Goal: Transaction & Acquisition: Purchase product/service

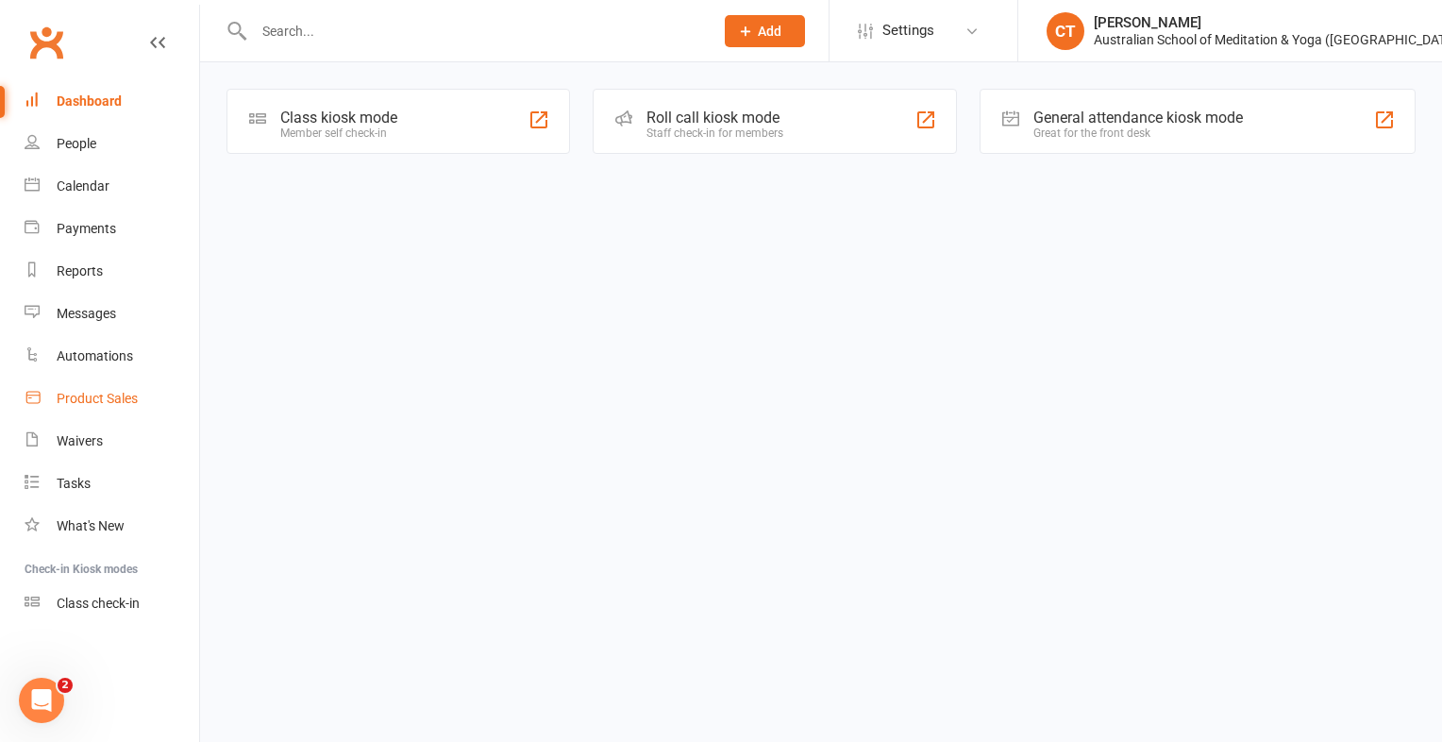
click at [92, 399] on div "Product Sales" at bounding box center [97, 398] width 81 height 15
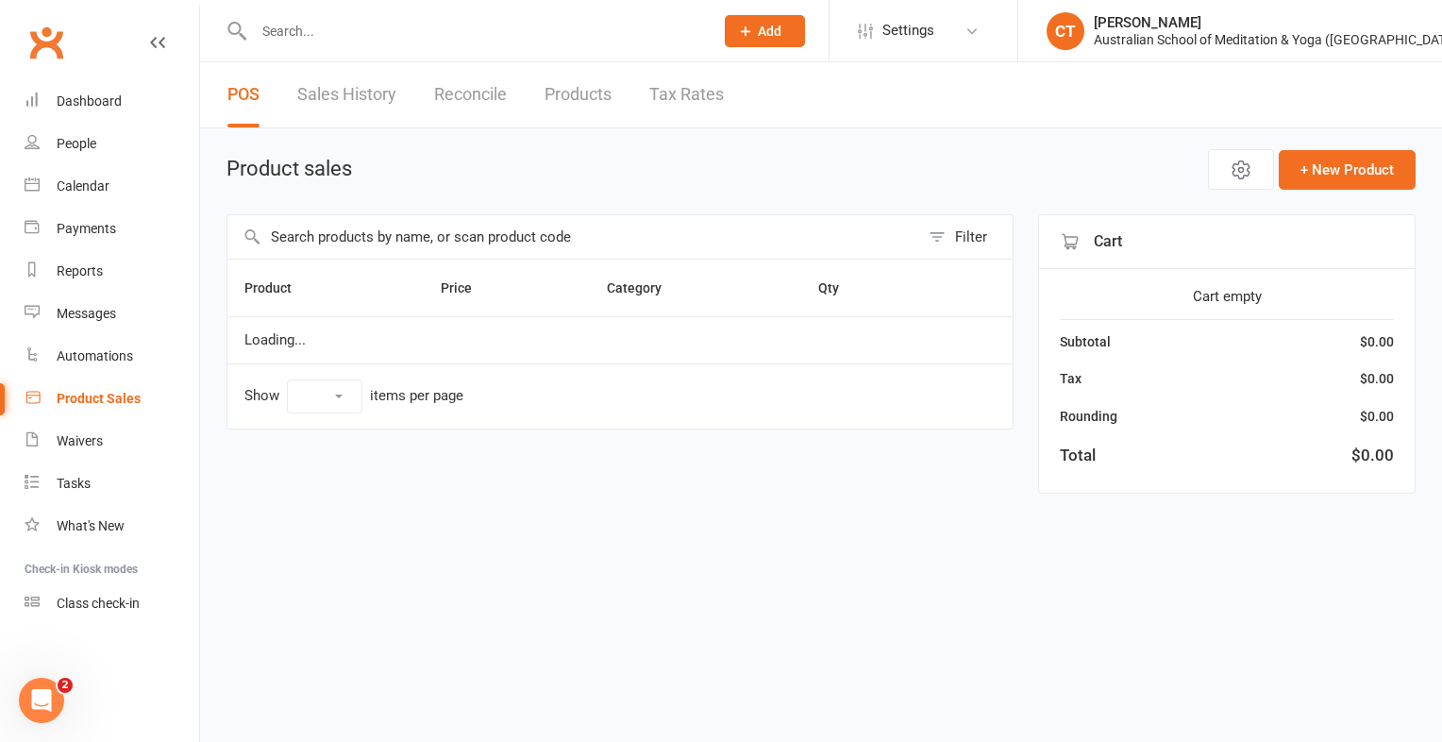
select select "10"
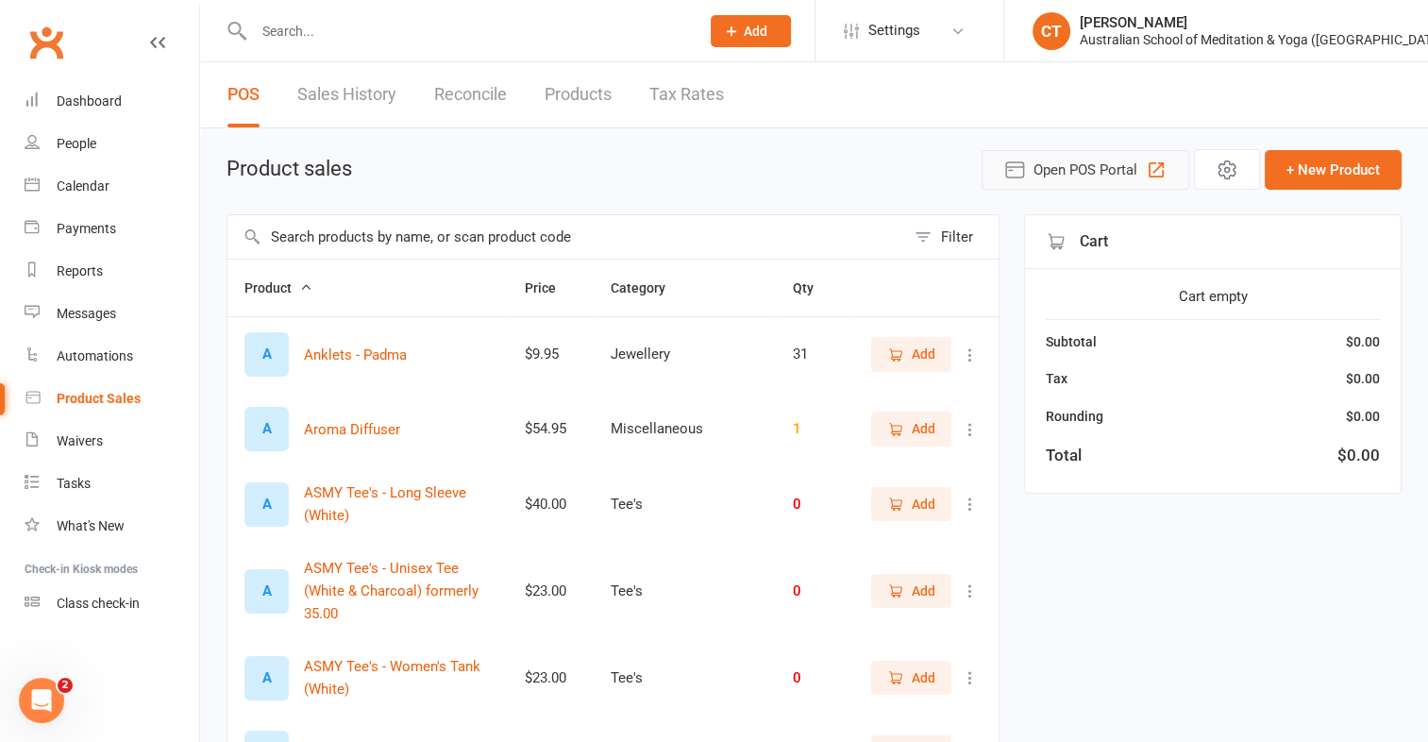
click at [1060, 171] on span "Open POS Portal" at bounding box center [1085, 170] width 104 height 23
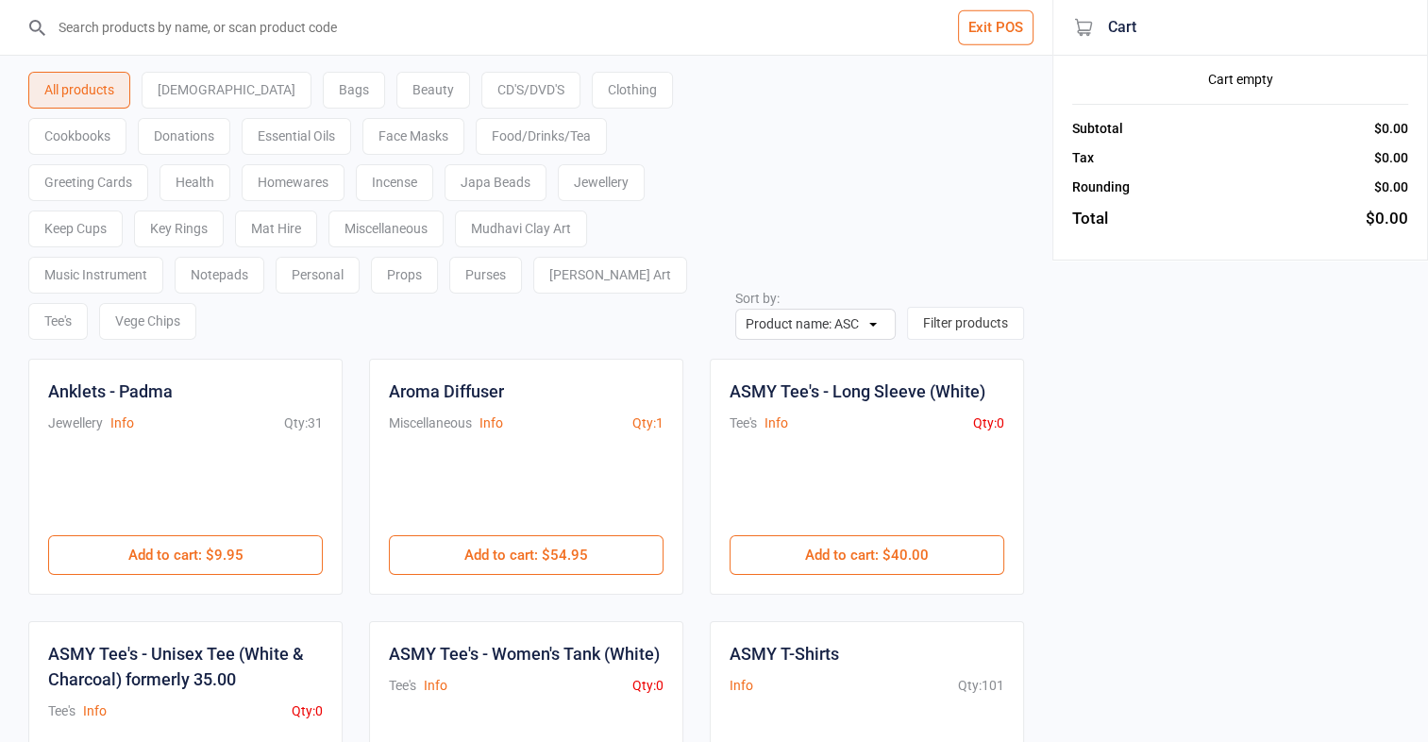
click at [196, 303] on div "Vege Chips" at bounding box center [147, 321] width 97 height 37
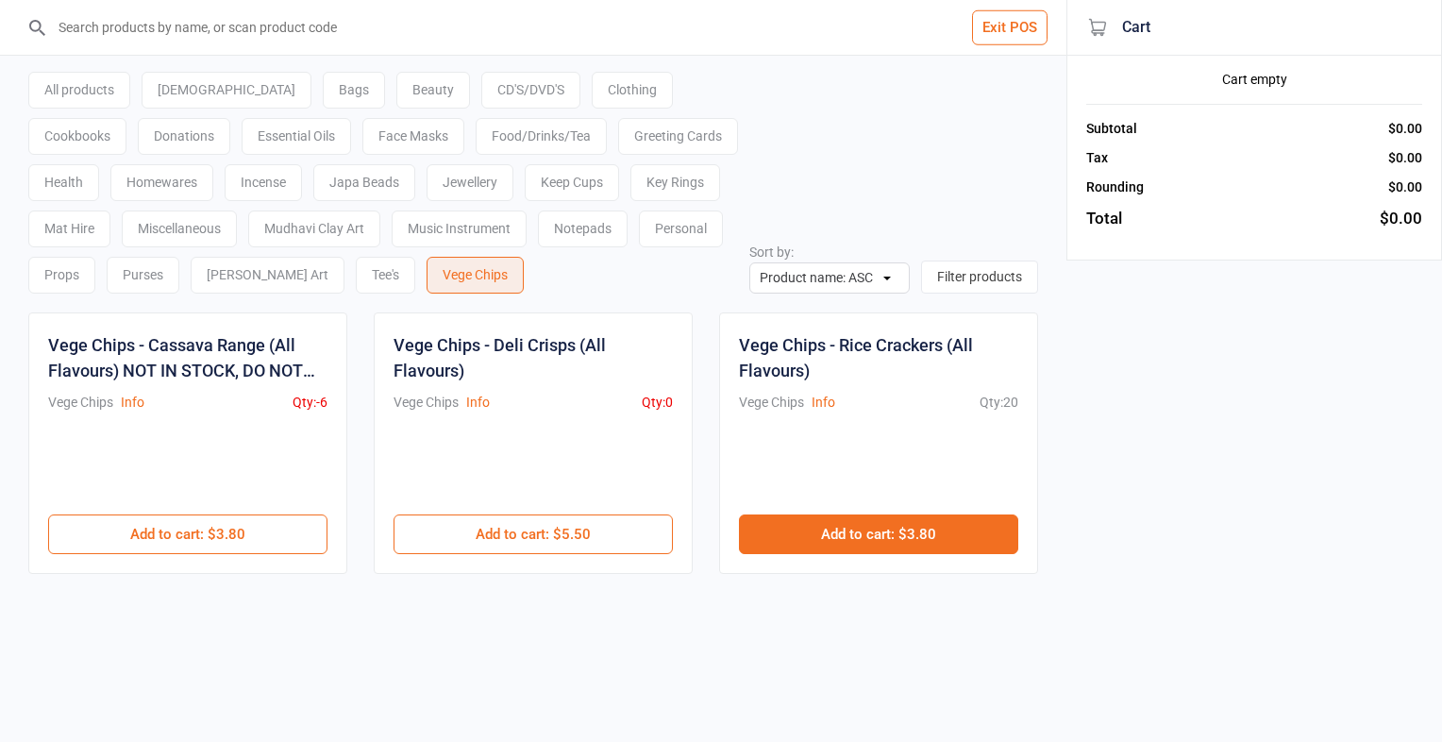
click at [858, 525] on button "Add to cart : $3.80" at bounding box center [878, 534] width 279 height 40
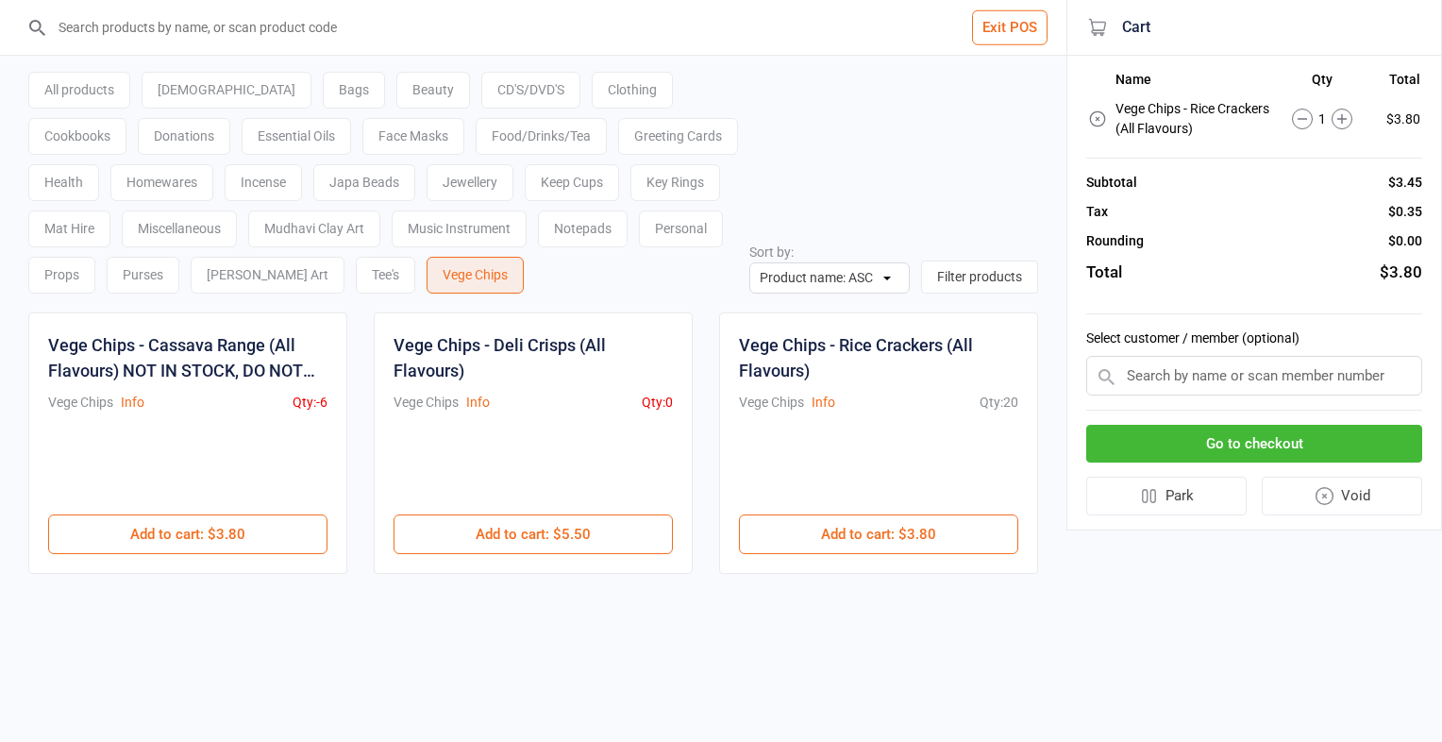
click at [476, 143] on div "Food/Drinks/Tea" at bounding box center [541, 136] width 131 height 37
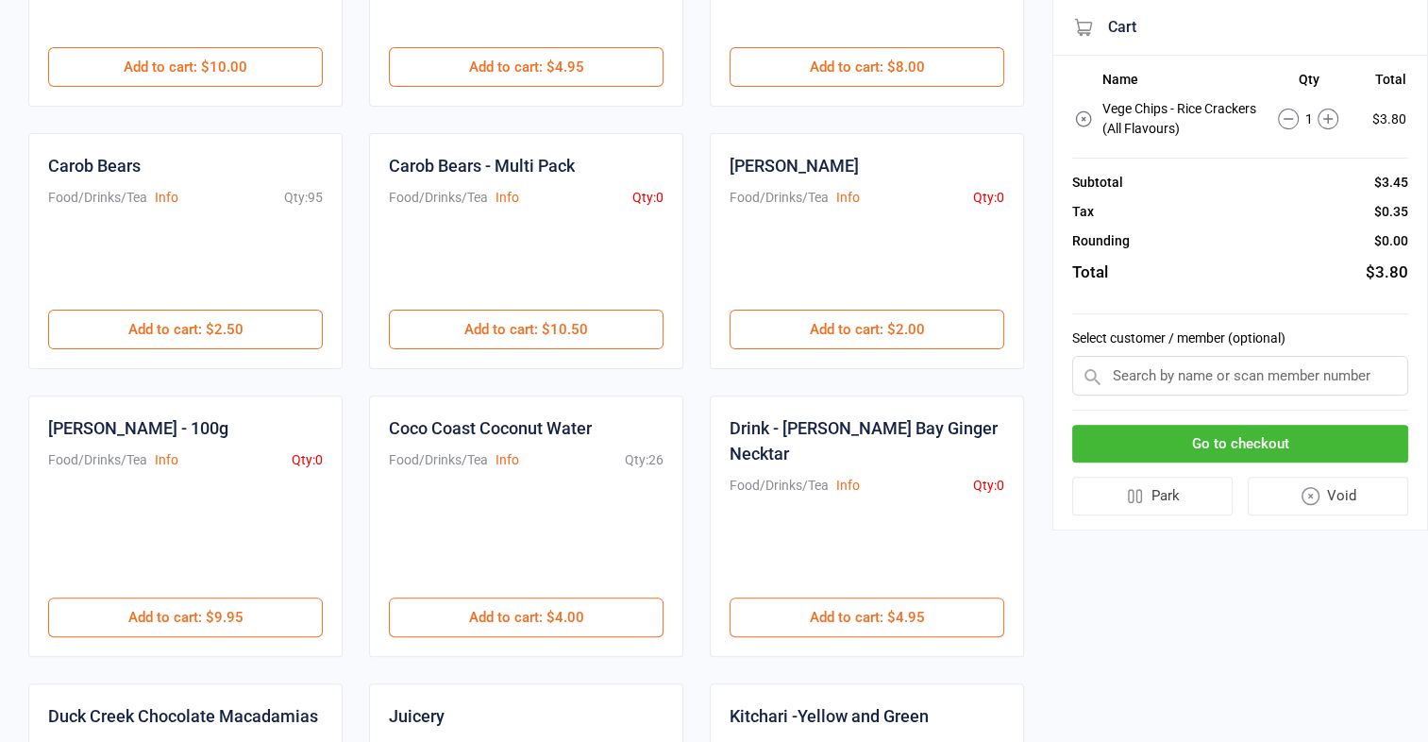
scroll to position [521, 0]
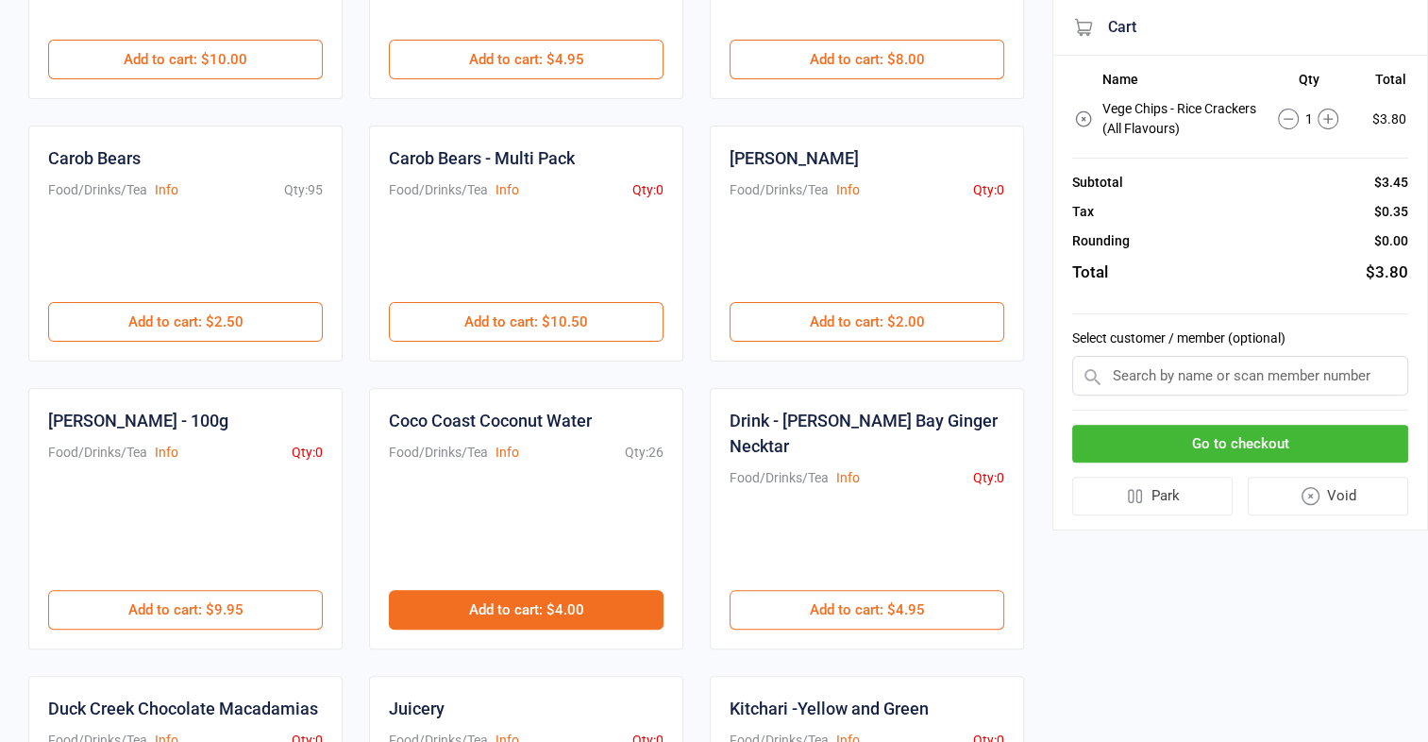
click at [547, 590] on button "Add to cart : $4.00" at bounding box center [526, 610] width 275 height 40
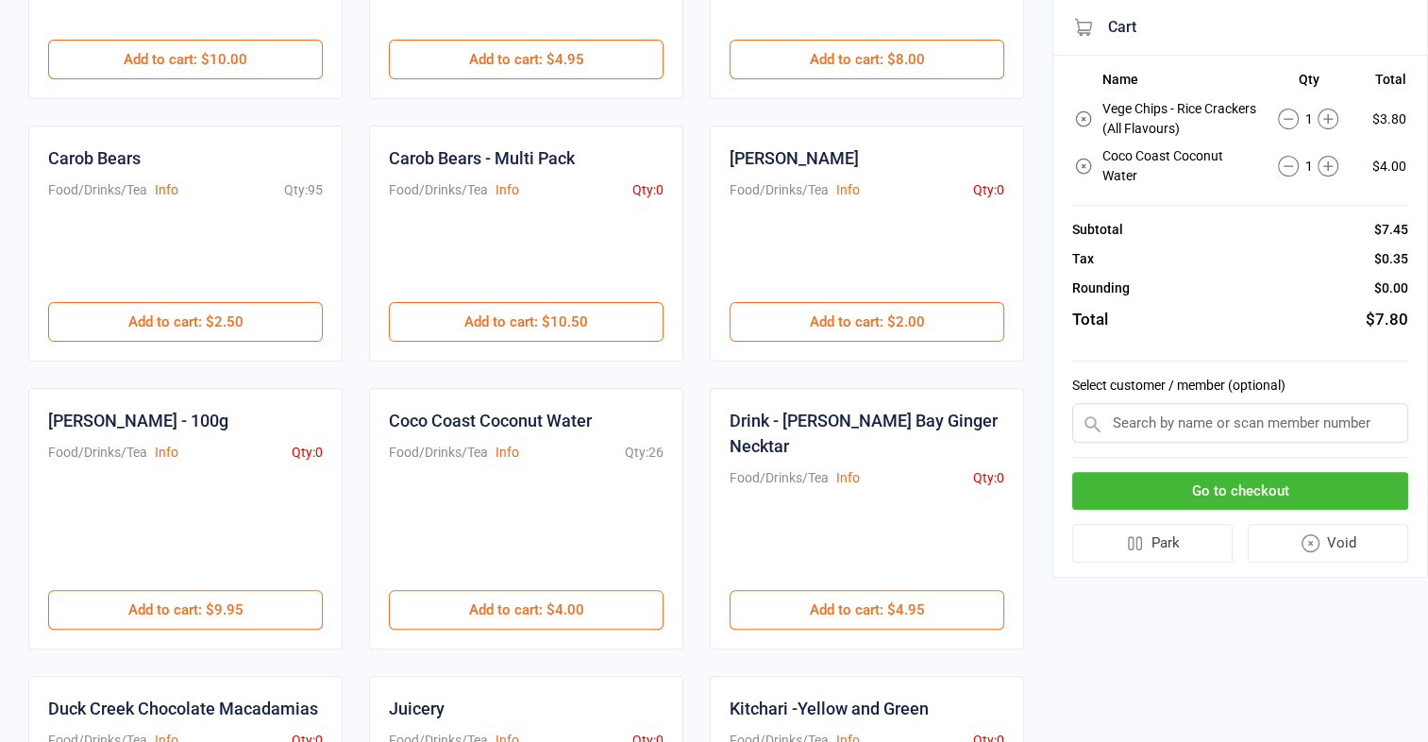
click at [1325, 168] on icon at bounding box center [1327, 166] width 21 height 21
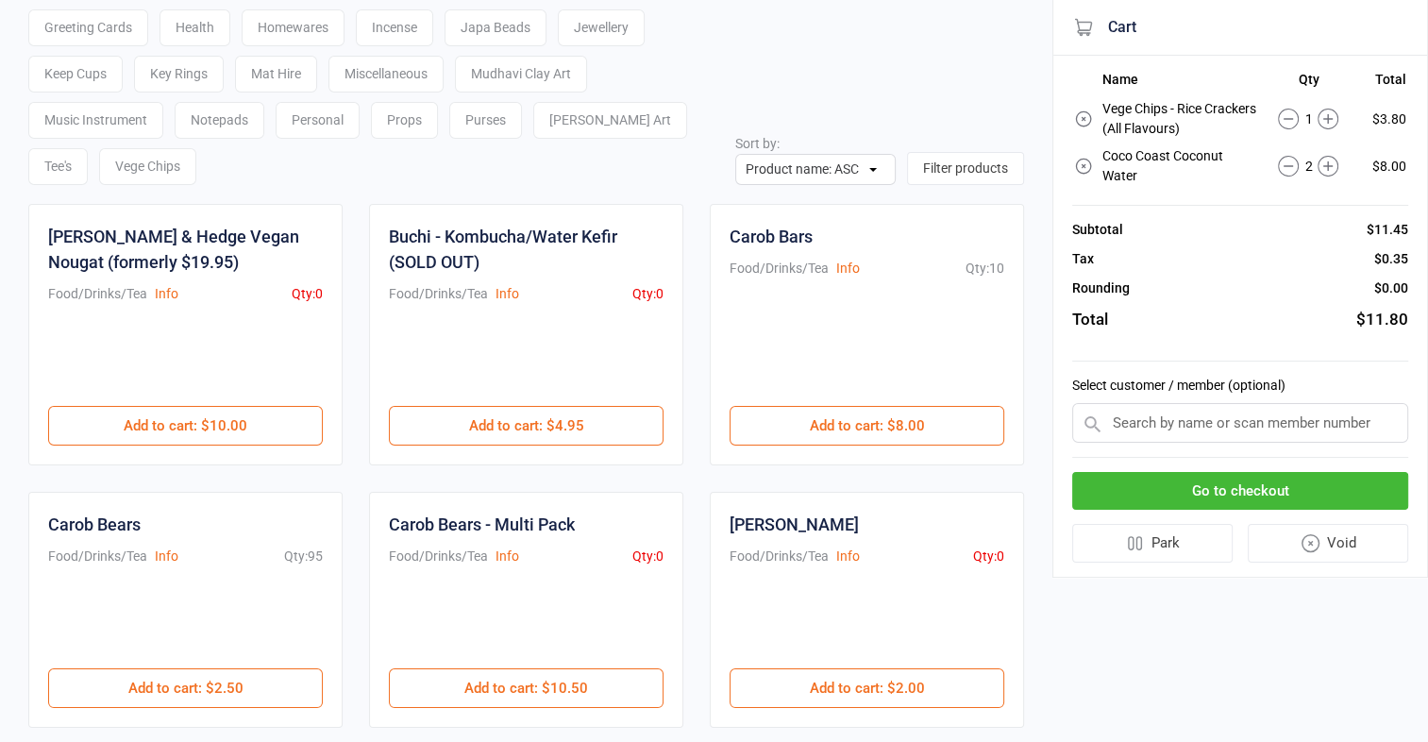
scroll to position [0, 0]
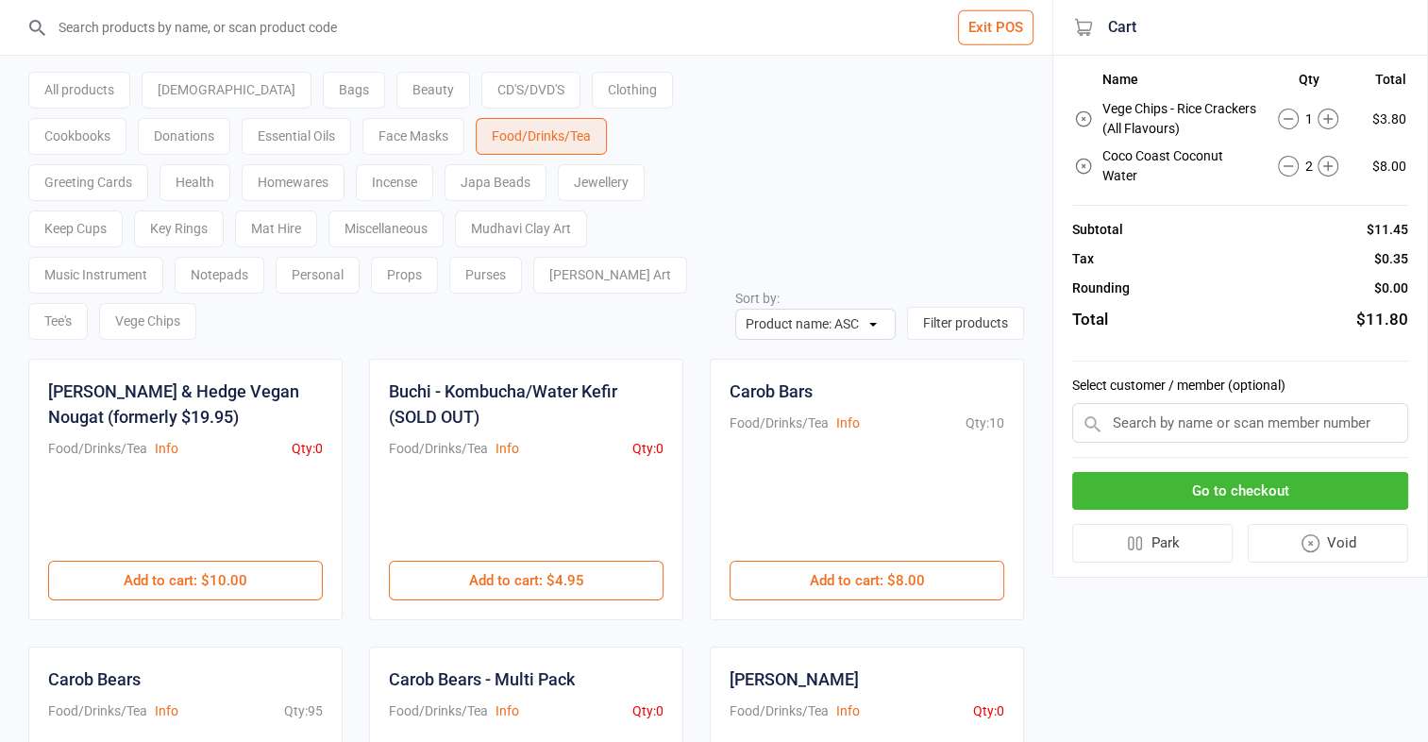
click at [558, 182] on div "Jewellery" at bounding box center [601, 182] width 87 height 37
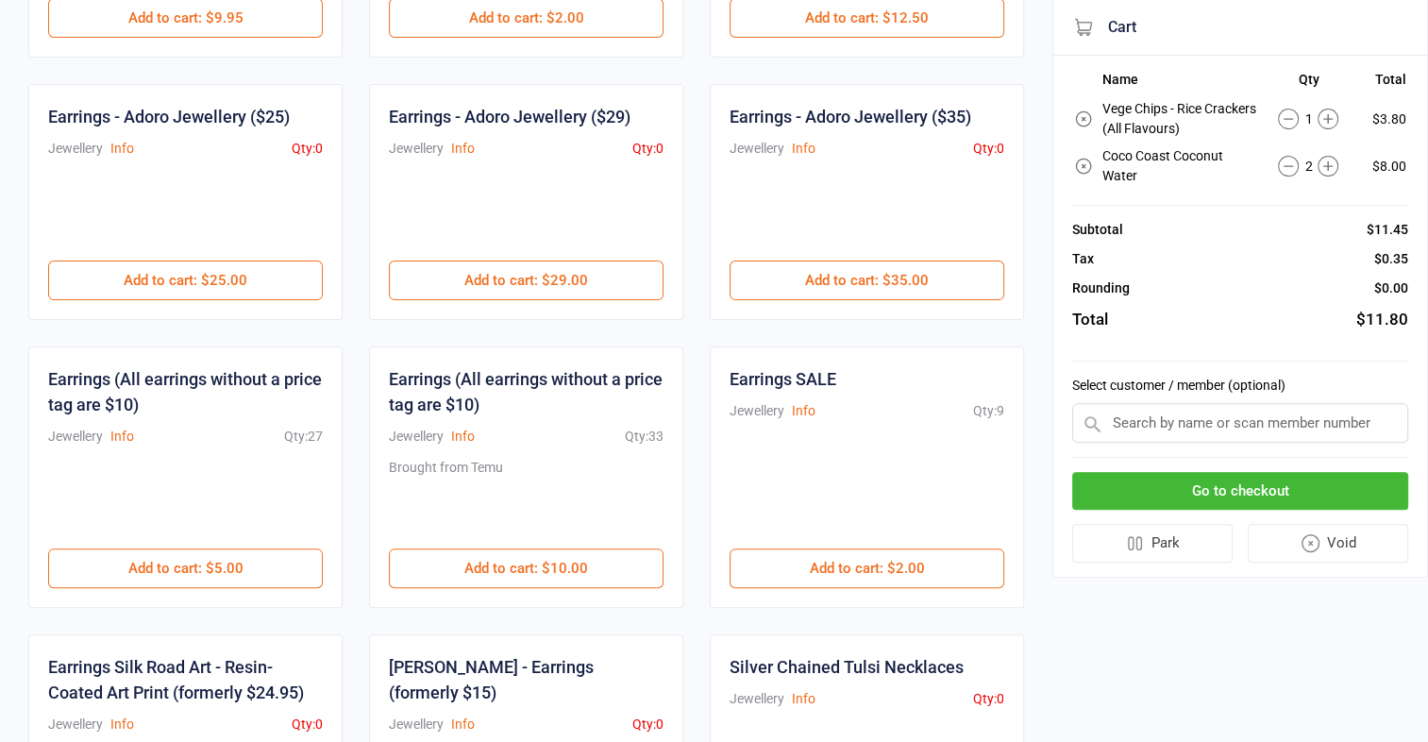
scroll to position [564, 0]
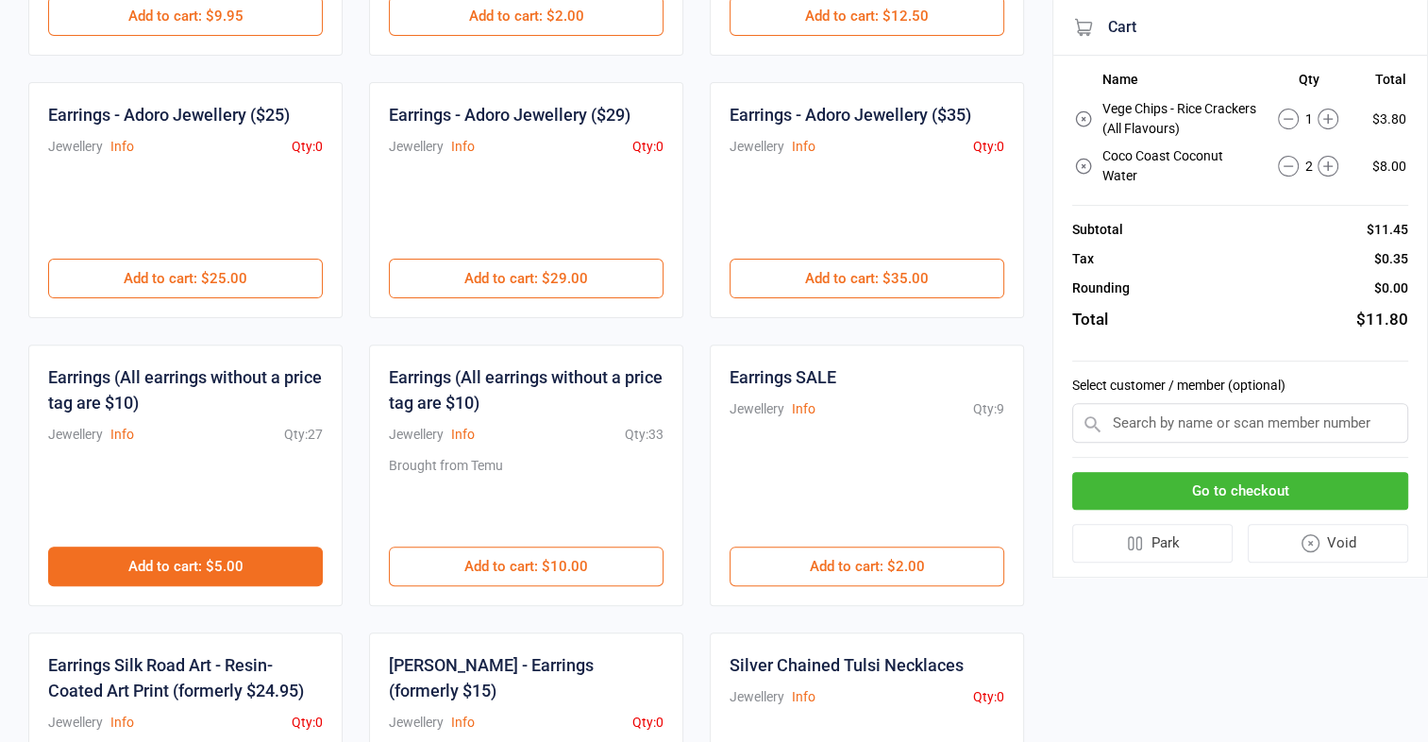
click at [189, 546] on button "Add to cart : $5.00" at bounding box center [185, 566] width 275 height 40
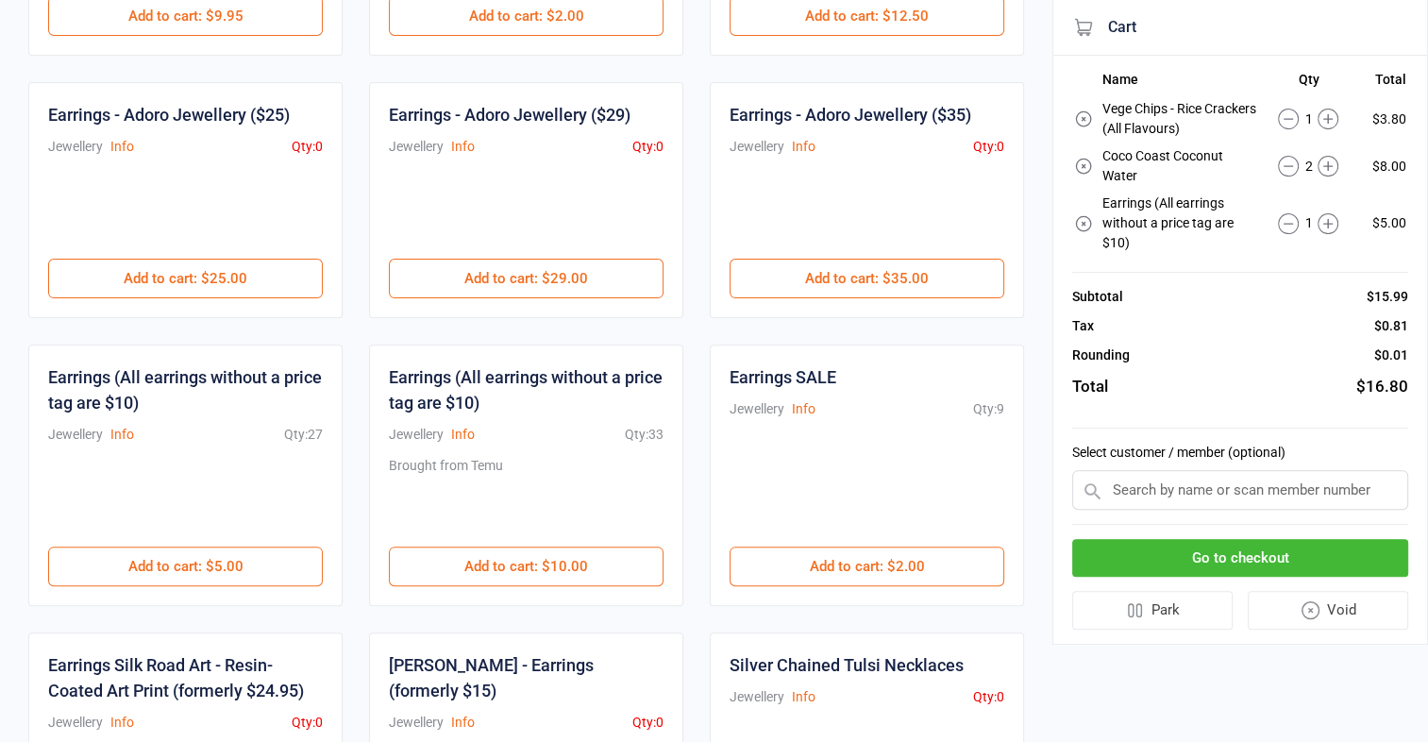
click at [1272, 561] on button "Go to checkout" at bounding box center [1240, 558] width 336 height 39
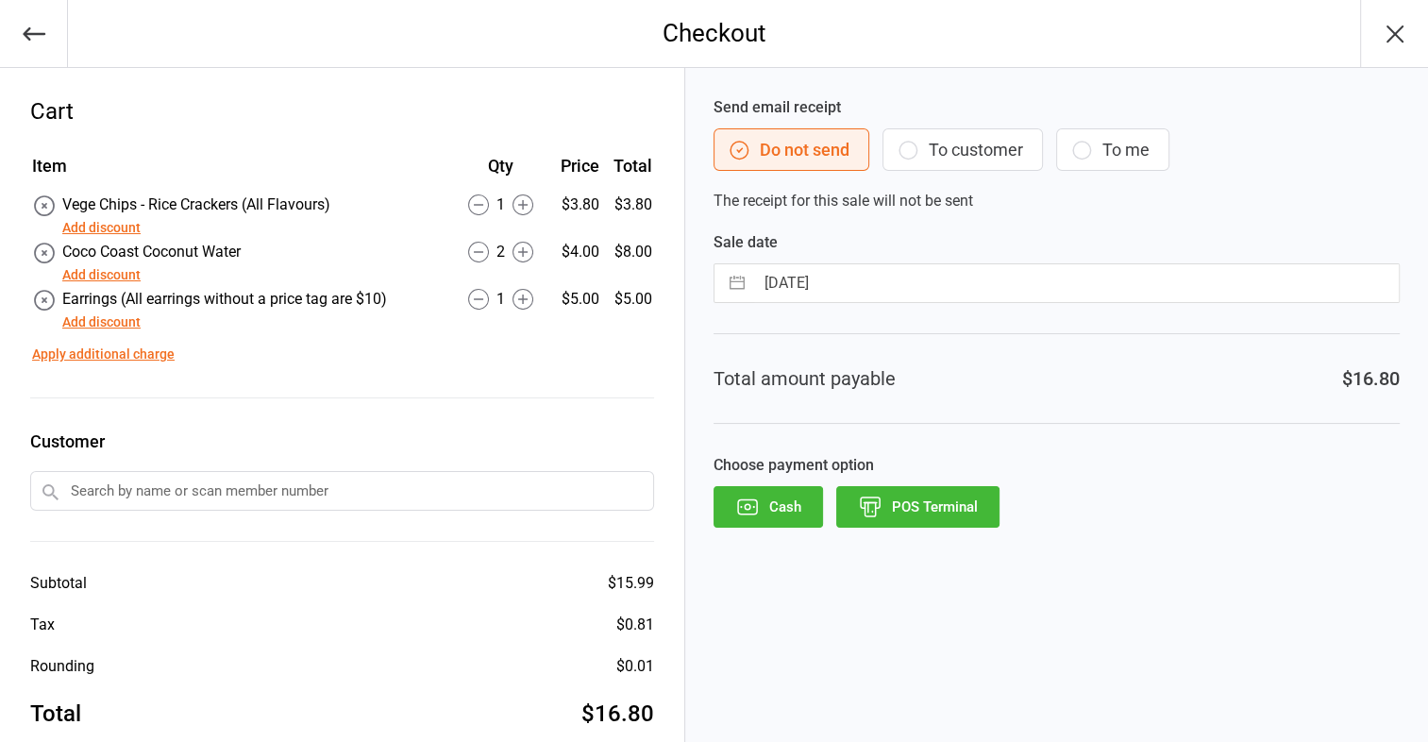
click at [928, 507] on button "POS Terminal" at bounding box center [917, 507] width 163 height 42
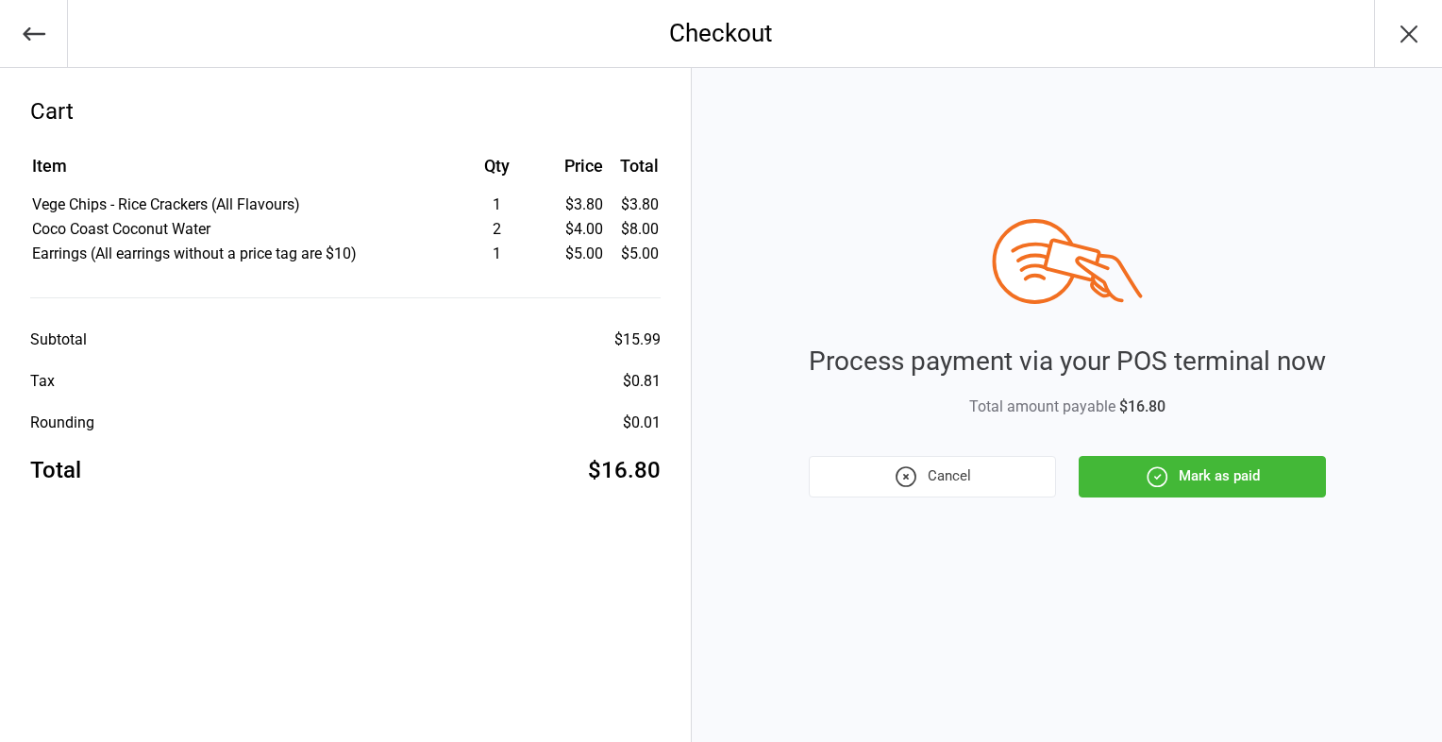
click at [1198, 471] on button "Mark as paid" at bounding box center [1201, 477] width 247 height 42
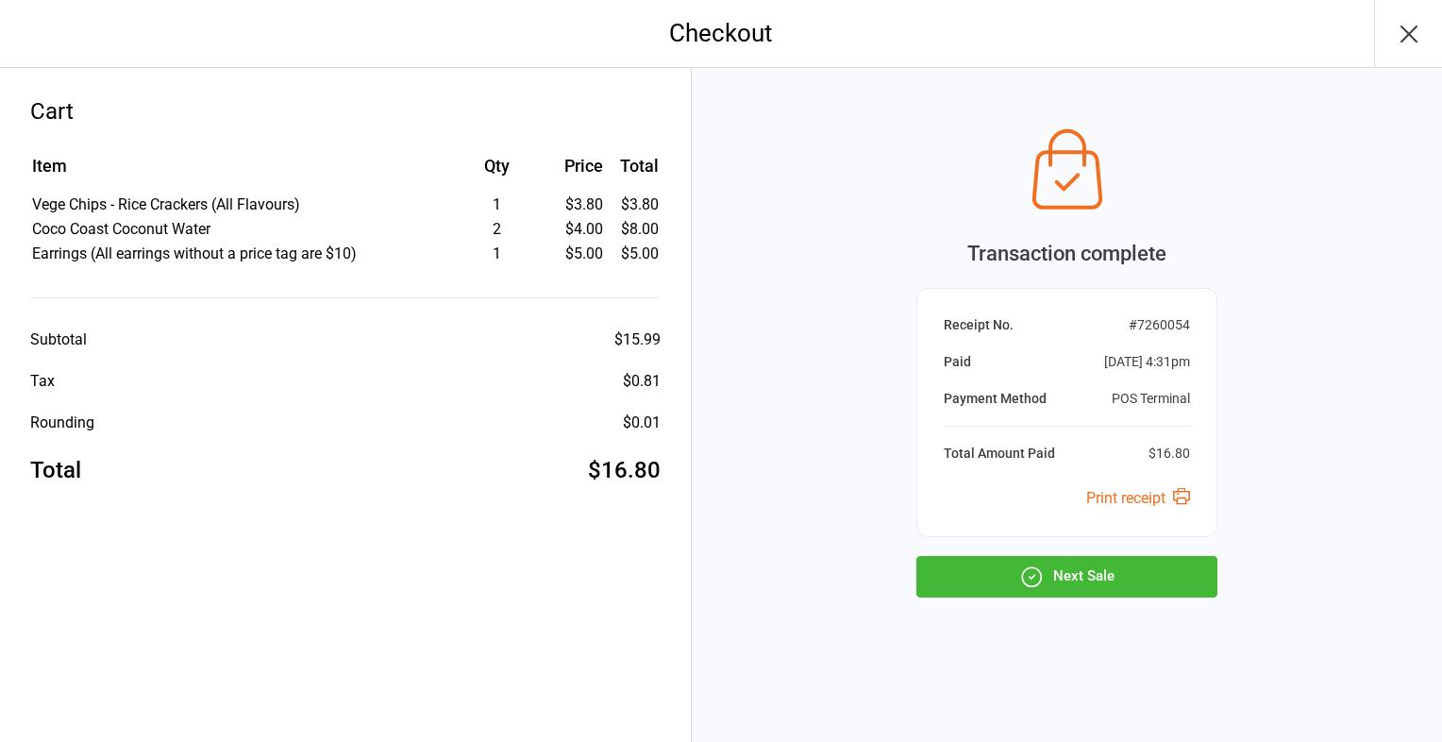
click at [1147, 568] on button "Next Sale" at bounding box center [1066, 577] width 301 height 42
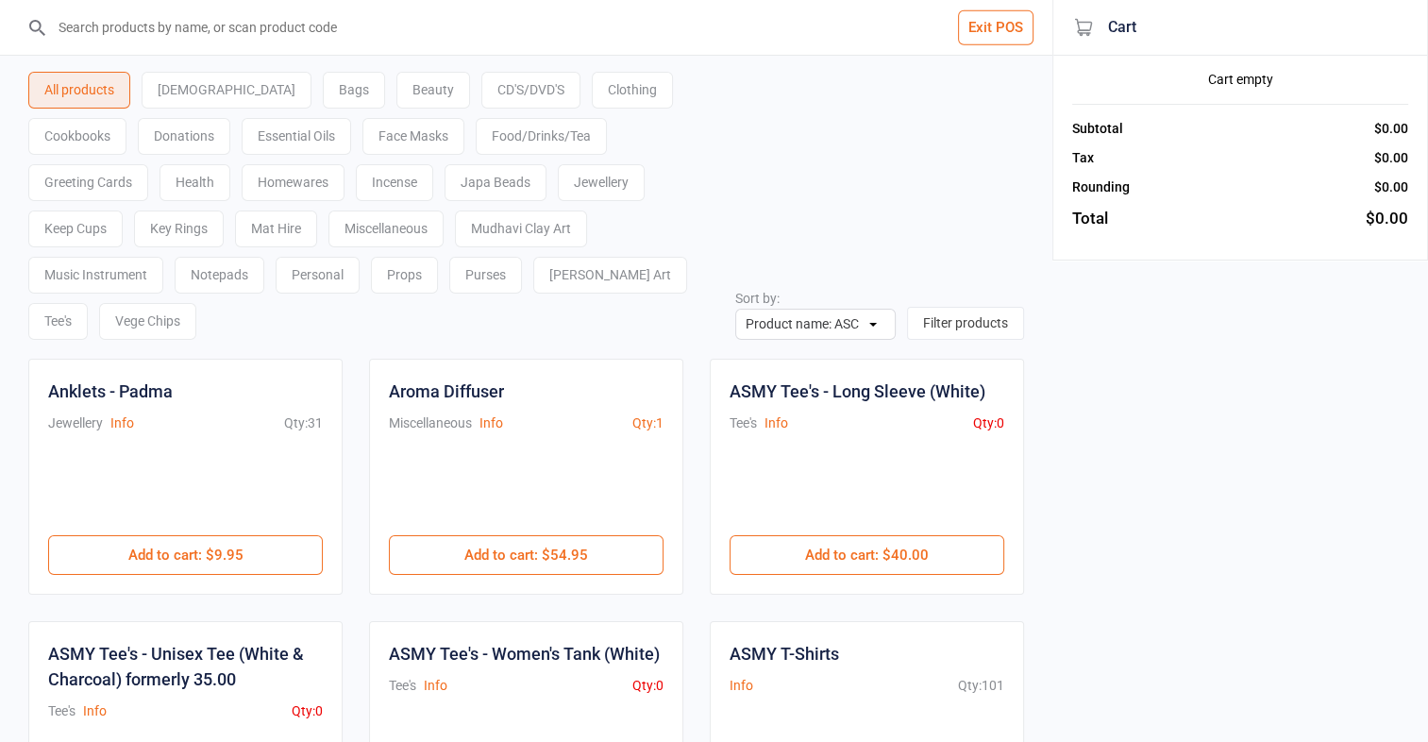
click at [196, 303] on div "Vege Chips" at bounding box center [147, 321] width 97 height 37
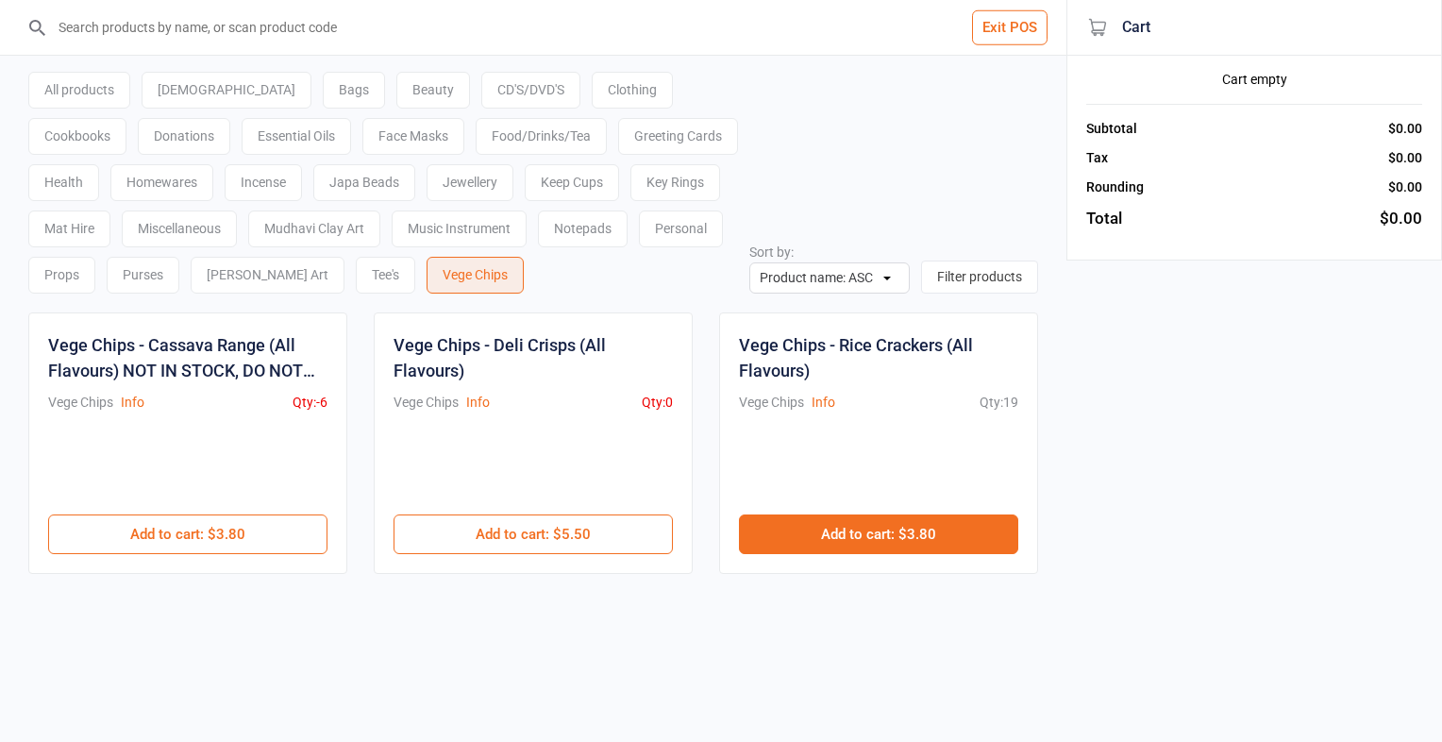
click at [753, 514] on button "Add to cart : $3.80" at bounding box center [878, 534] width 279 height 40
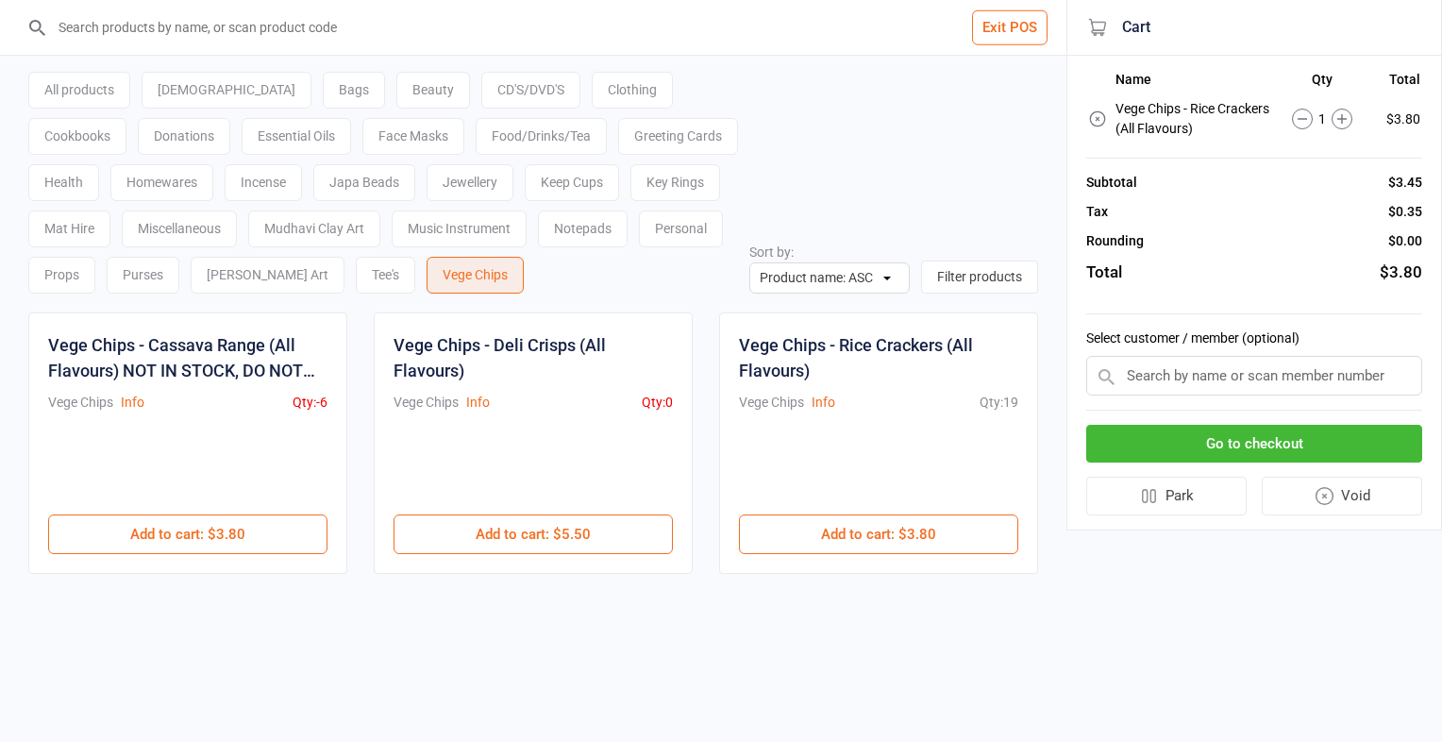
click at [426, 183] on div "Jewellery" at bounding box center [469, 182] width 87 height 37
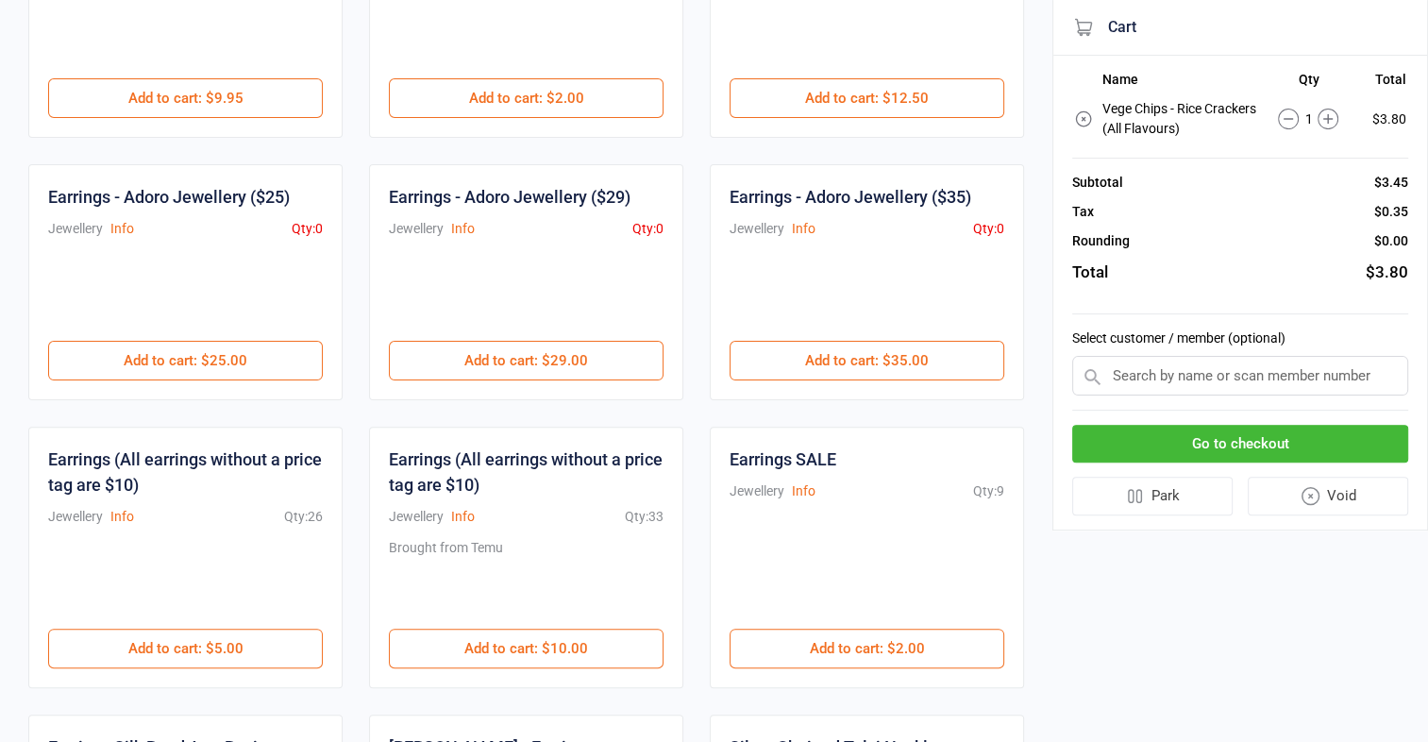
scroll to position [483, 0]
click at [374, 163] on div "Earrings - Adoro Jewellery ($29) Jewellery Info Qty: 0 $29.00 Add to cart : $29…" at bounding box center [526, 281] width 314 height 236
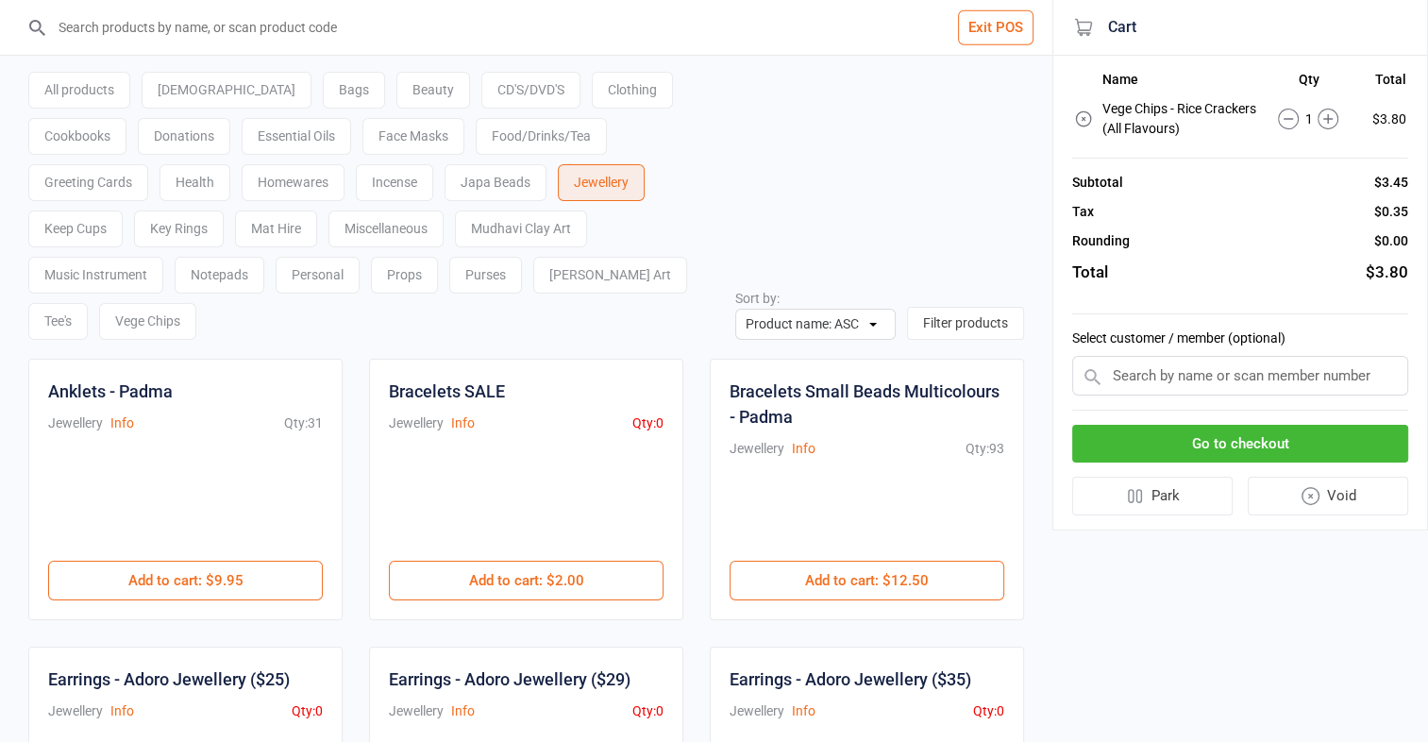
scroll to position [0, 0]
click at [476, 137] on div "Food/Drinks/Tea" at bounding box center [541, 136] width 131 height 37
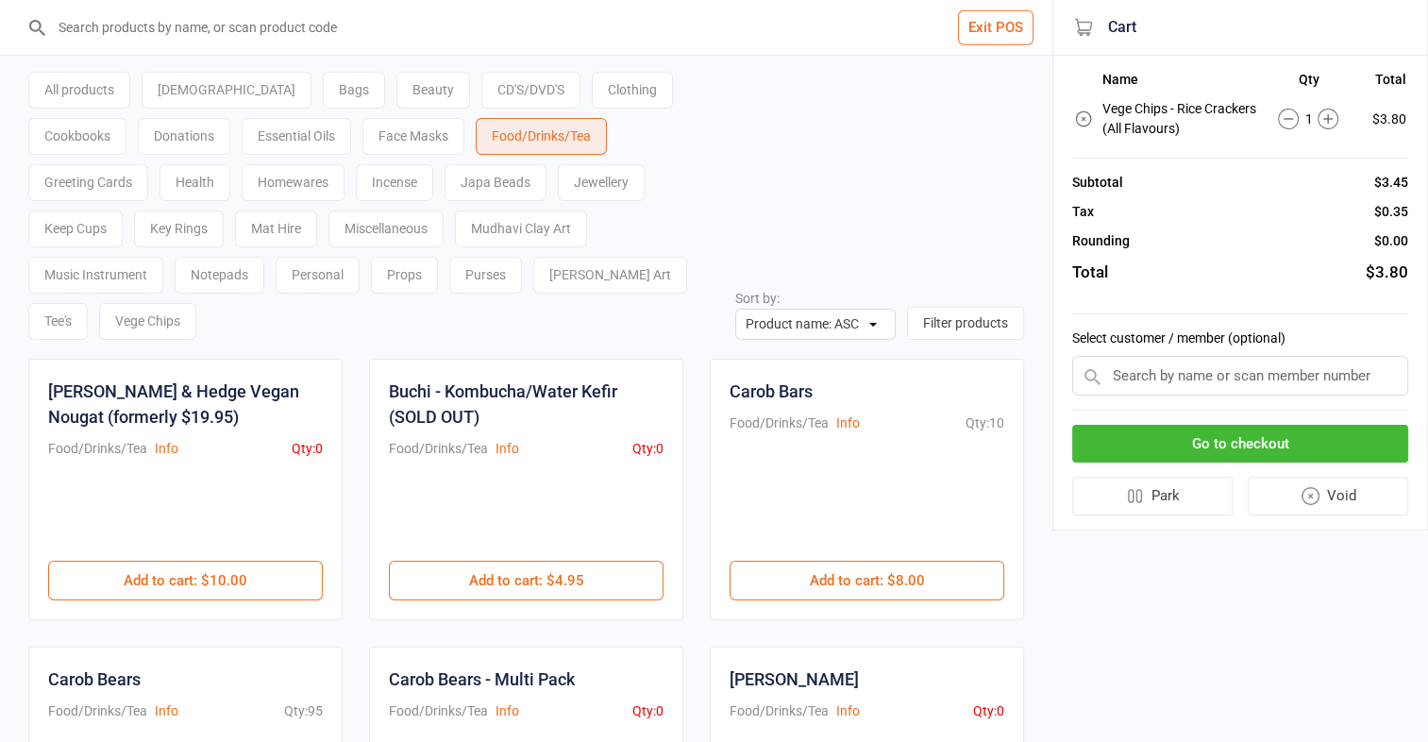
click at [868, 157] on div "All products Ayurveda Bags Beauty CD'S/DVD'S Clothing Cookbooks Donations Essen…" at bounding box center [525, 198] width 995 height 284
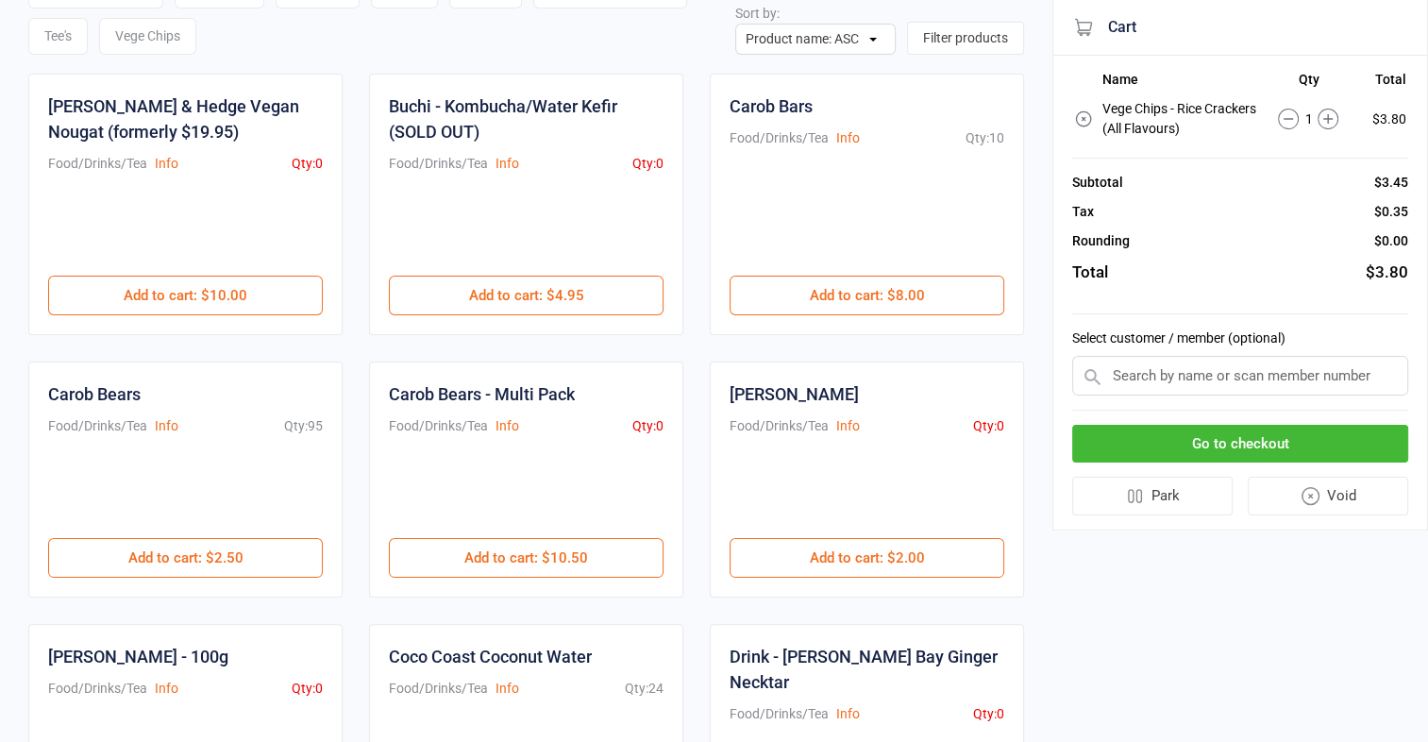
scroll to position [291, 0]
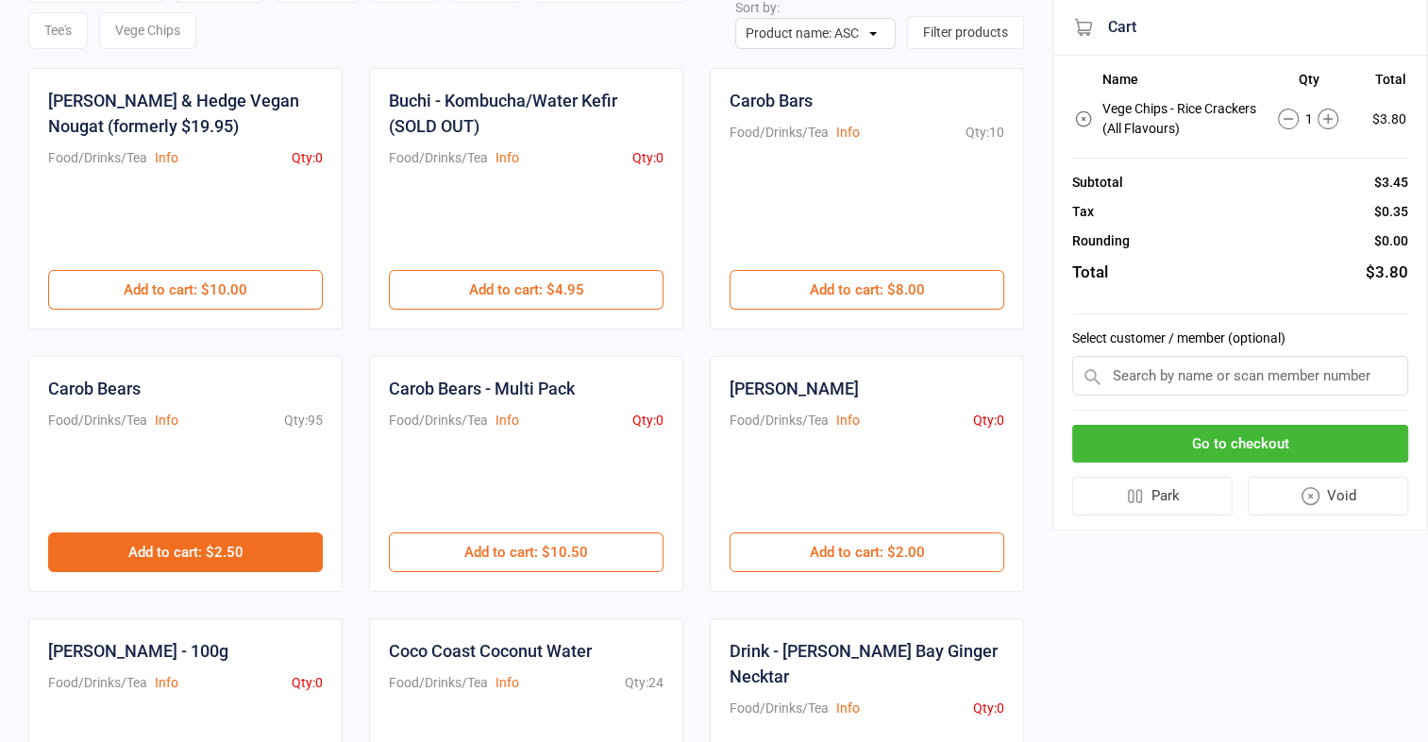
click at [174, 532] on button "Add to cart : $2.50" at bounding box center [185, 552] width 275 height 40
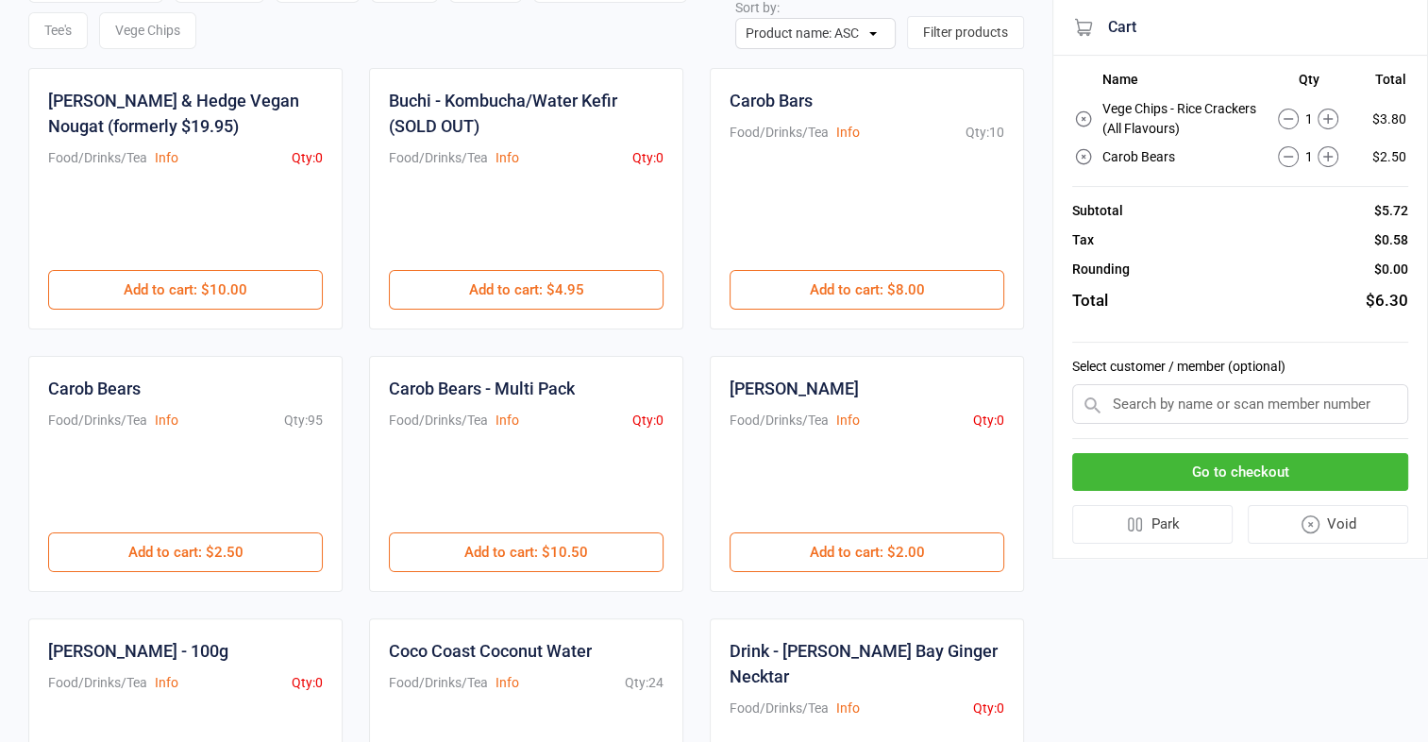
click at [1291, 123] on icon at bounding box center [1288, 119] width 21 height 21
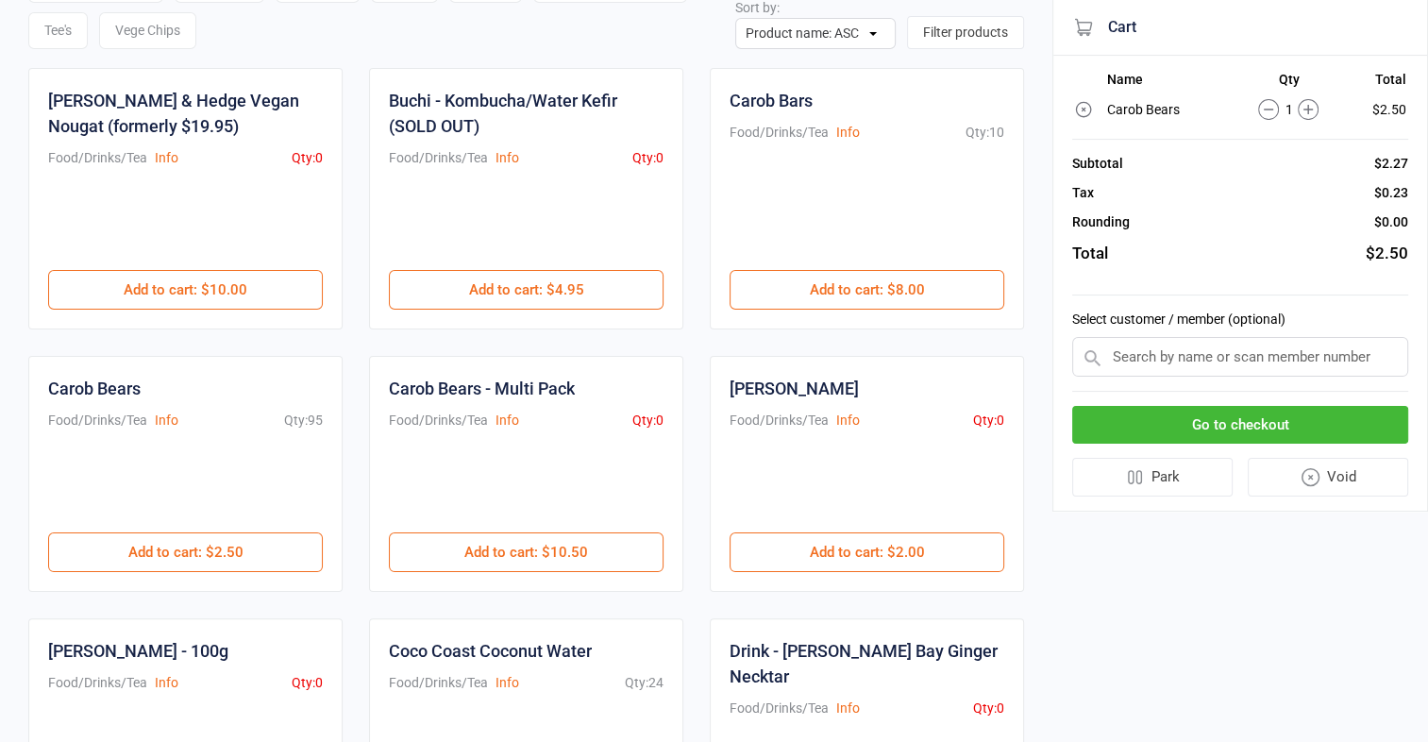
click at [1306, 109] on icon at bounding box center [1307, 109] width 9 height 9
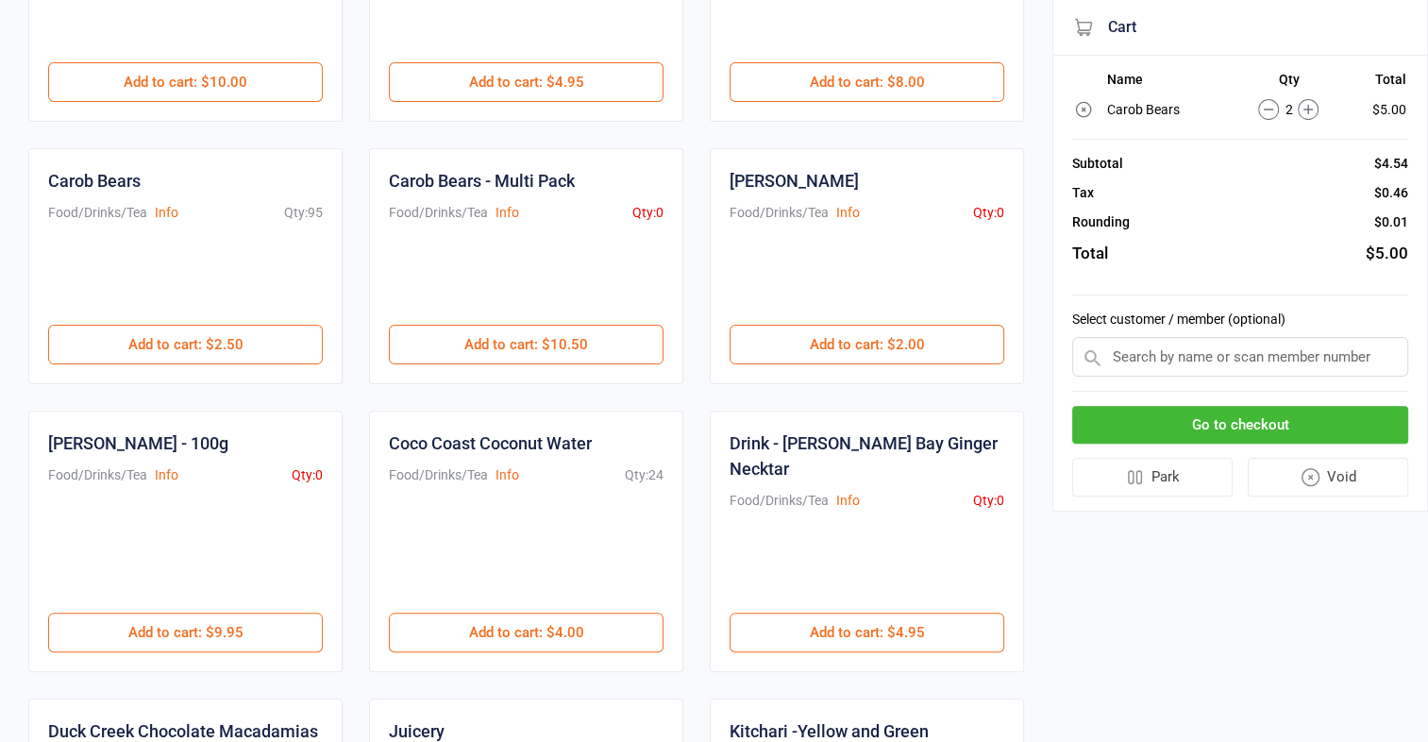
scroll to position [1002, 0]
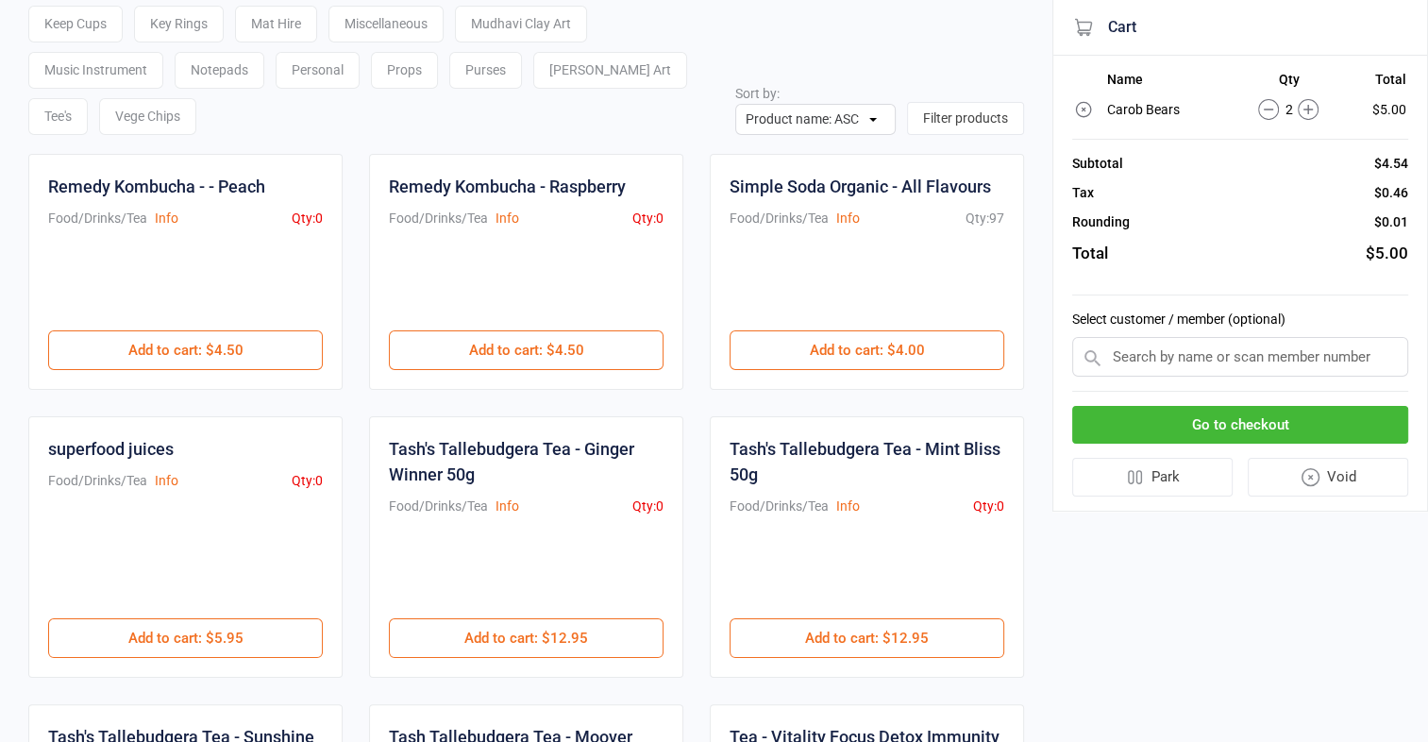
scroll to position [204, 0]
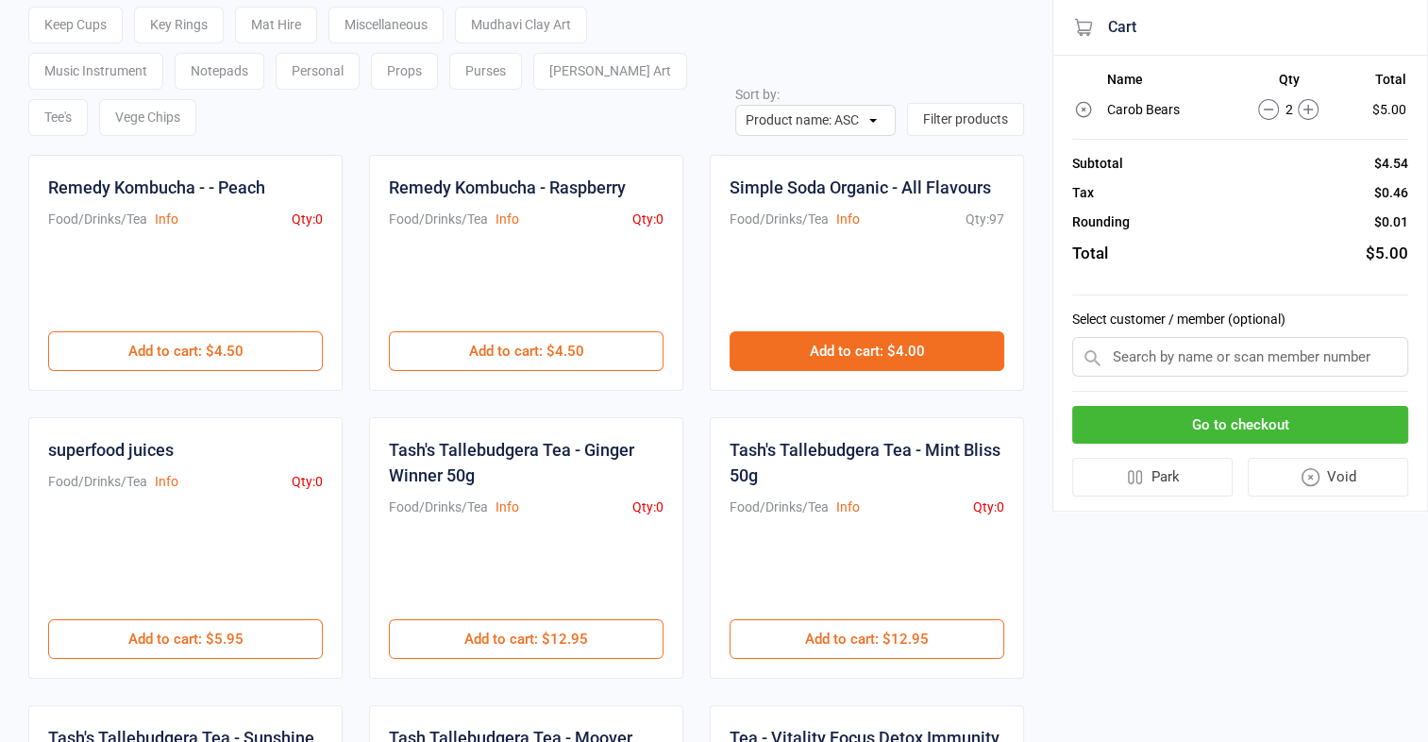
click at [921, 331] on button "Add to cart : $4.00" at bounding box center [866, 351] width 275 height 40
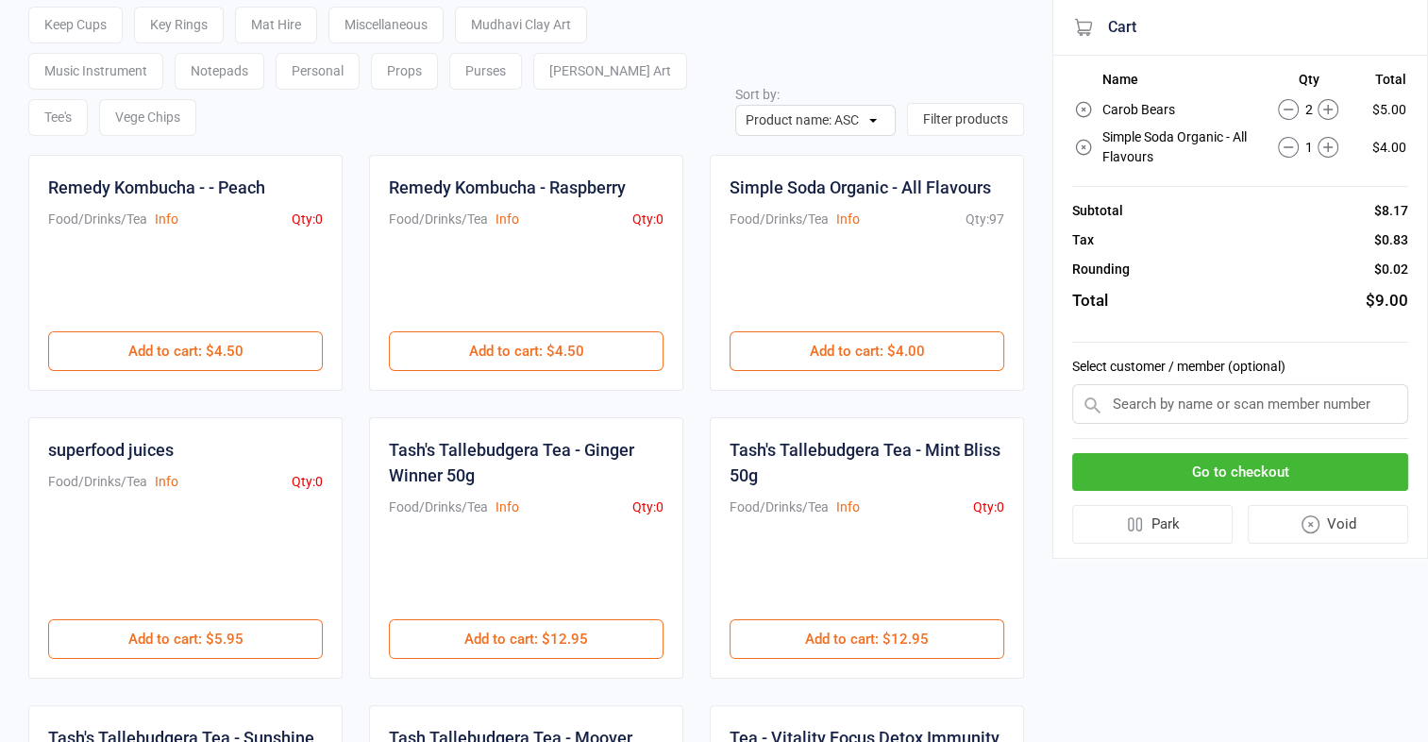
click at [1217, 464] on button "Go to checkout" at bounding box center [1240, 472] width 336 height 39
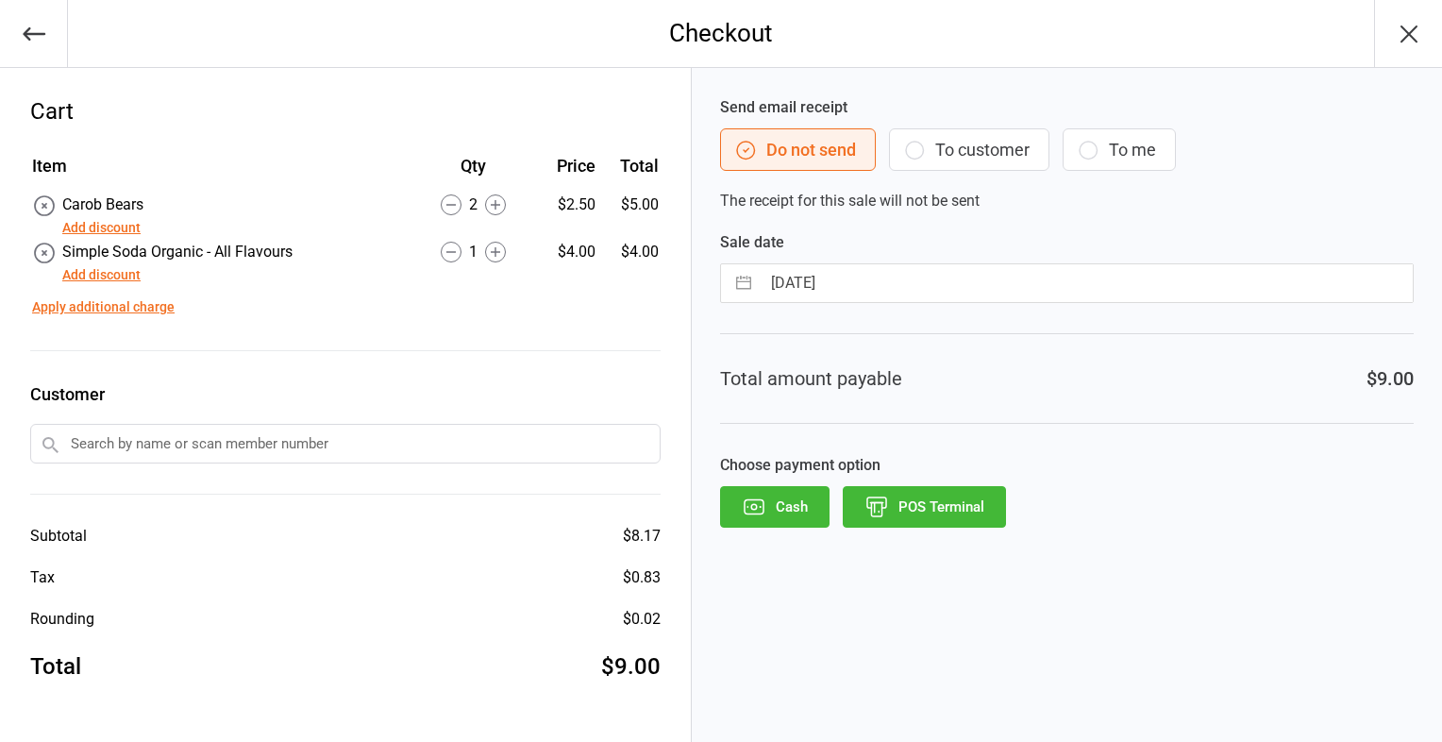
click at [804, 498] on button "Cash" at bounding box center [774, 507] width 109 height 42
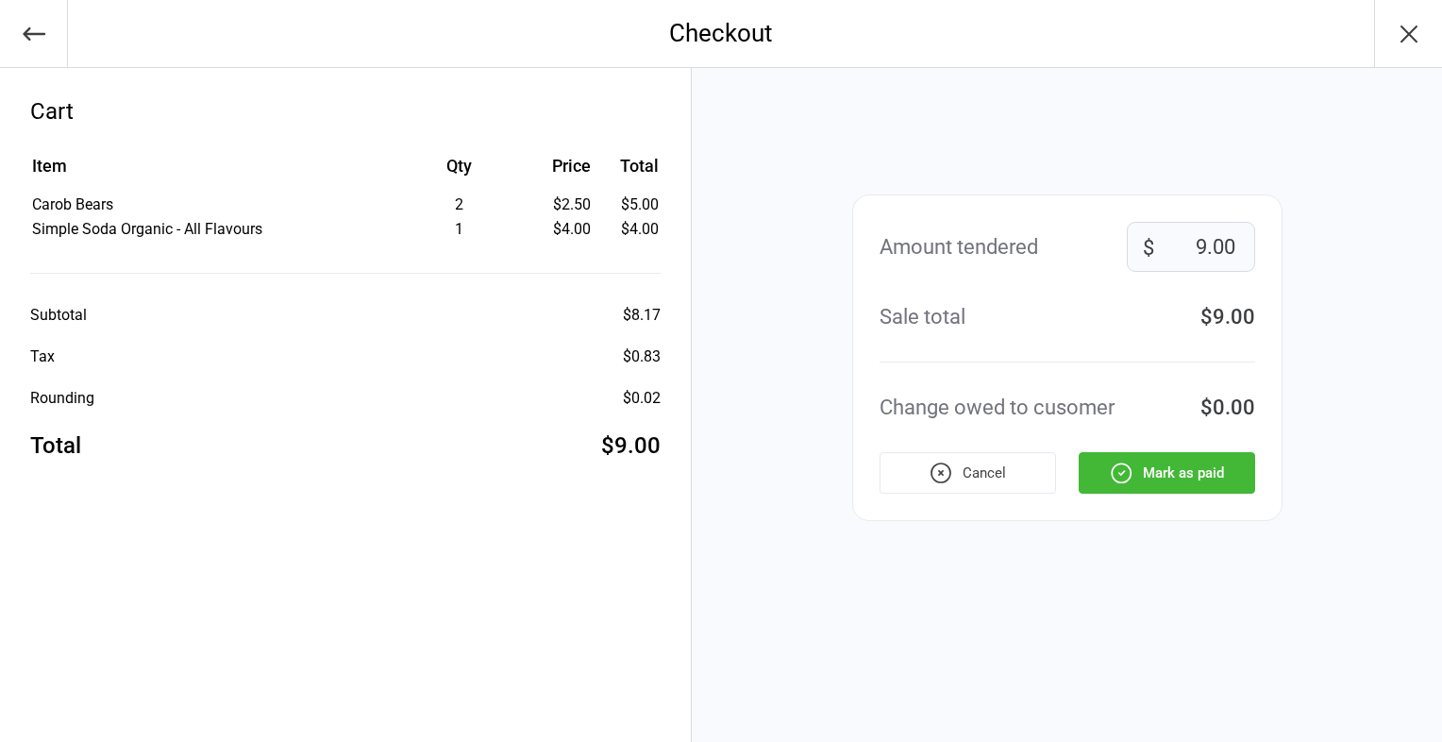
click at [1219, 476] on button "Mark as paid" at bounding box center [1166, 473] width 176 height 42
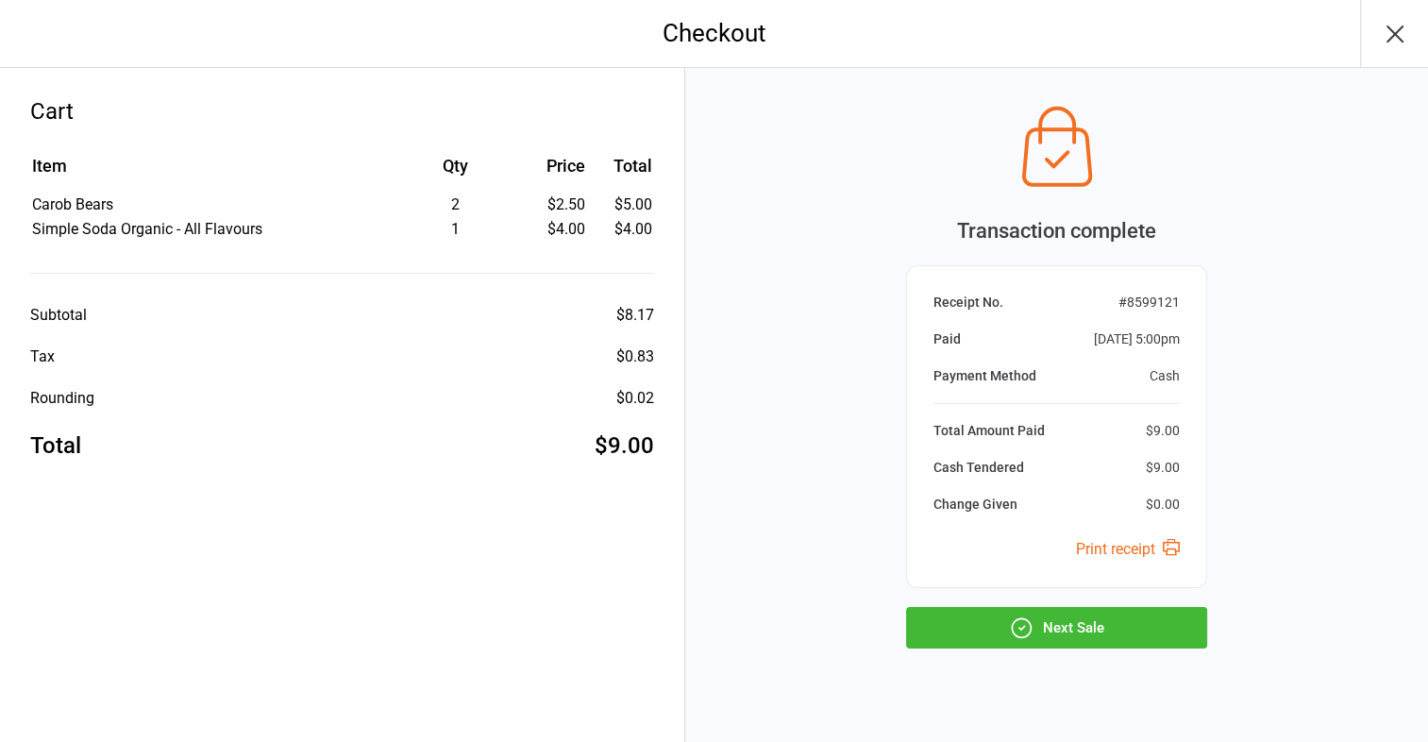
click at [1130, 617] on button "Next Sale" at bounding box center [1056, 628] width 301 height 42
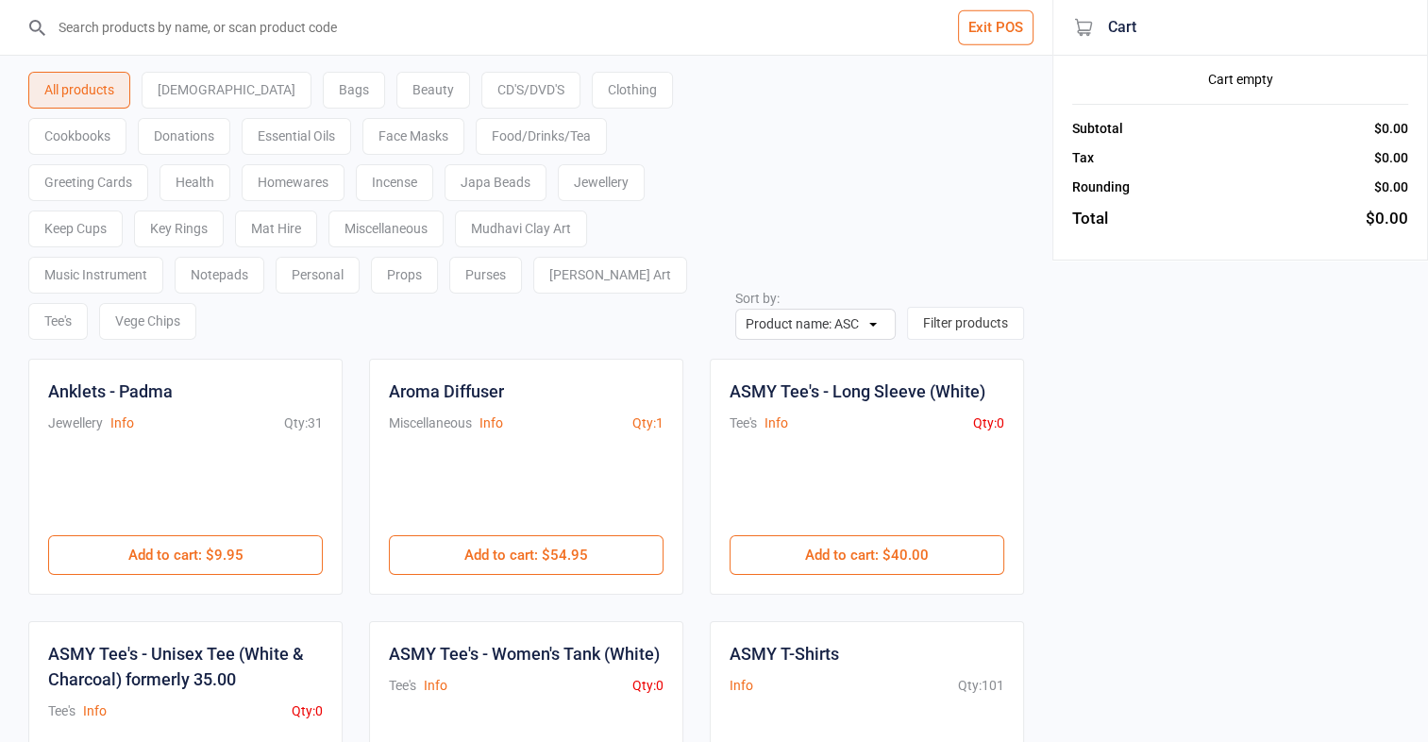
click at [476, 133] on div "Food/Drinks/Tea" at bounding box center [541, 136] width 131 height 37
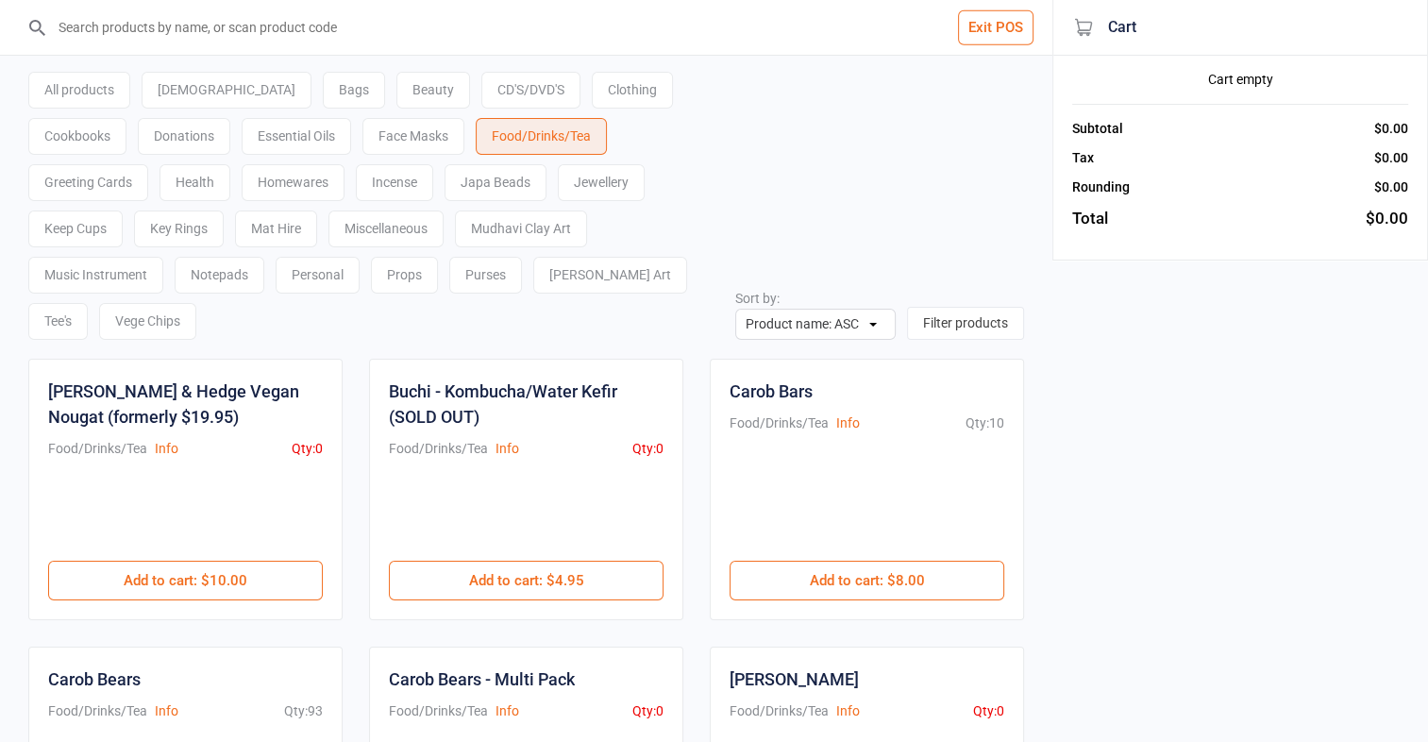
click at [230, 164] on div "Health" at bounding box center [194, 182] width 71 height 37
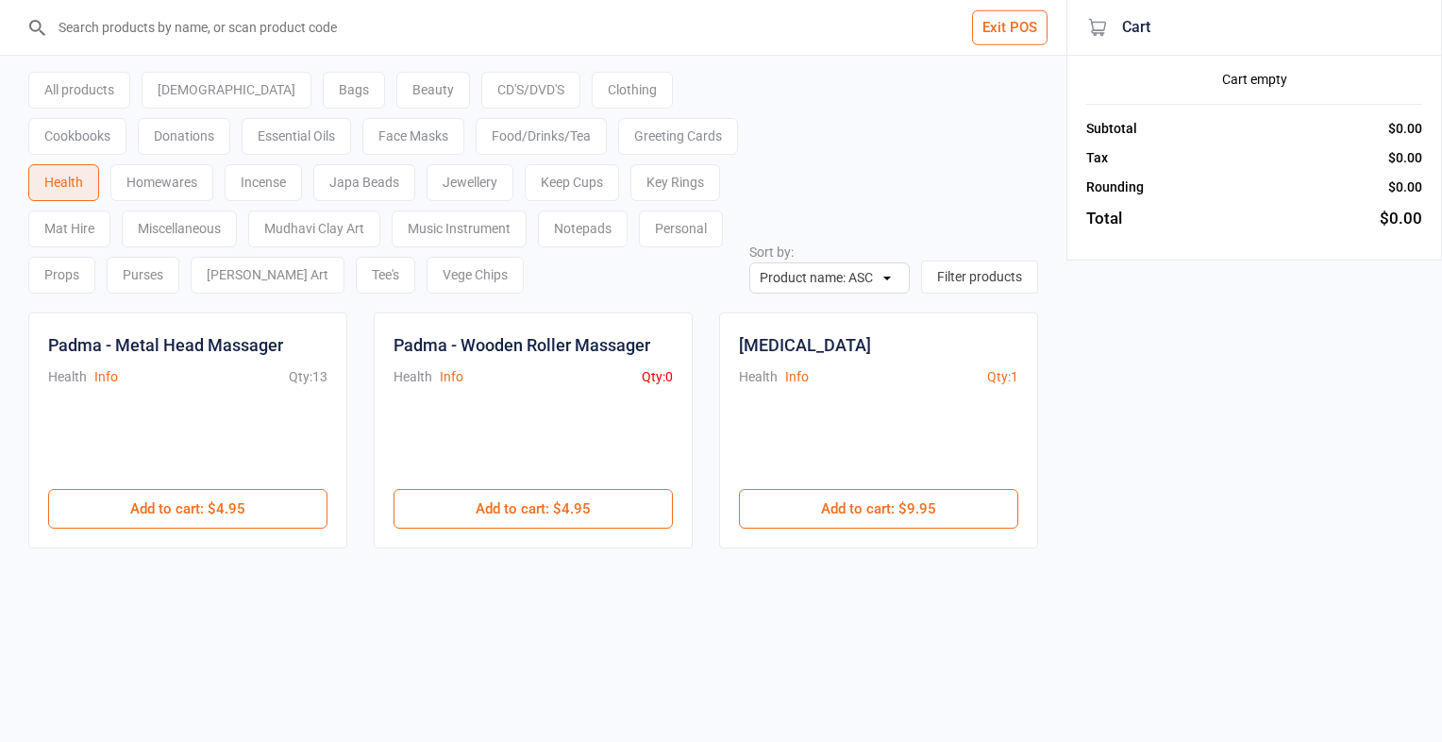
click at [476, 136] on div "Food/Drinks/Tea" at bounding box center [541, 136] width 131 height 37
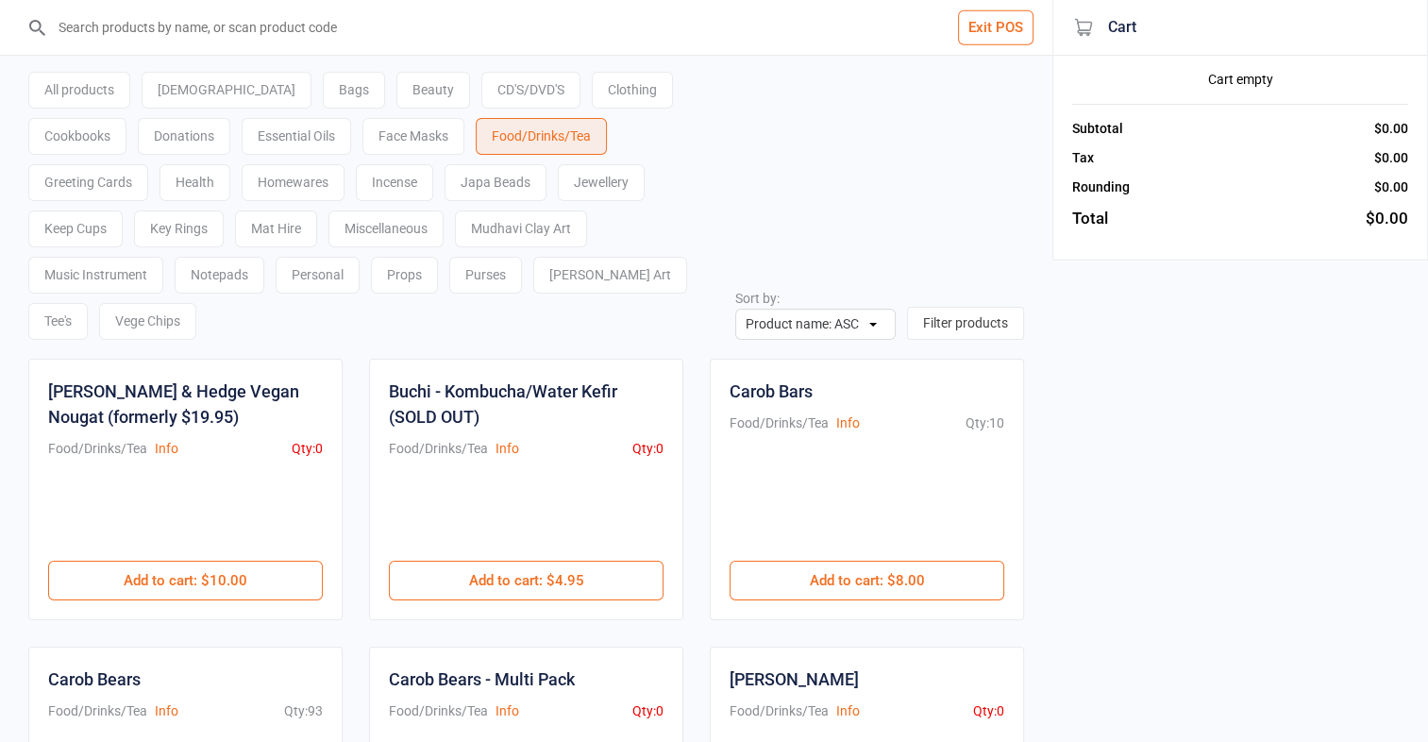
click at [359, 257] on div "Personal" at bounding box center [318, 275] width 84 height 37
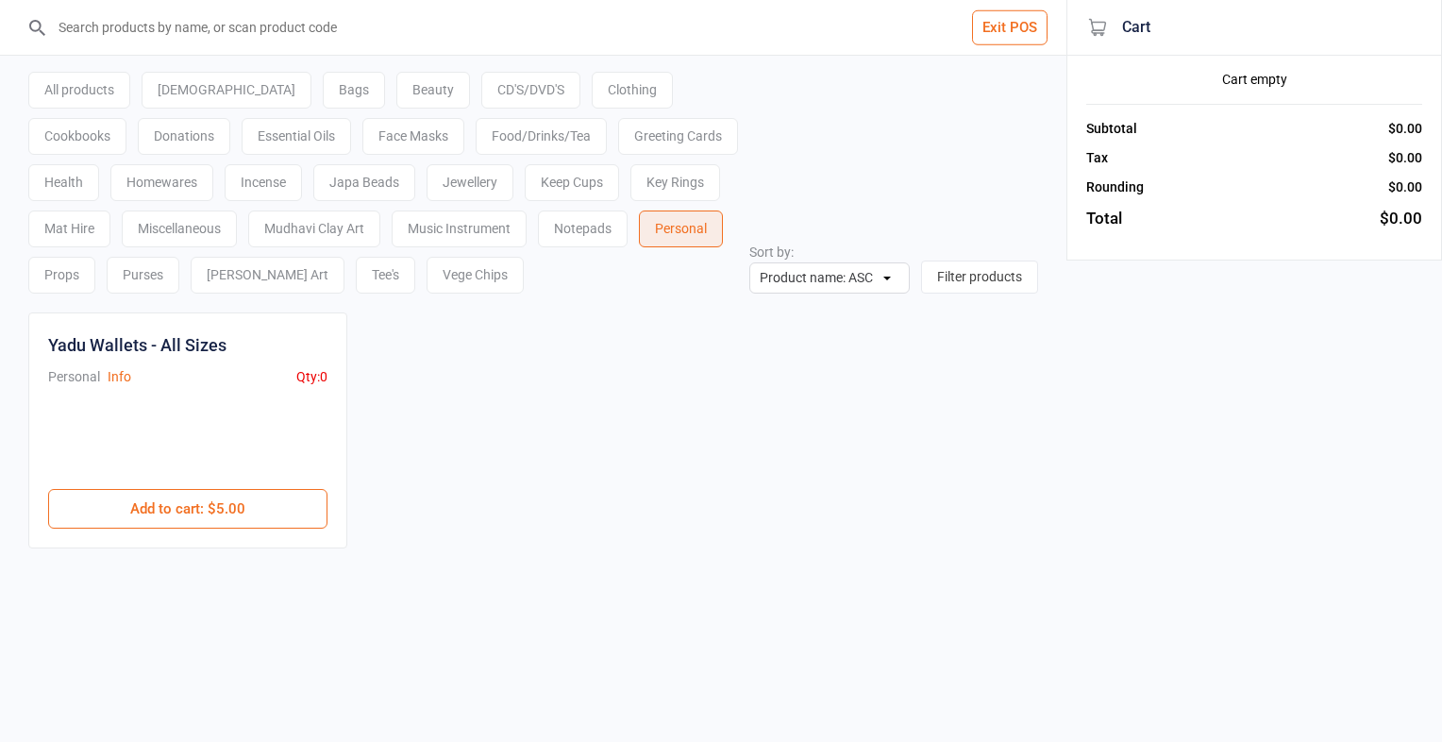
click at [476, 141] on div "Food/Drinks/Tea" at bounding box center [541, 136] width 131 height 37
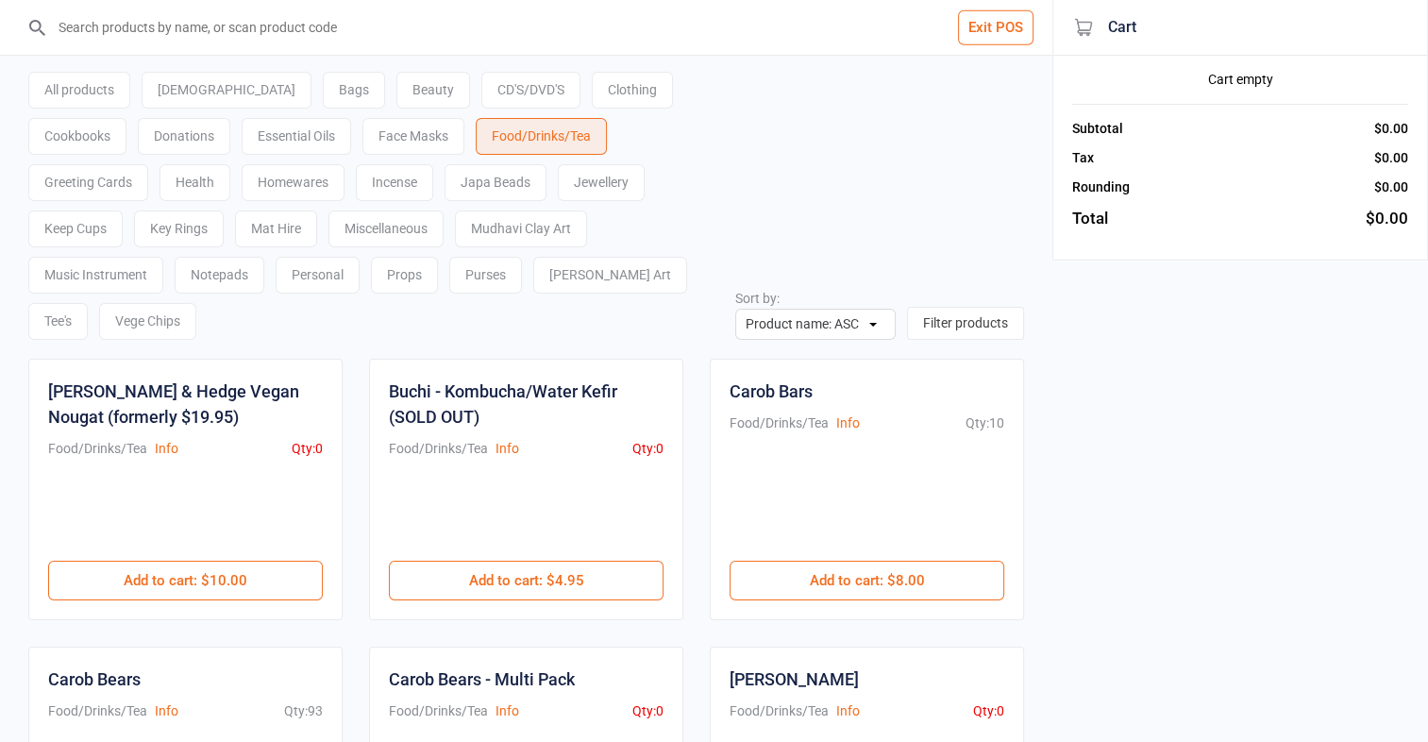
click at [235, 236] on div "Mat Hire" at bounding box center [276, 228] width 82 height 37
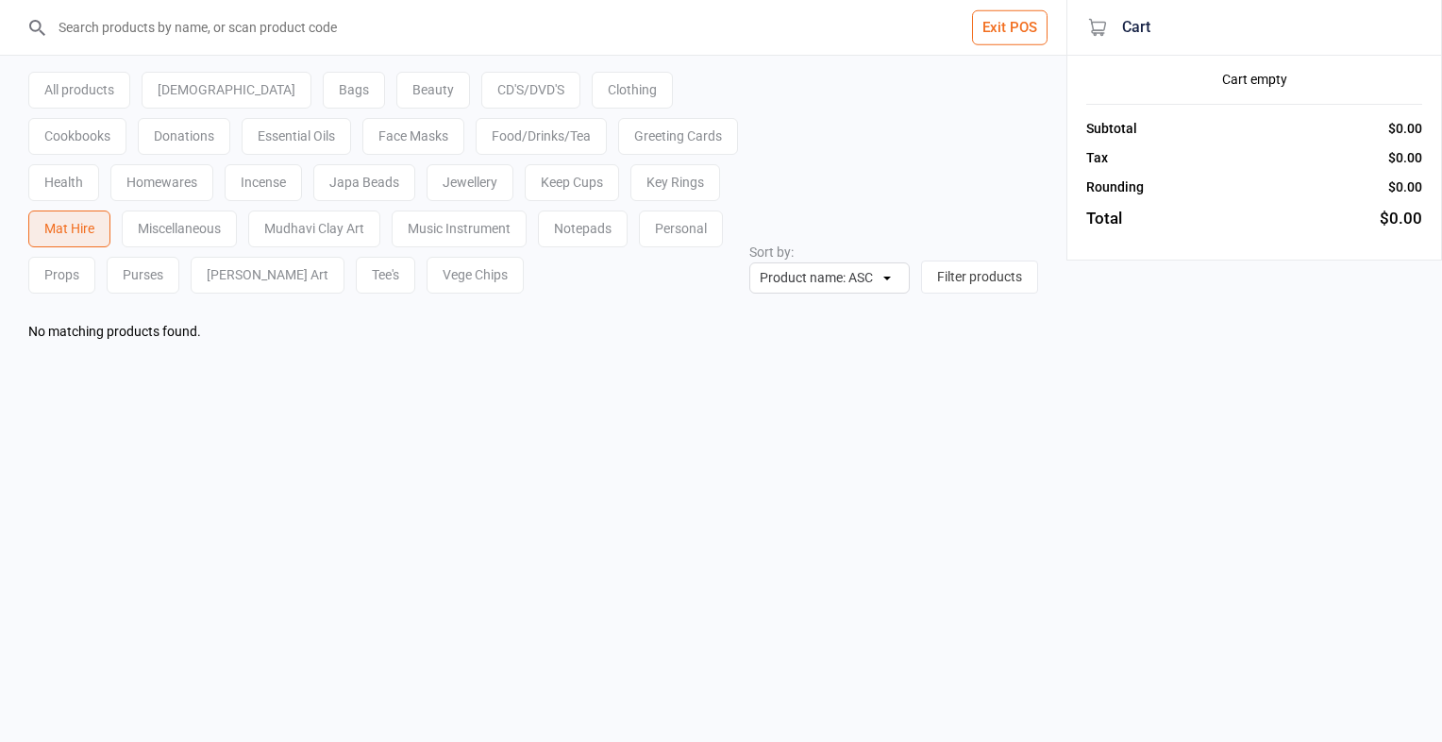
click at [122, 236] on div "Miscellaneous" at bounding box center [179, 228] width 115 height 37
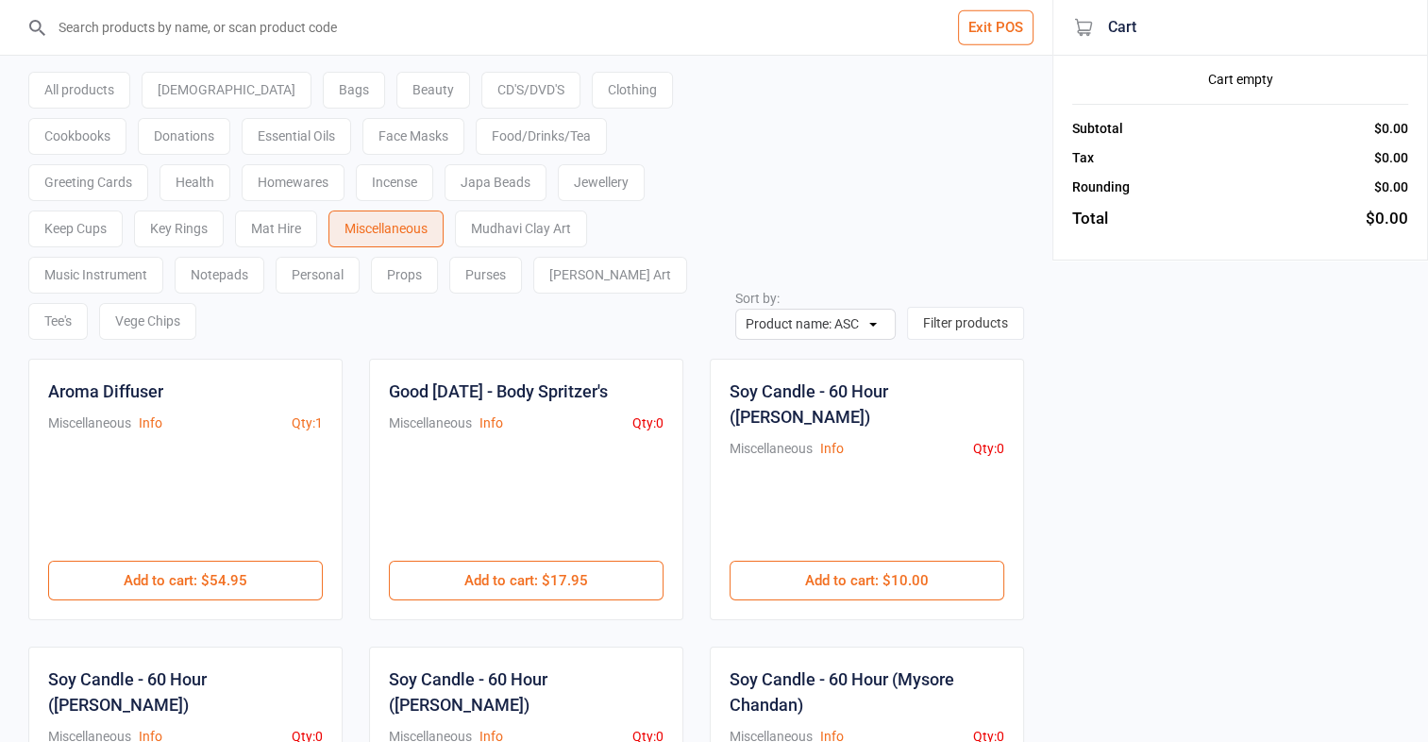
click at [476, 130] on div "Food/Drinks/Tea" at bounding box center [541, 136] width 131 height 37
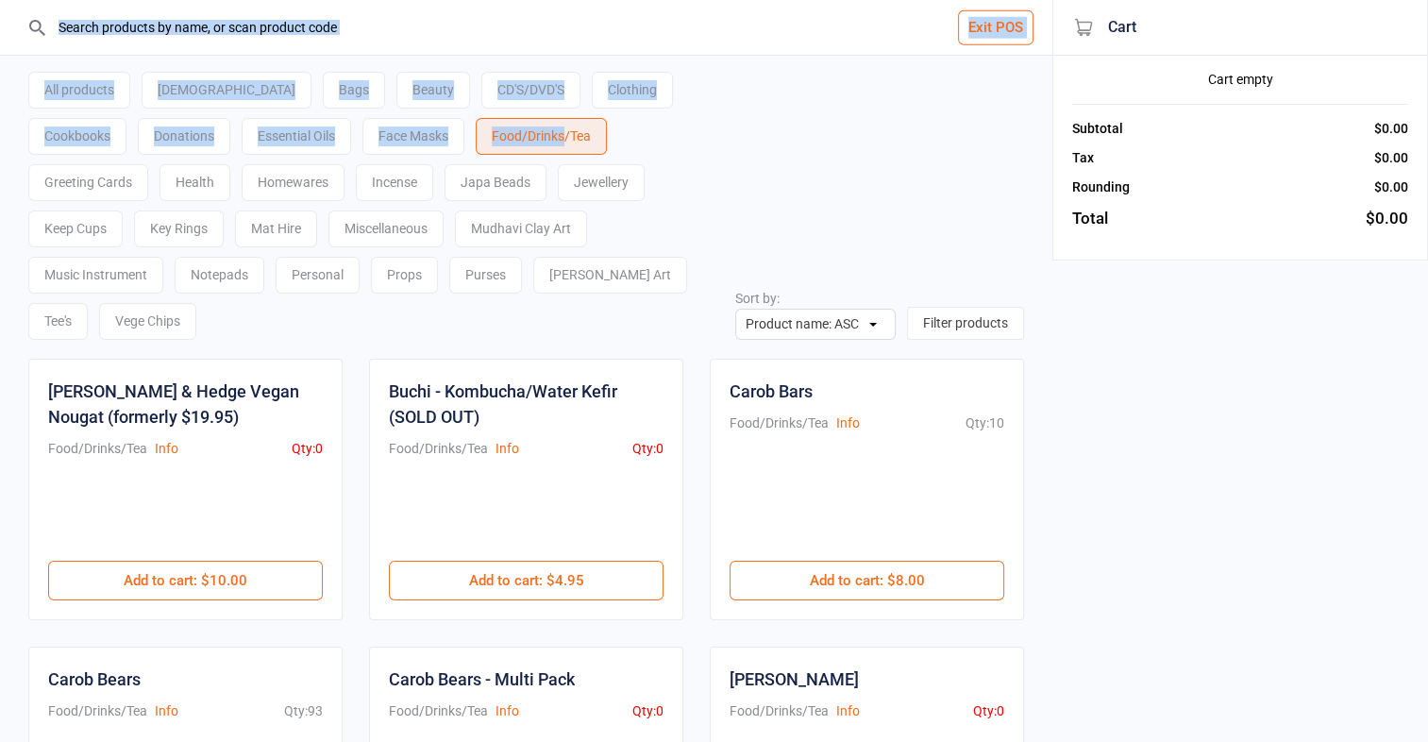
drag, startPoint x: 457, startPoint y: 130, endPoint x: 549, endPoint y: -70, distance: 220.4
click at [549, 0] on html "Exit POS All products Ayurveda Bags Beauty CD'S/DVD'S Clothing Cookbooks Donati…" at bounding box center [714, 371] width 1428 height 742
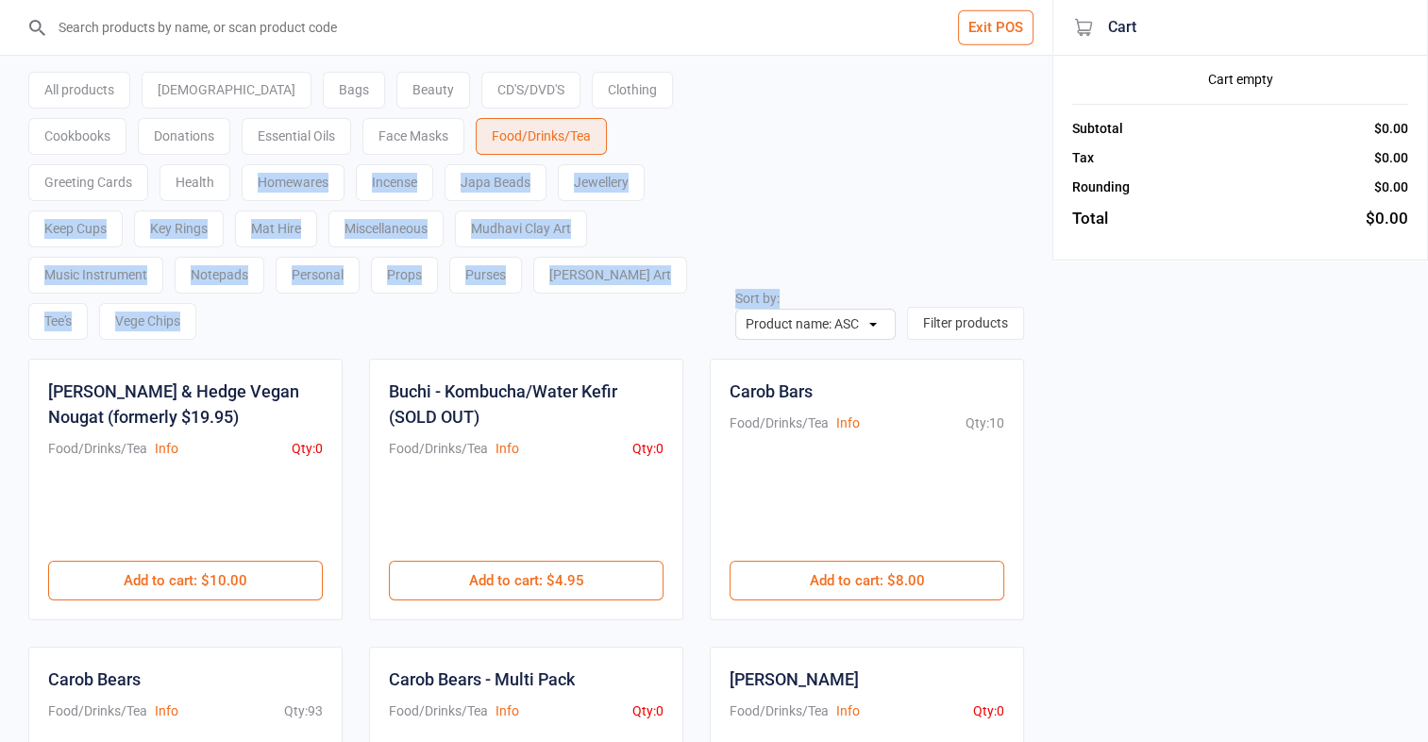
drag, startPoint x: 549, startPoint y: -70, endPoint x: 877, endPoint y: 98, distance: 368.0
click at [877, 98] on div "All products Ayurveda Bags Beauty CD'S/DVD'S Clothing Cookbooks Donations Essen…" at bounding box center [525, 198] width 995 height 284
drag, startPoint x: 877, startPoint y: 98, endPoint x: 826, endPoint y: 116, distance: 54.0
click at [826, 116] on div "All products Ayurveda Bags Beauty CD'S/DVD'S Clothing Cookbooks Donations Essen…" at bounding box center [525, 198] width 995 height 284
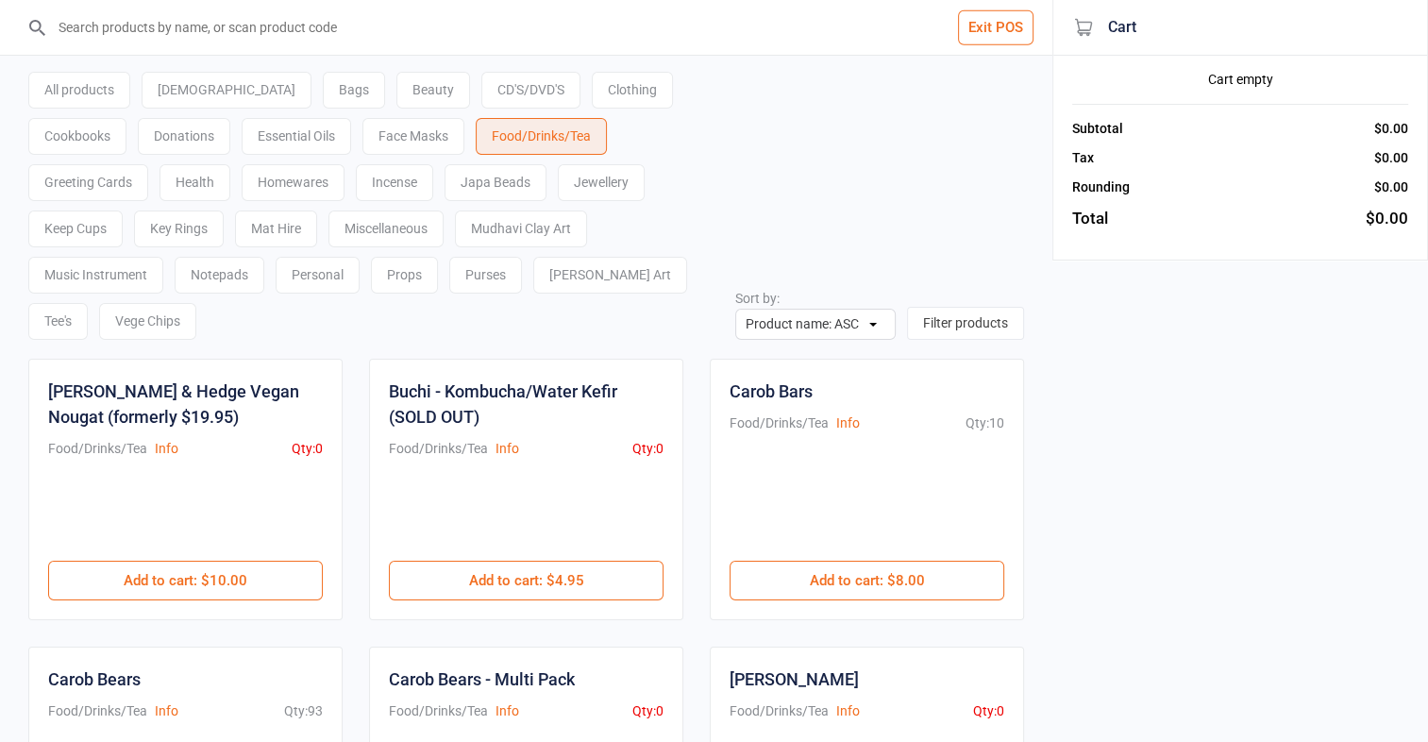
drag, startPoint x: 826, startPoint y: 116, endPoint x: 974, endPoint y: 158, distance: 153.8
click at [974, 158] on div "All products Ayurveda Bags Beauty CD'S/DVD'S Clothing Cookbooks Donations Essen…" at bounding box center [525, 198] width 995 height 284
click at [969, 22] on button "Exit POS" at bounding box center [995, 27] width 75 height 35
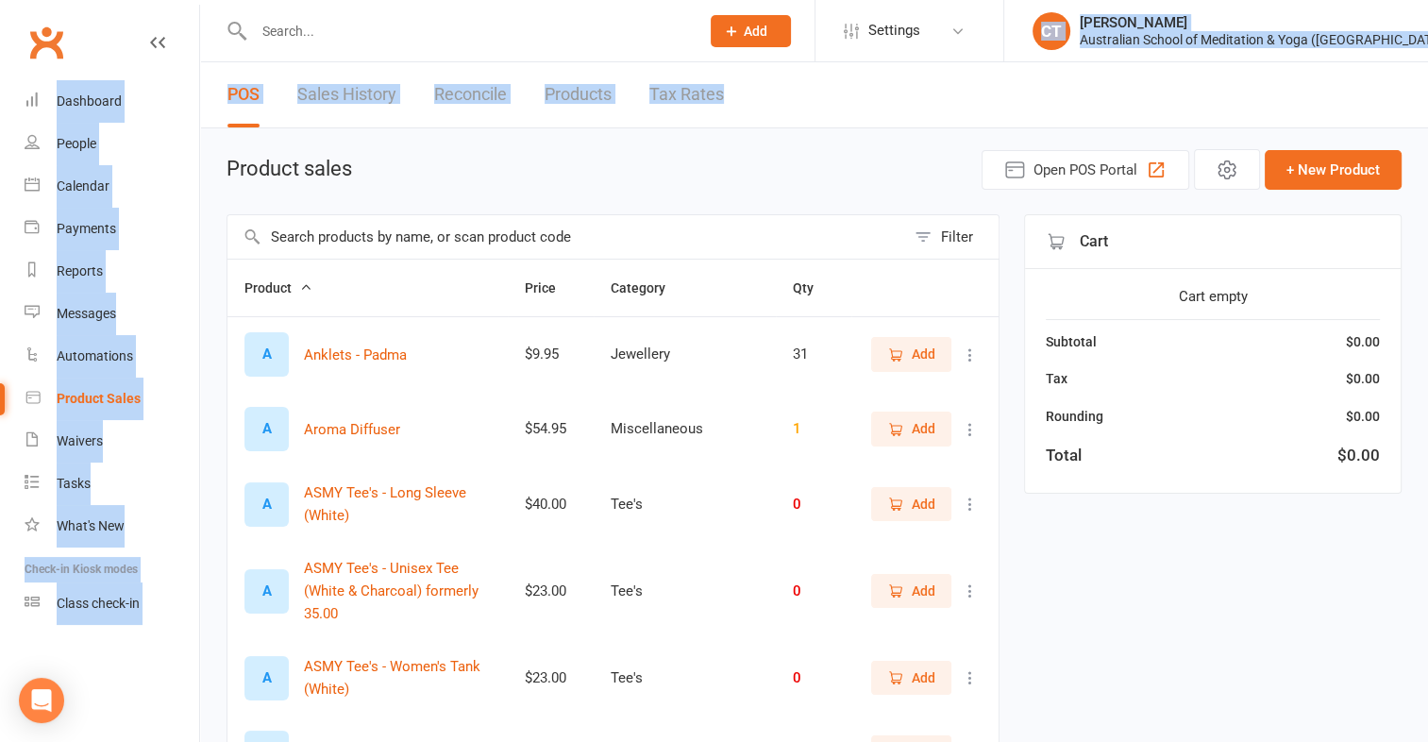
drag, startPoint x: 0, startPoint y: 0, endPoint x: 591, endPoint y: 191, distance: 620.6
click at [591, 191] on ui-view "Prospect Member Non-attending contact Class / event Appointment Bulk message Ad…" at bounding box center [714, 652] width 1428 height 1295
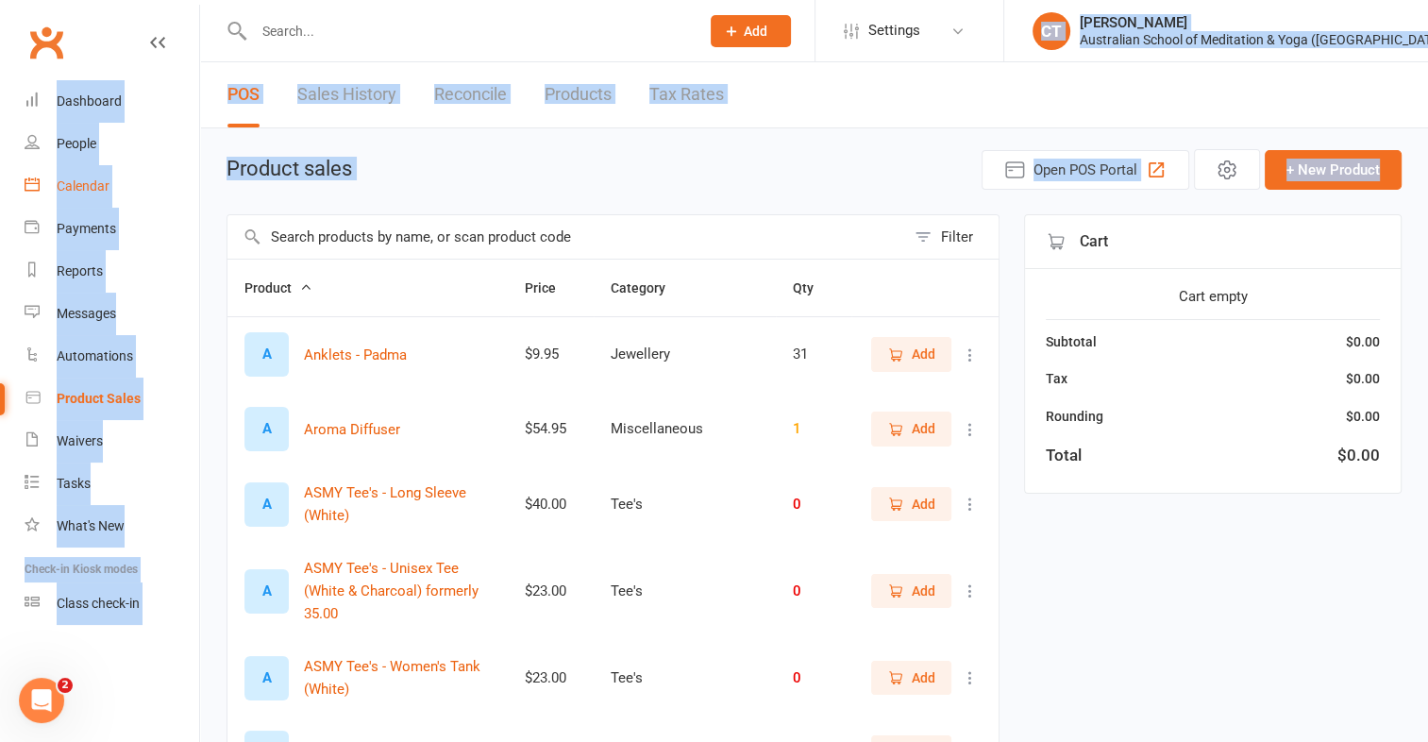
click at [76, 192] on div "Calendar" at bounding box center [83, 185] width 53 height 15
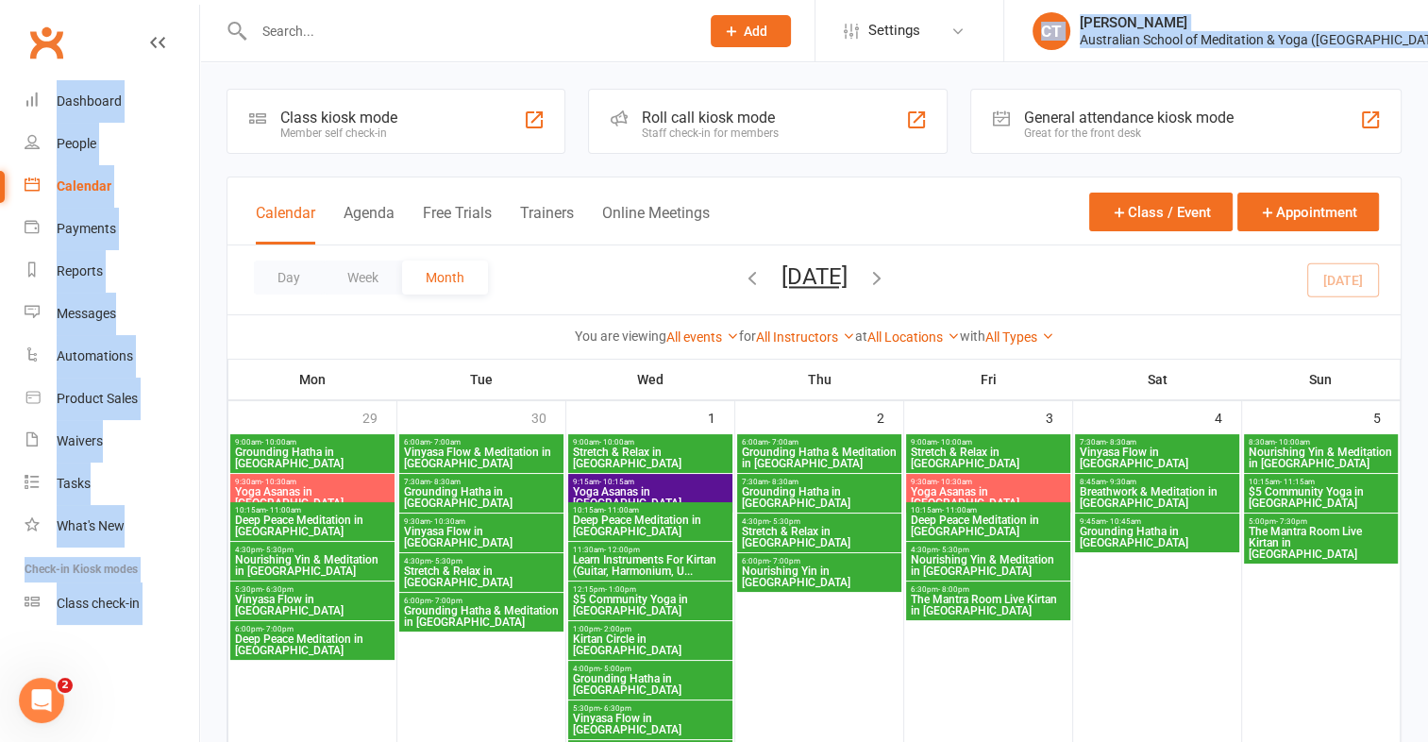
click at [303, 115] on div "Class kiosk mode" at bounding box center [338, 118] width 117 height 18
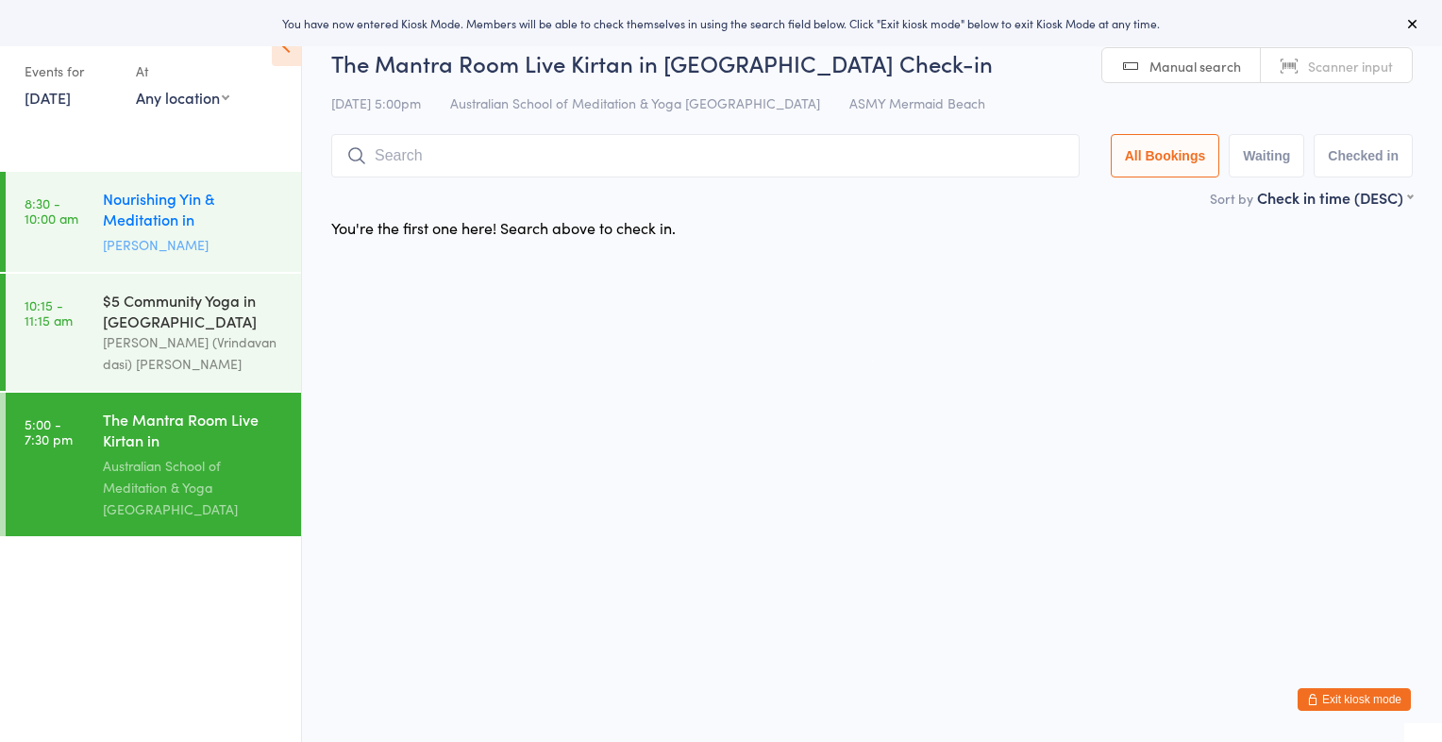
click at [242, 236] on div "Darlene Fletcher" at bounding box center [194, 245] width 182 height 22
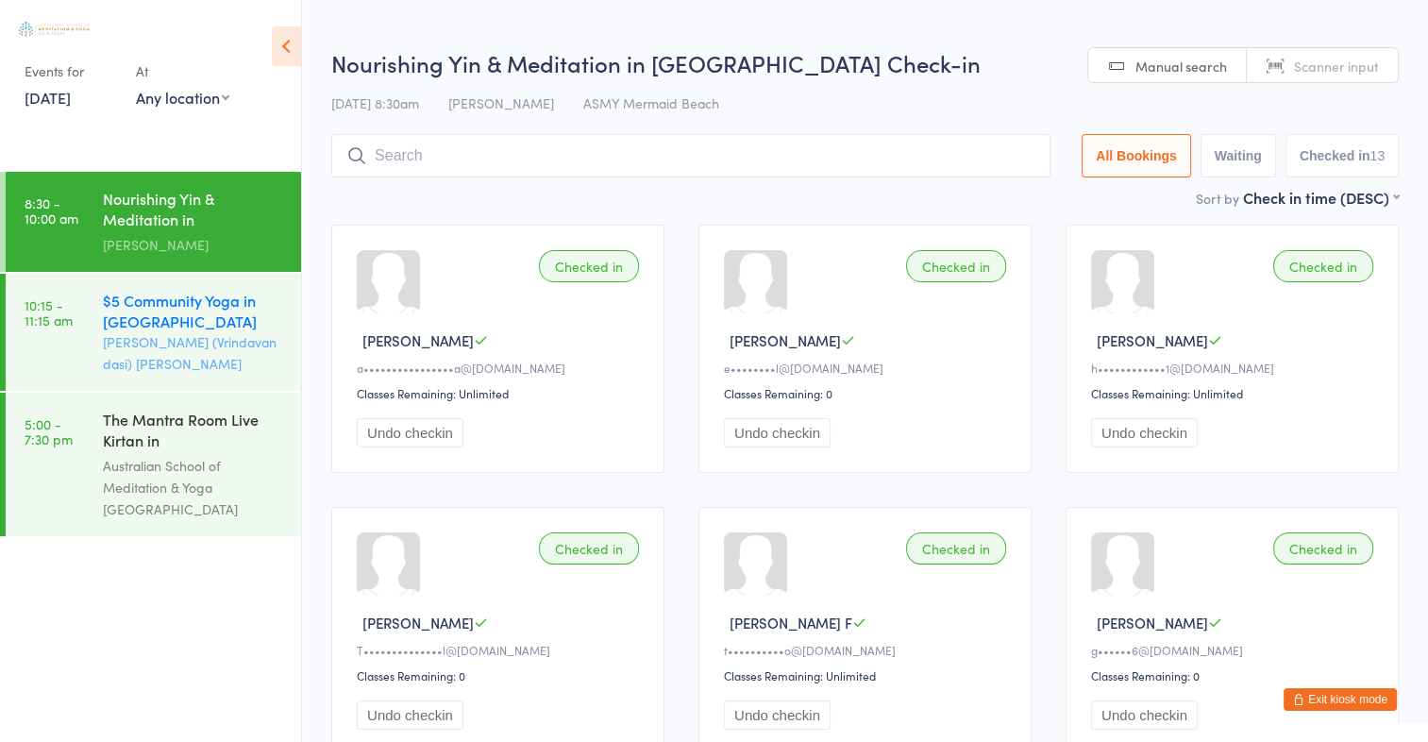
click at [229, 322] on div "$5 Community Yoga in Mermaid Beach" at bounding box center [194, 311] width 182 height 42
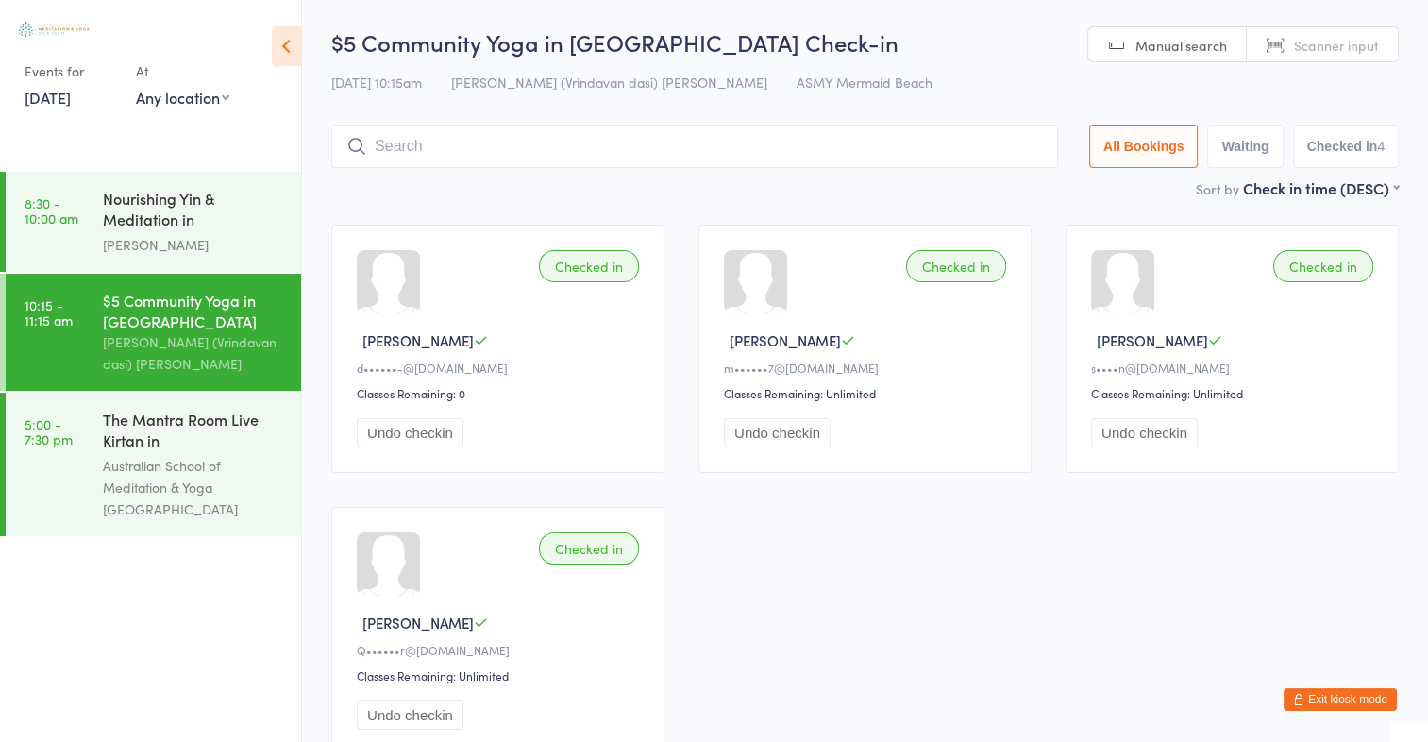
click at [53, 97] on link "12 Oct, 2025" at bounding box center [48, 97] width 46 height 21
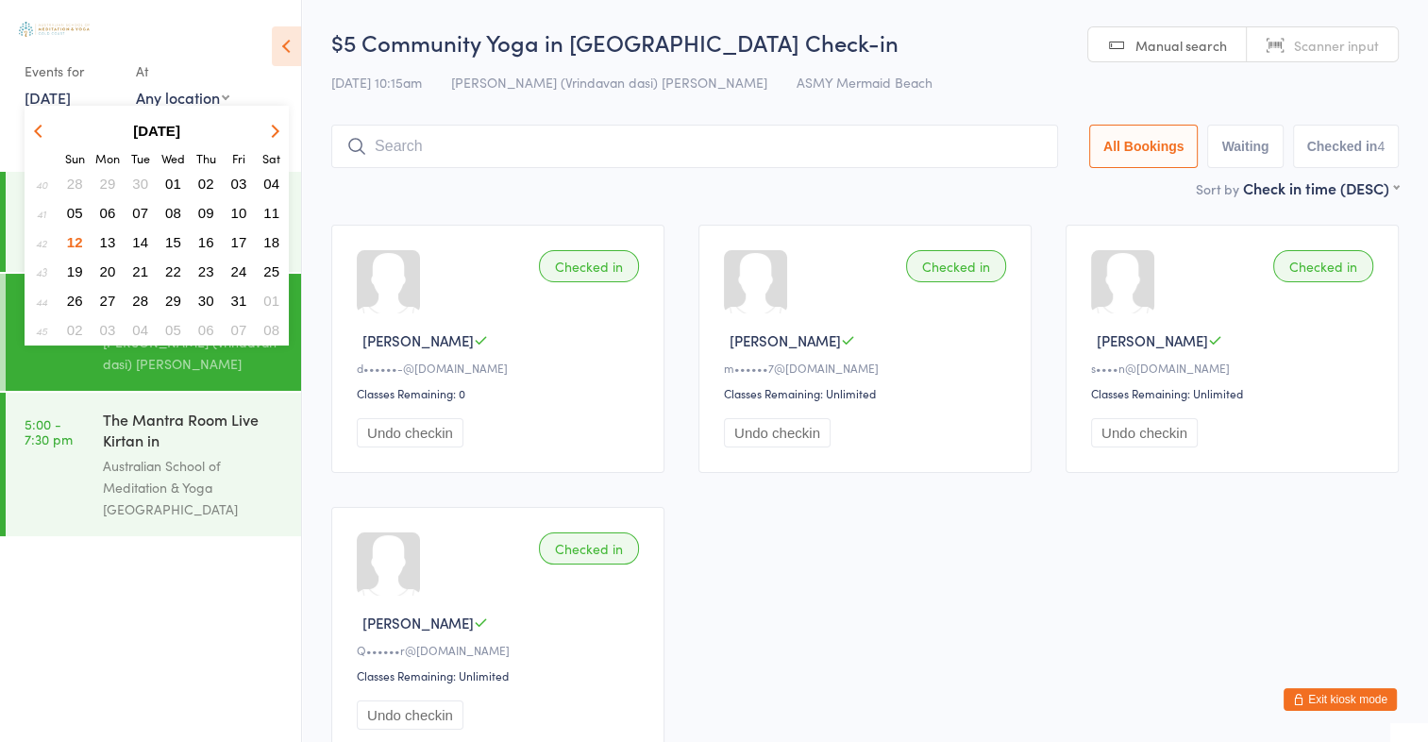
click at [276, 206] on span "11" at bounding box center [271, 213] width 16 height 16
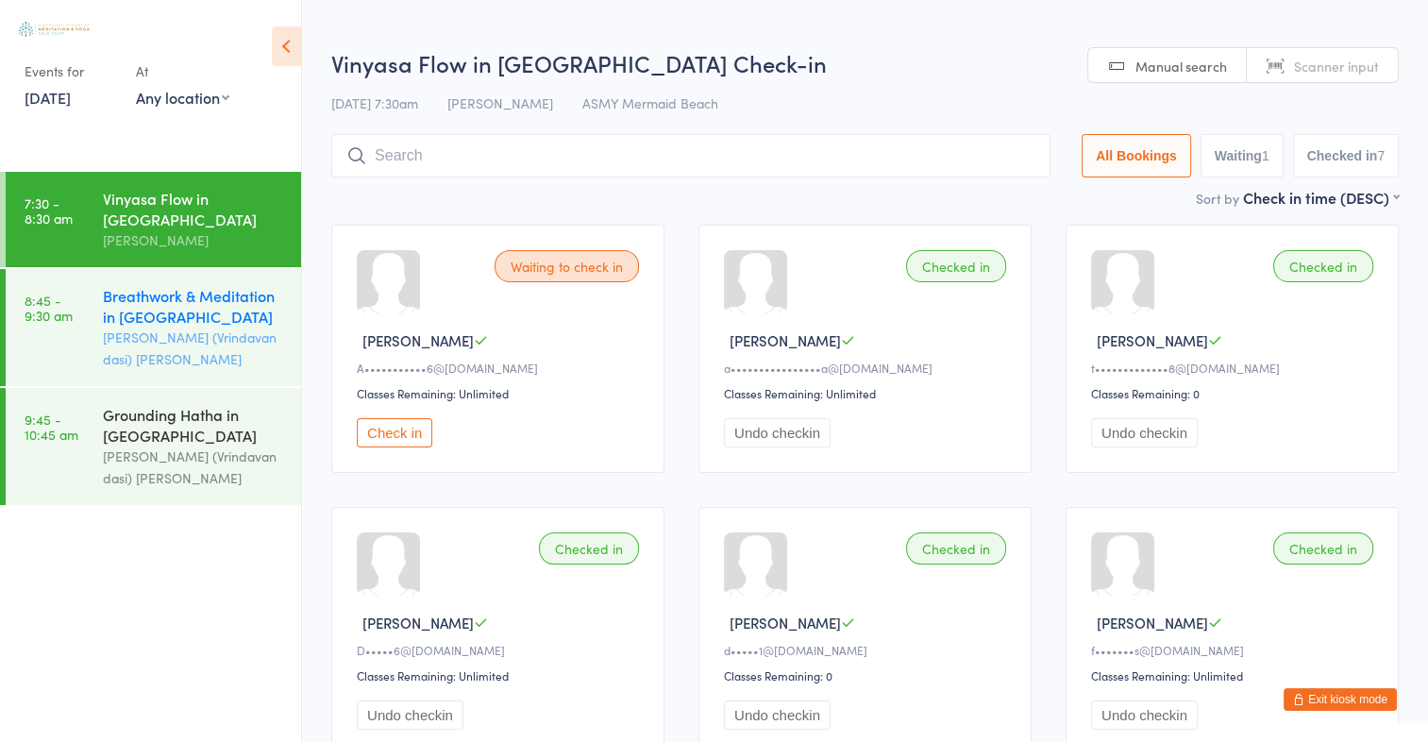
click at [237, 322] on div "Breathwork & Meditation in [GEOGRAPHIC_DATA]" at bounding box center [194, 306] width 182 height 42
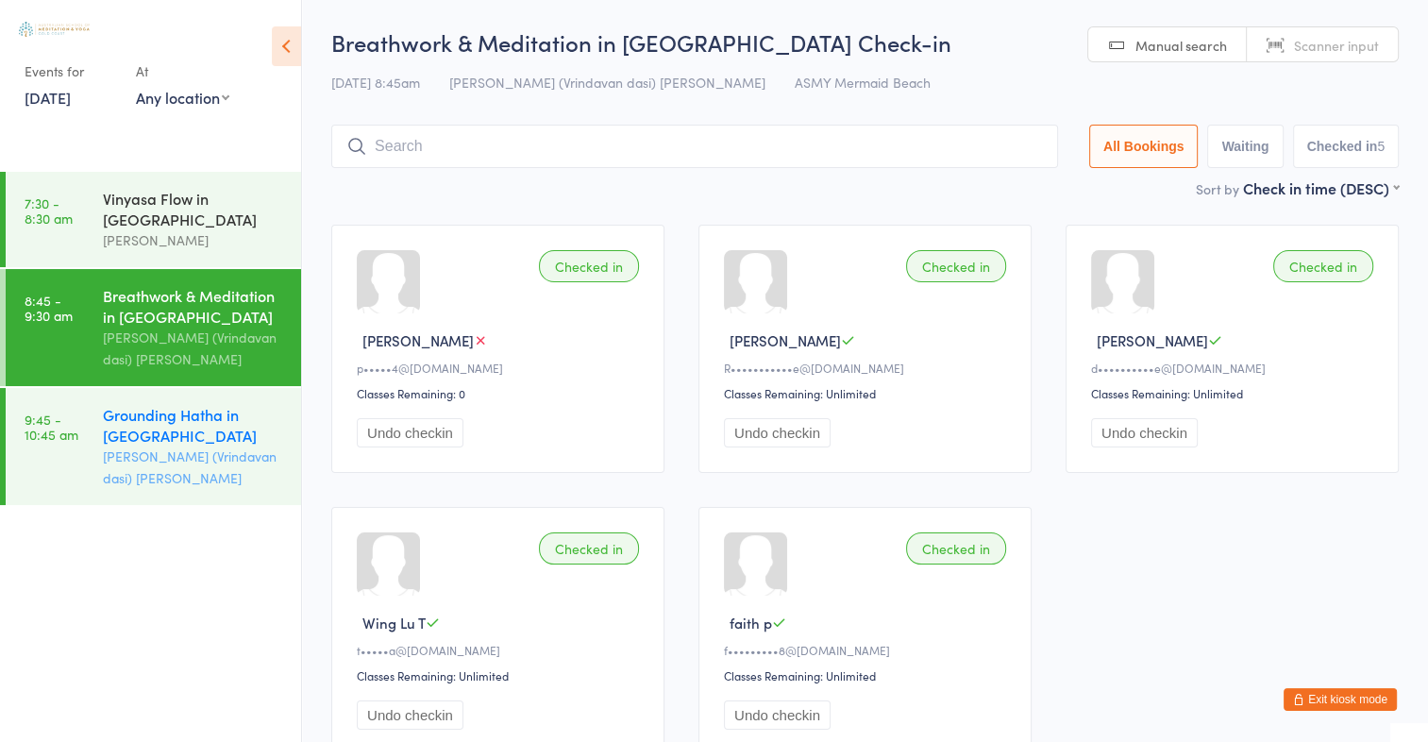
click at [229, 426] on div "Grounding Hatha in [GEOGRAPHIC_DATA]" at bounding box center [194, 425] width 182 height 42
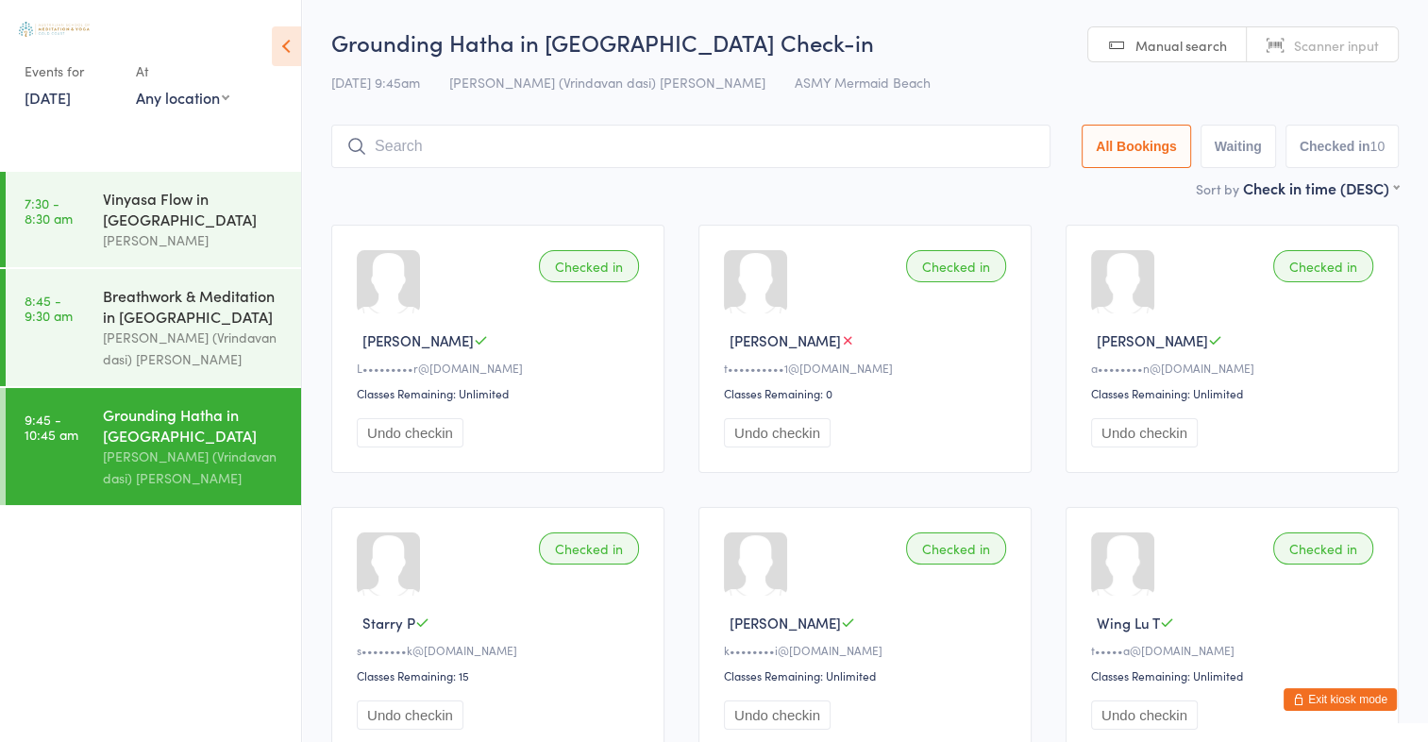
click at [229, 426] on div "Grounding Hatha in [GEOGRAPHIC_DATA]" at bounding box center [194, 425] width 182 height 42
click at [60, 102] on link "11 Oct, 2025" at bounding box center [48, 97] width 46 height 21
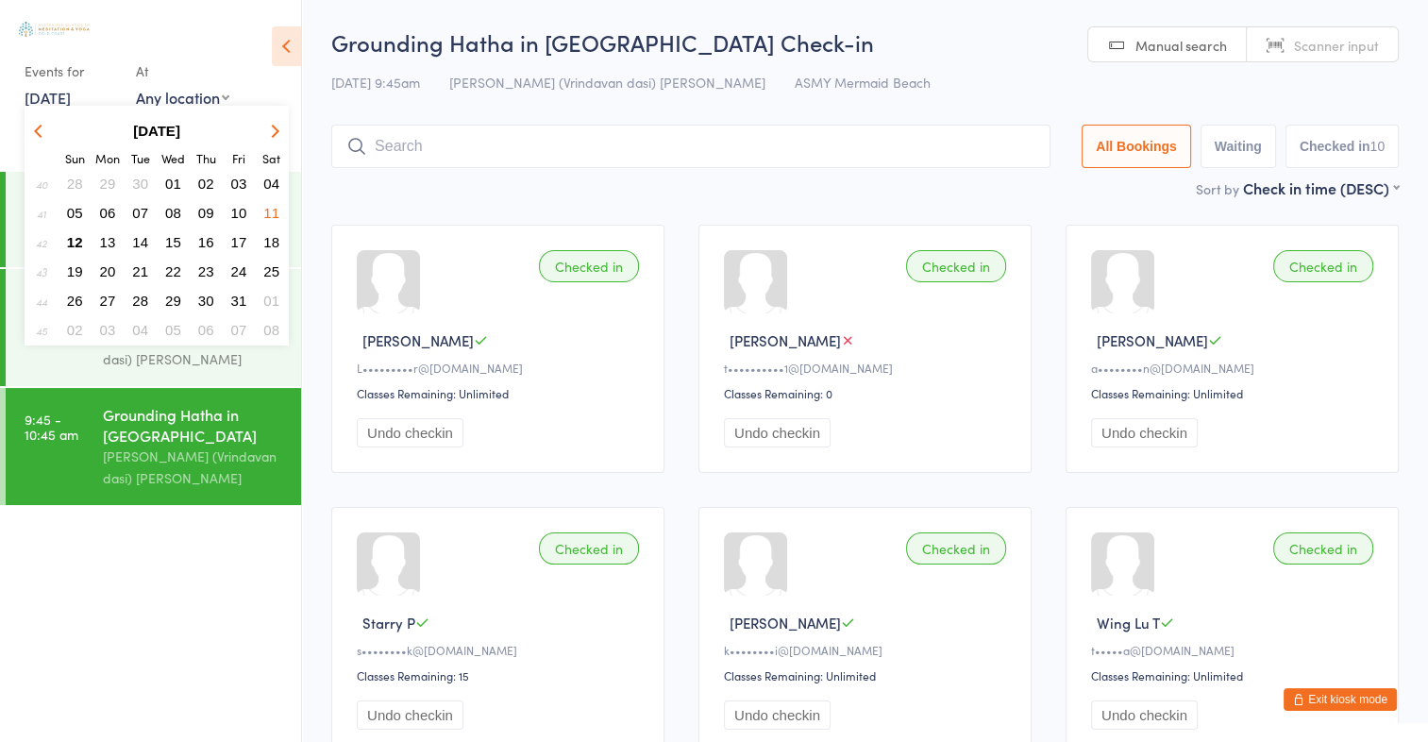
click at [241, 213] on span "10" at bounding box center [239, 213] width 16 height 16
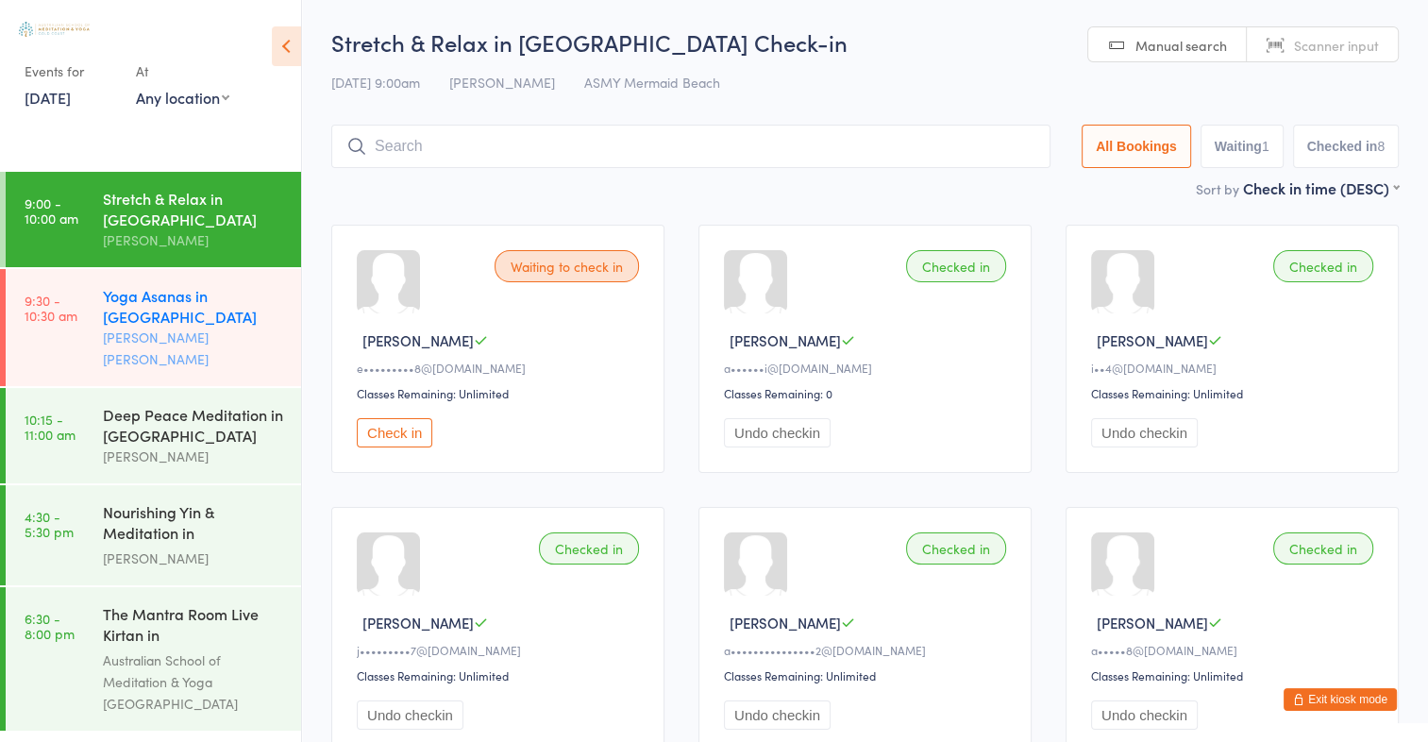
click at [185, 326] on div "Aniko Bakos de Assis" at bounding box center [194, 347] width 182 height 43
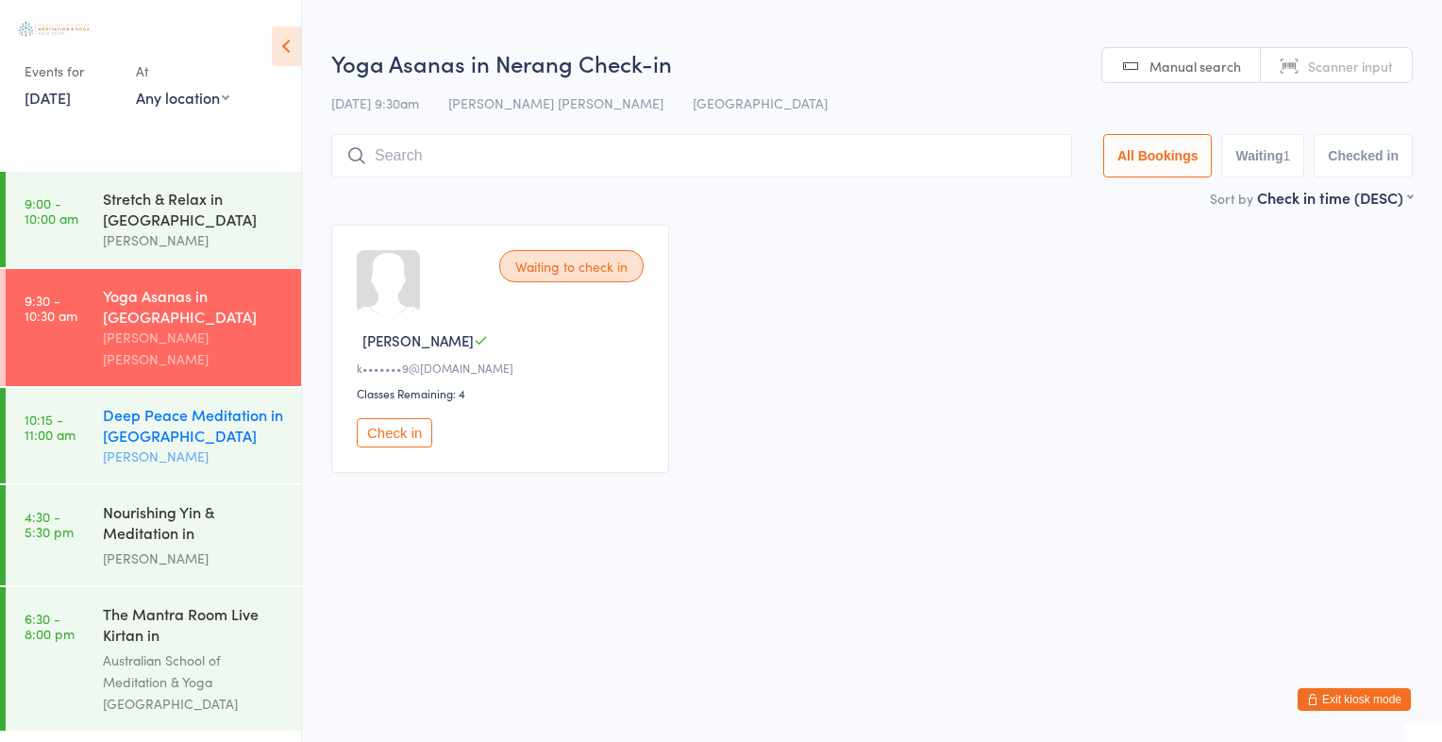
click at [164, 404] on div "Deep Peace Meditation in Mermaid Beach" at bounding box center [194, 425] width 182 height 42
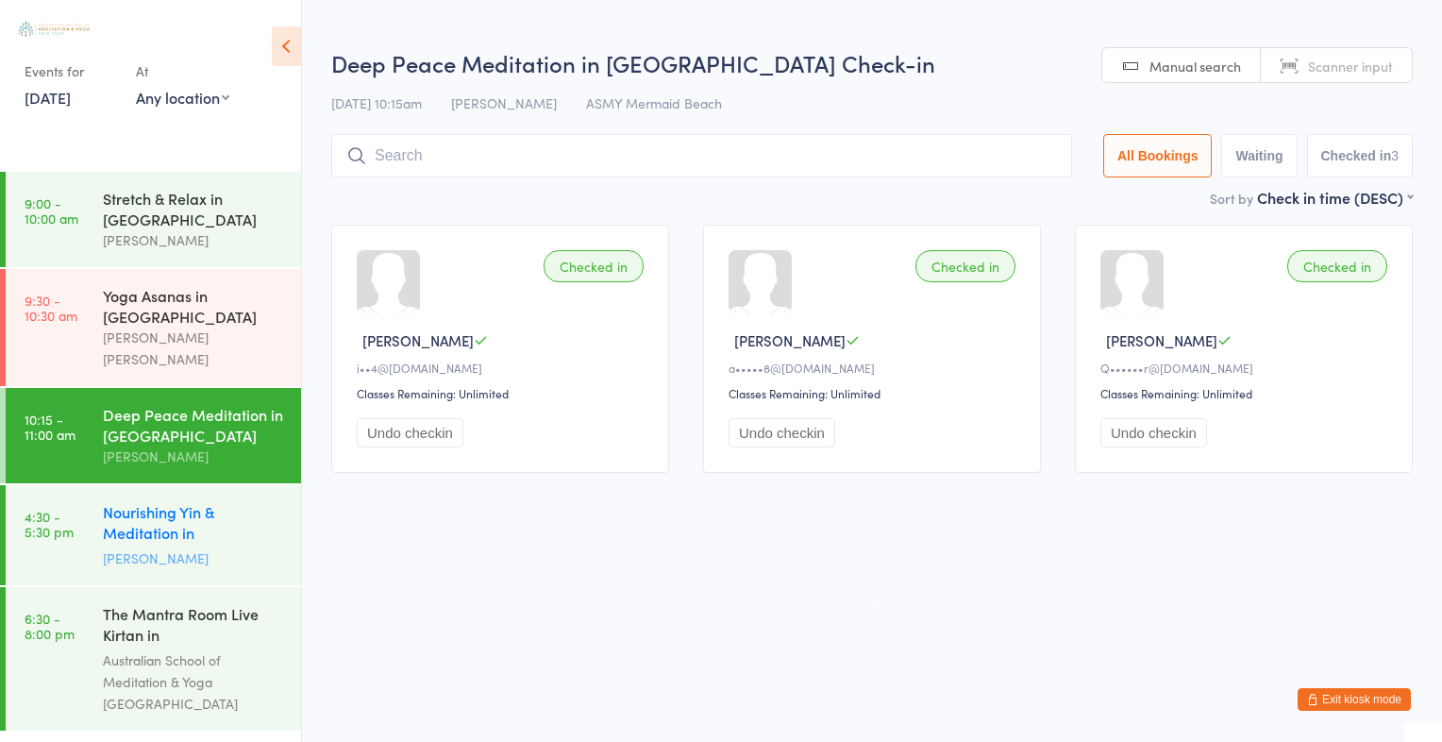
click at [153, 547] on div "Darlene Fletcher" at bounding box center [194, 558] width 182 height 22
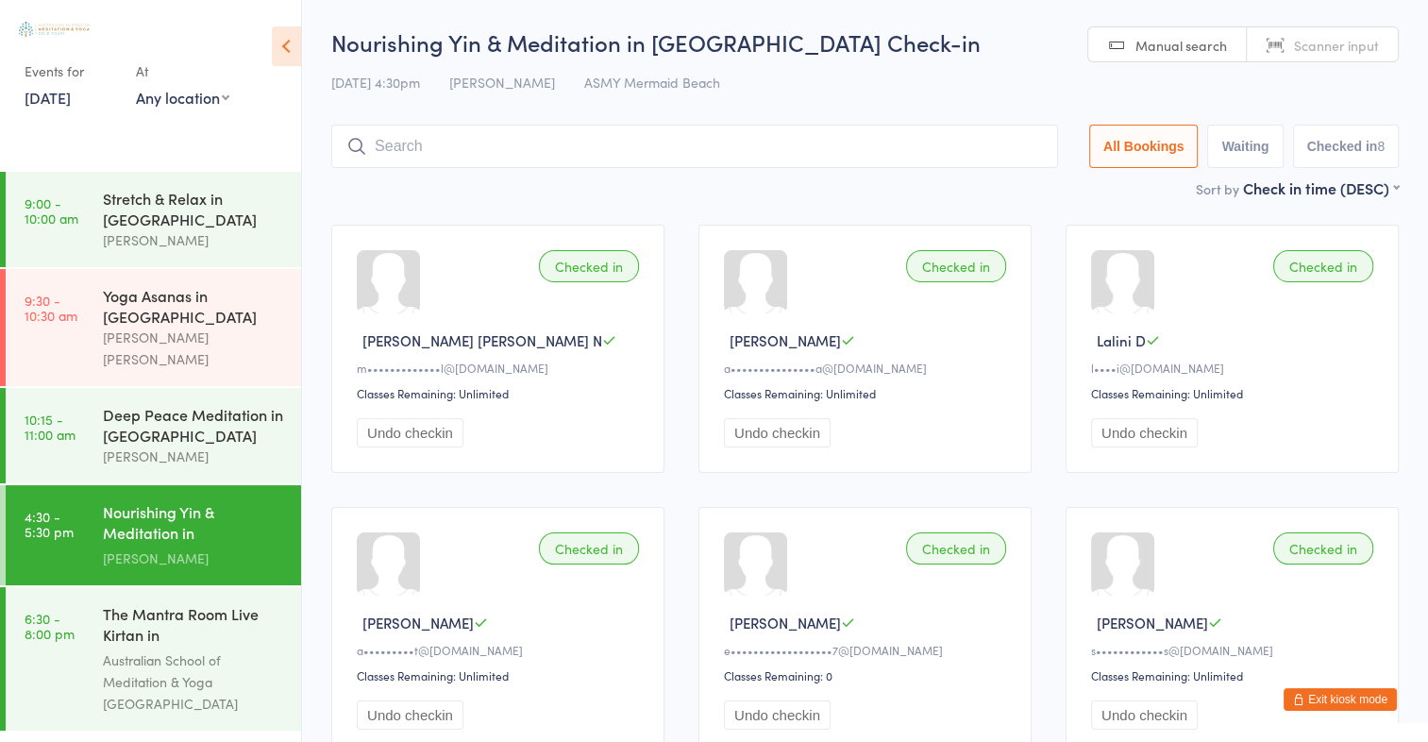
drag, startPoint x: 154, startPoint y: 513, endPoint x: 113, endPoint y: 139, distance: 376.8
click at [71, 99] on link "10 Oct, 2025" at bounding box center [48, 97] width 46 height 21
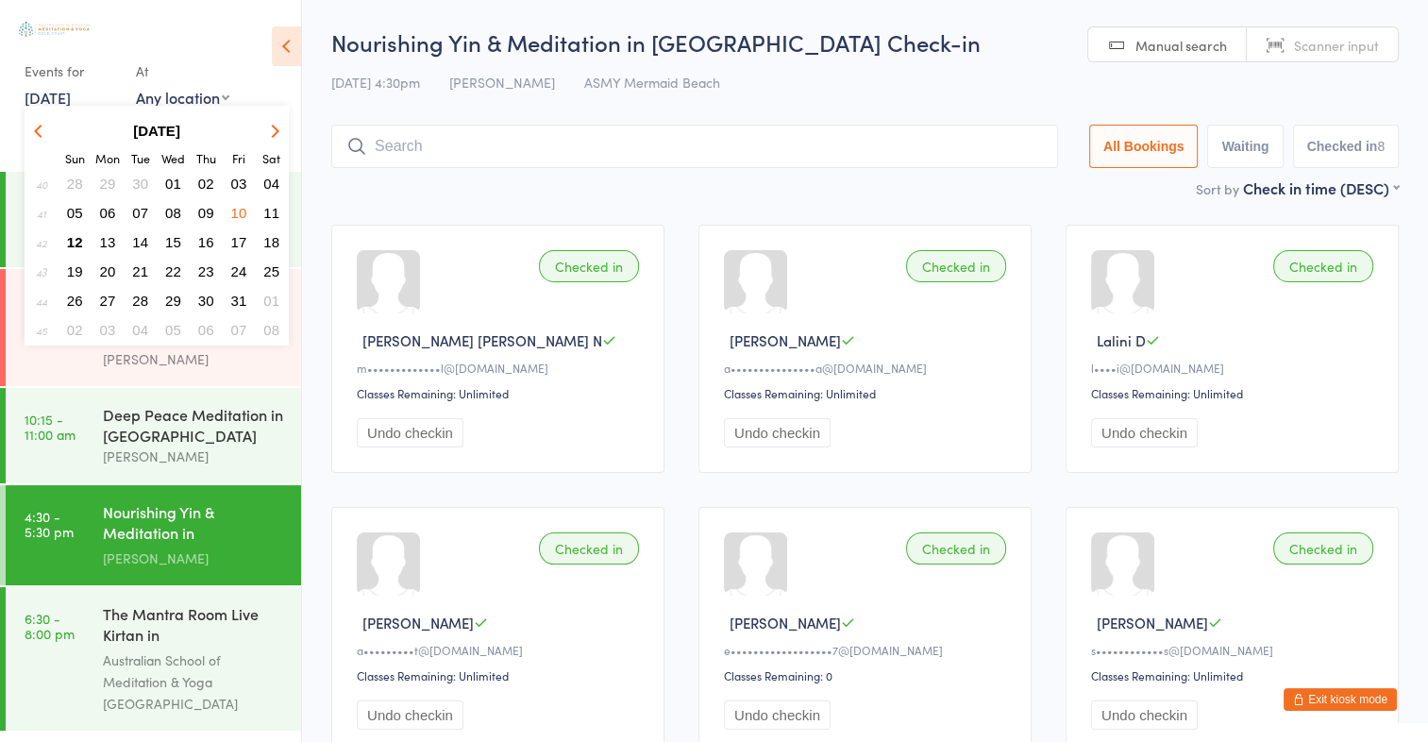
click at [202, 209] on span "09" at bounding box center [206, 213] width 16 height 16
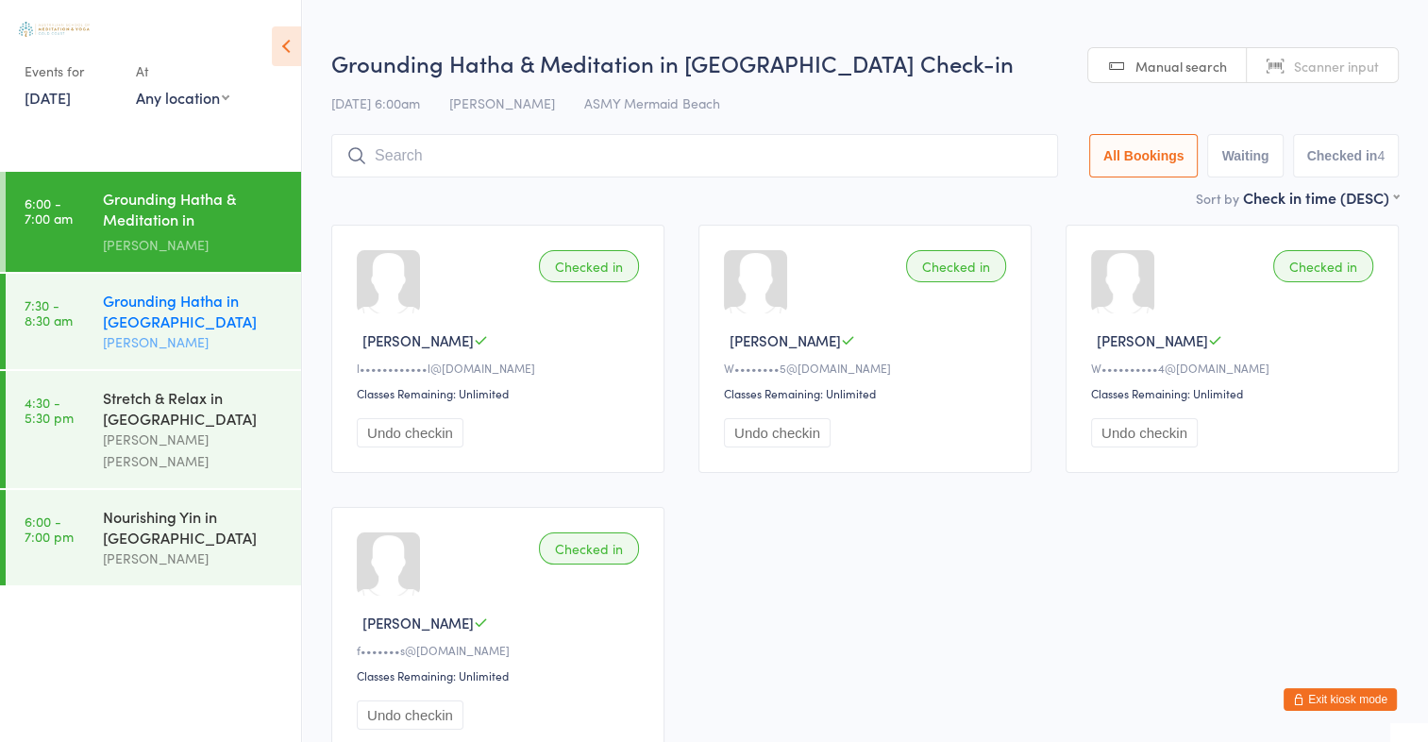
click at [170, 309] on div "Grounding Hatha in Mermaid Beach" at bounding box center [194, 311] width 182 height 42
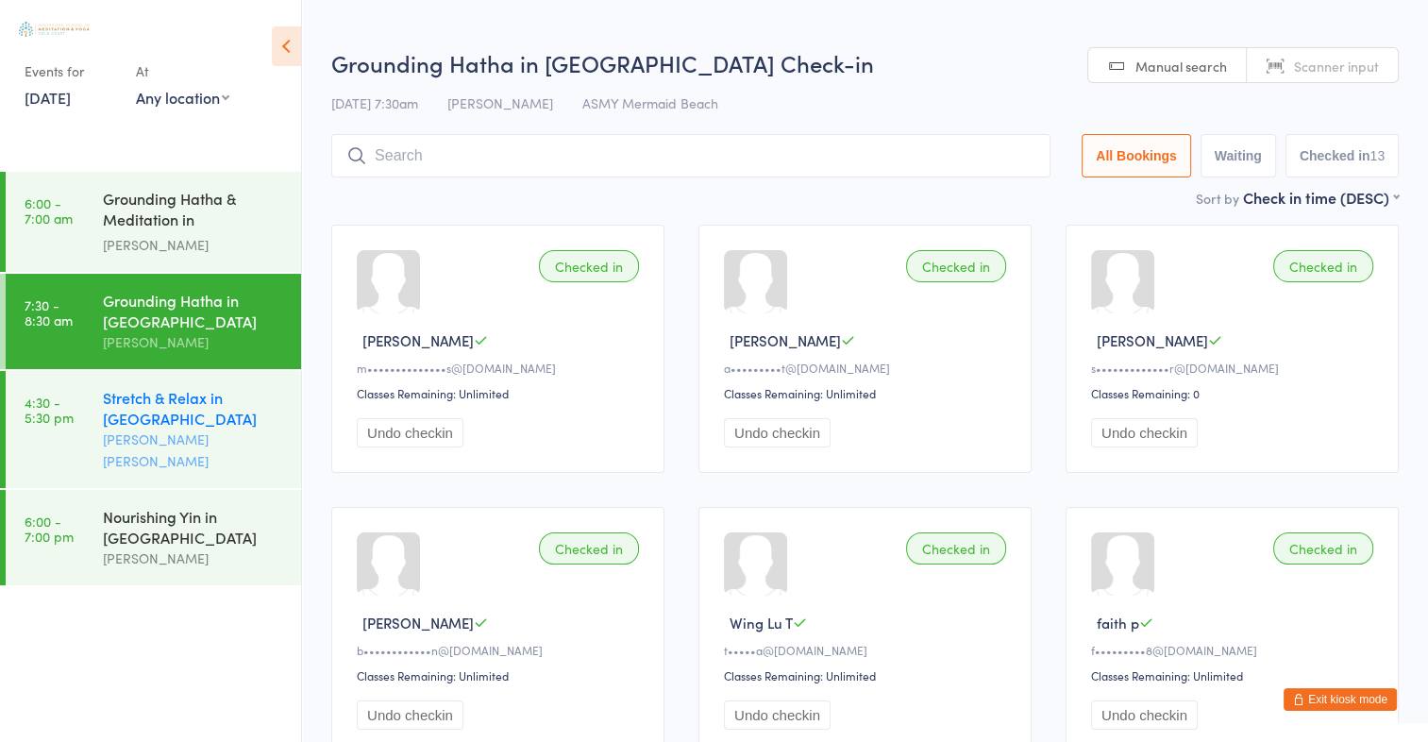
click at [155, 432] on div "Aniko Bakos de Assis" at bounding box center [194, 449] width 182 height 43
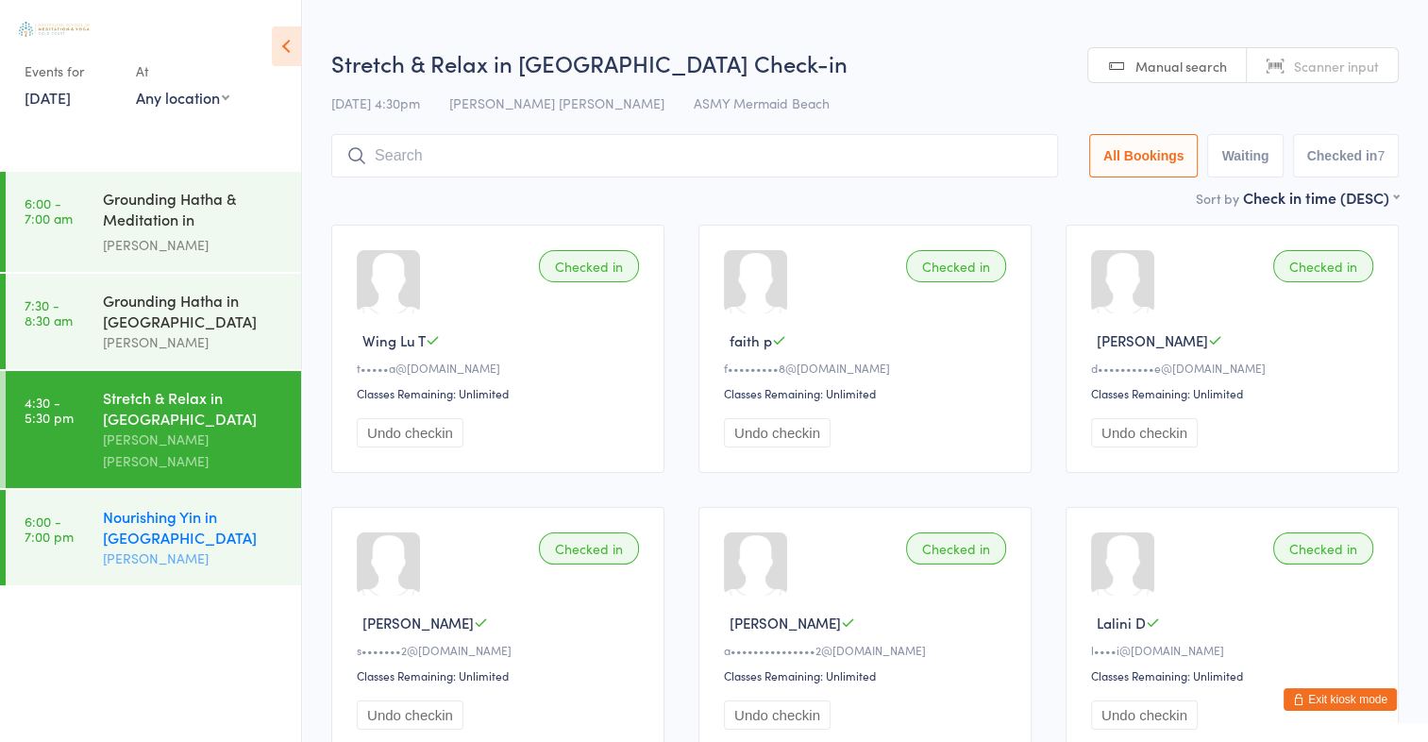
click at [143, 519] on div "Nourishing Yin in [GEOGRAPHIC_DATA]" at bounding box center [194, 527] width 182 height 42
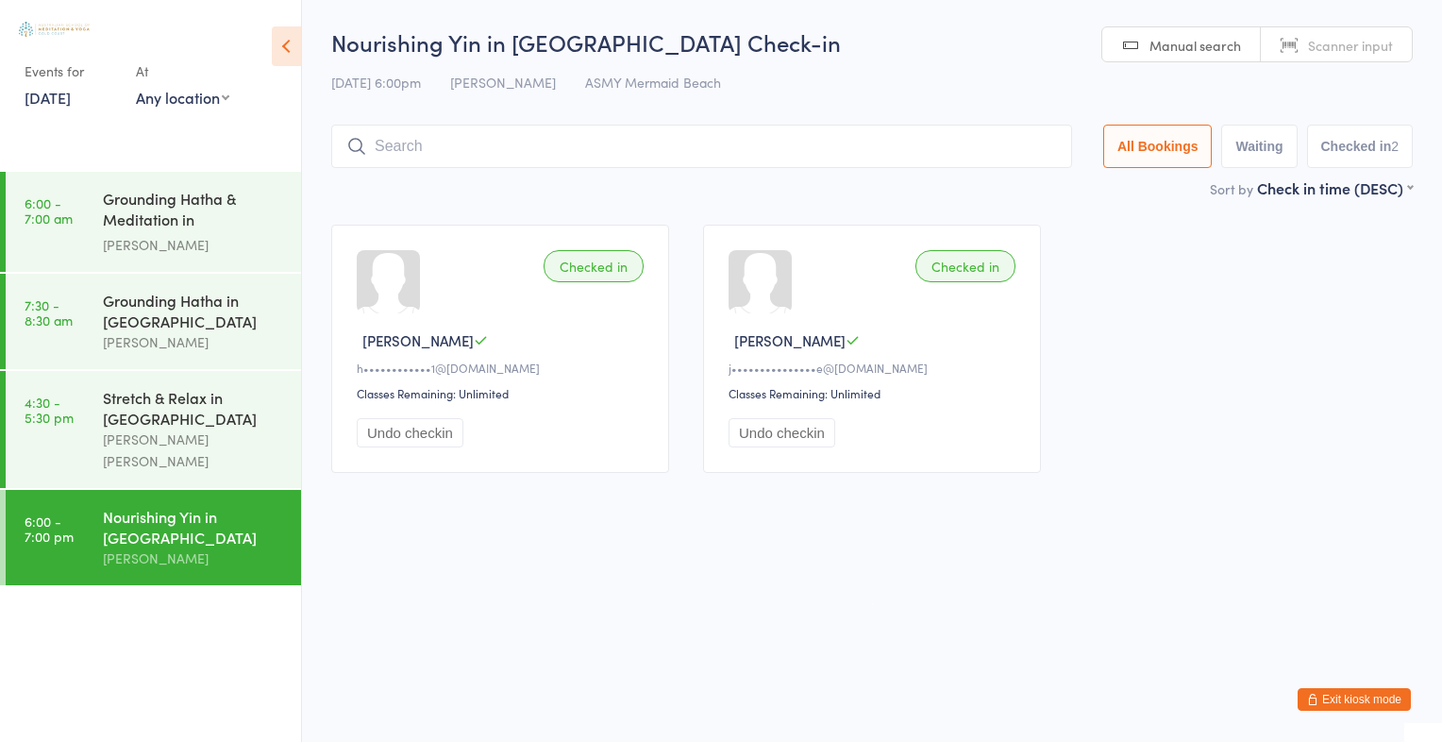
click at [71, 103] on link "9 Oct, 2025" at bounding box center [48, 97] width 46 height 21
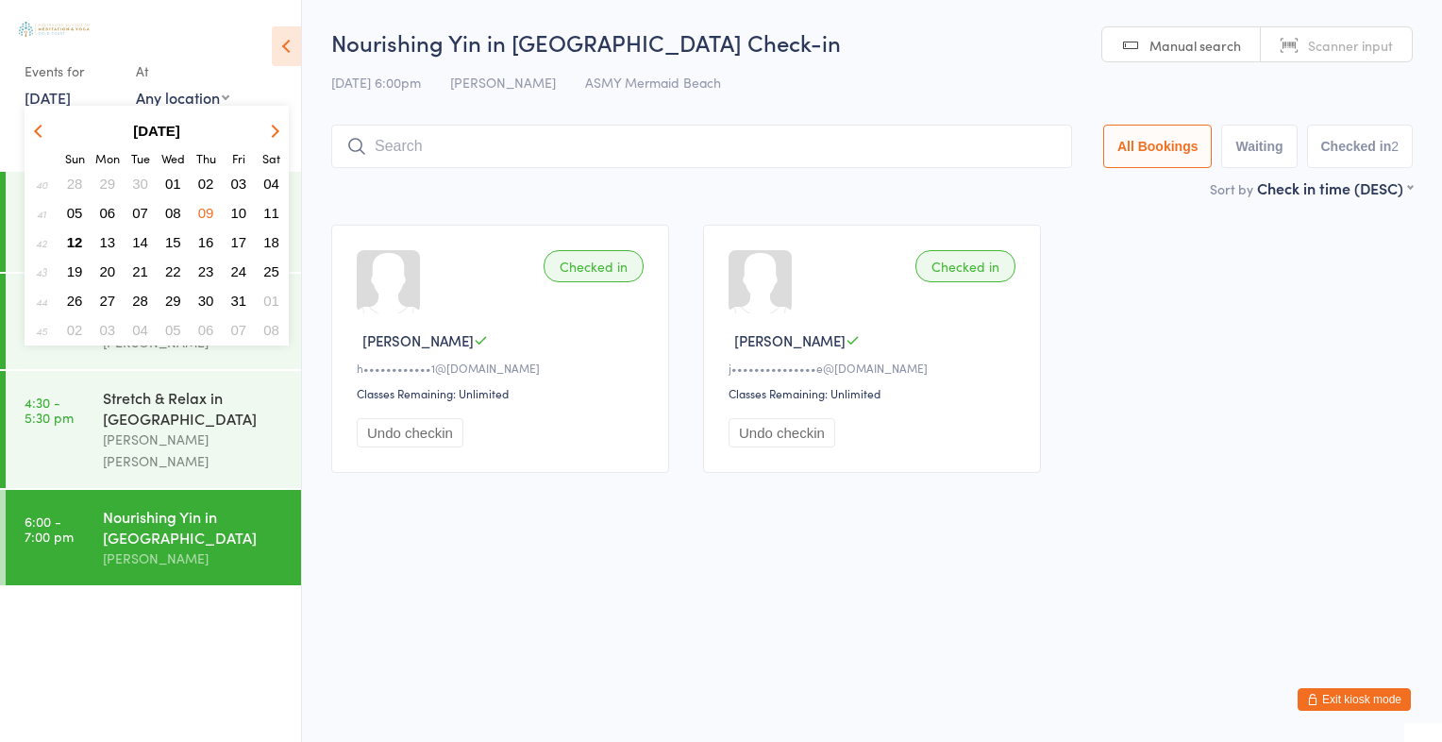
click at [71, 103] on link "9 Oct, 2025" at bounding box center [48, 97] width 46 height 21
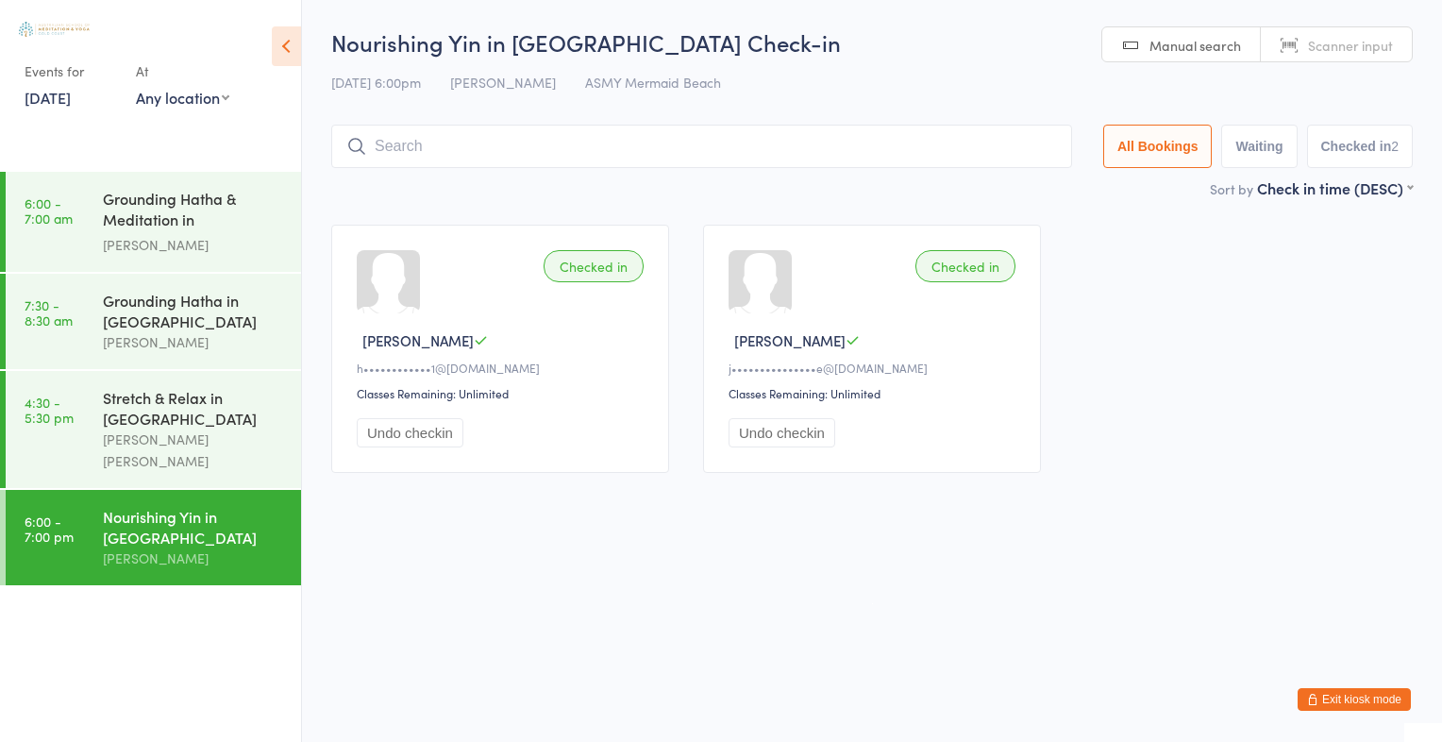
click at [71, 103] on link "9 Oct, 2025" at bounding box center [48, 97] width 46 height 21
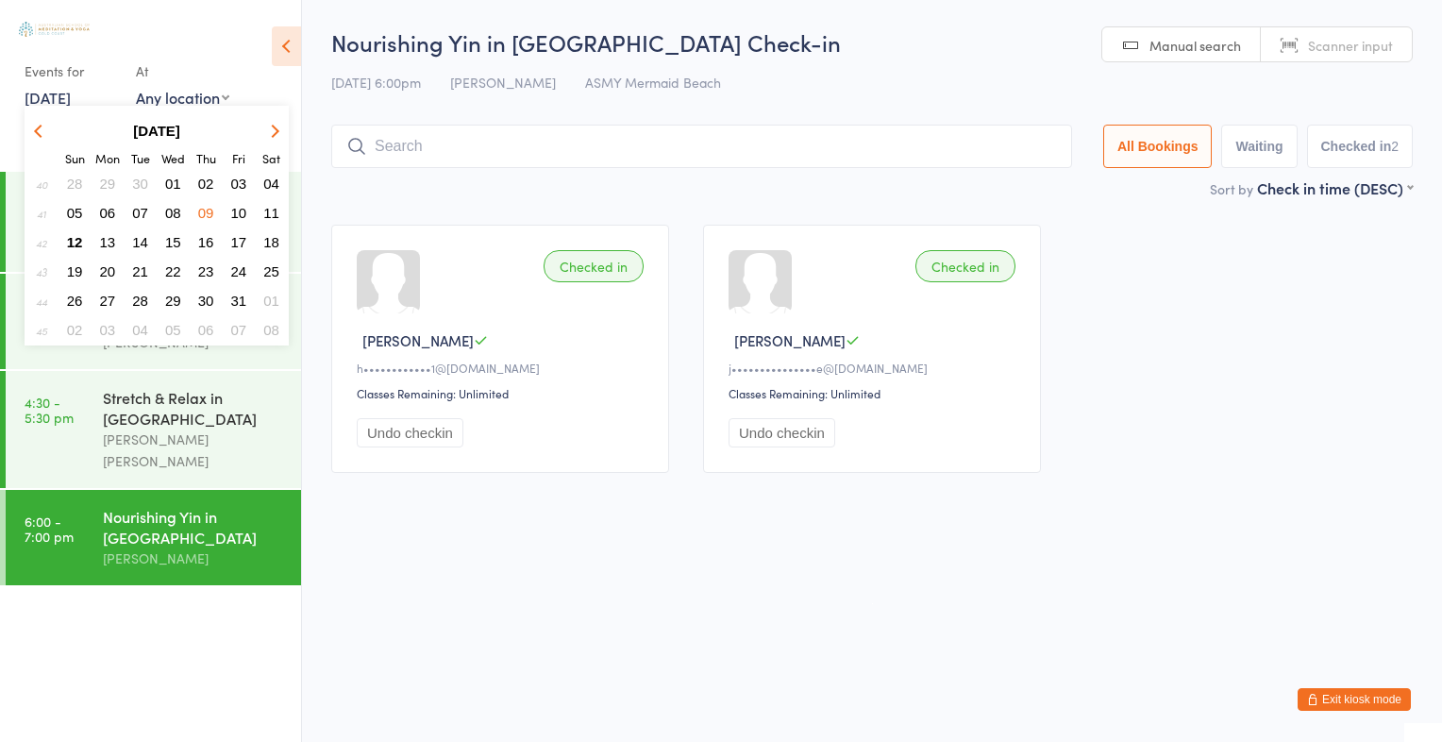
click at [71, 103] on link "9 Oct, 2025" at bounding box center [48, 97] width 46 height 21
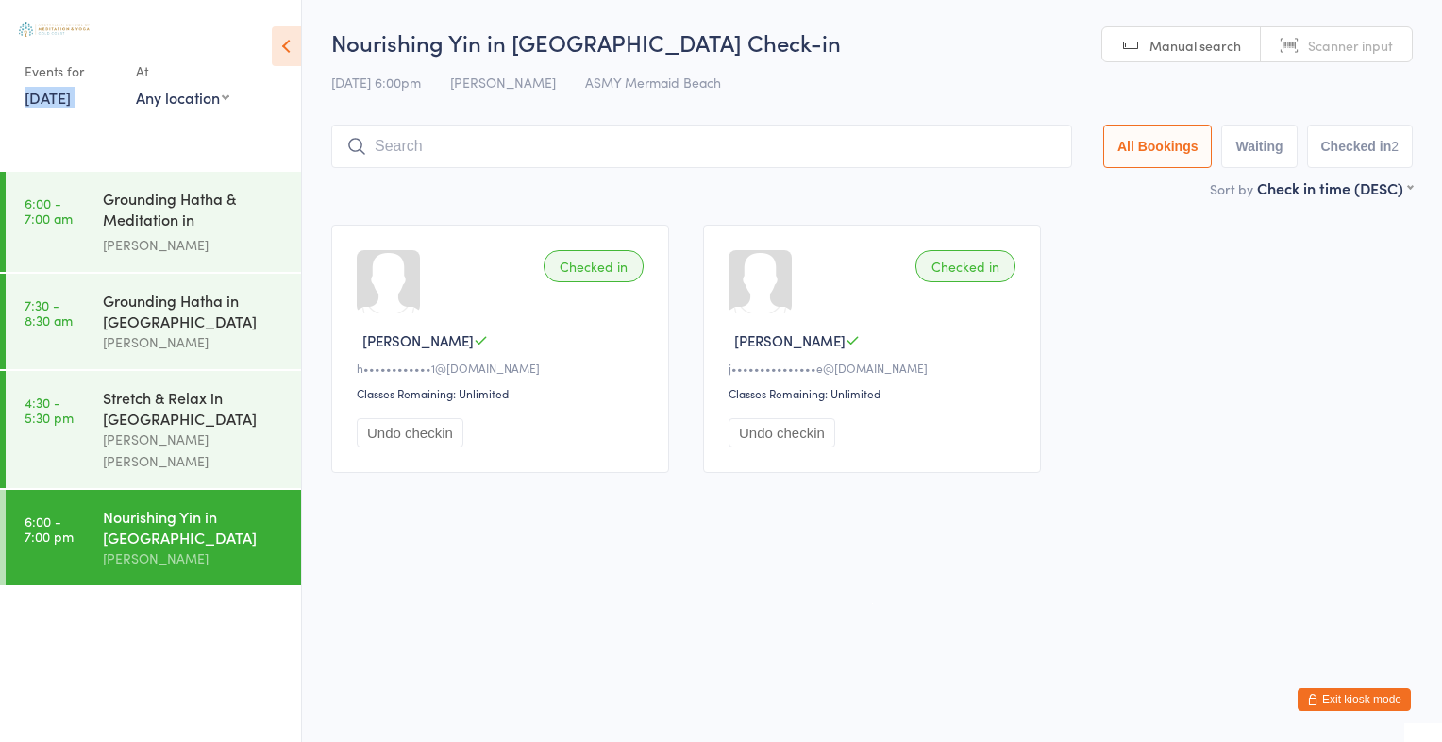
click at [71, 103] on link "9 Oct, 2025" at bounding box center [48, 97] width 46 height 21
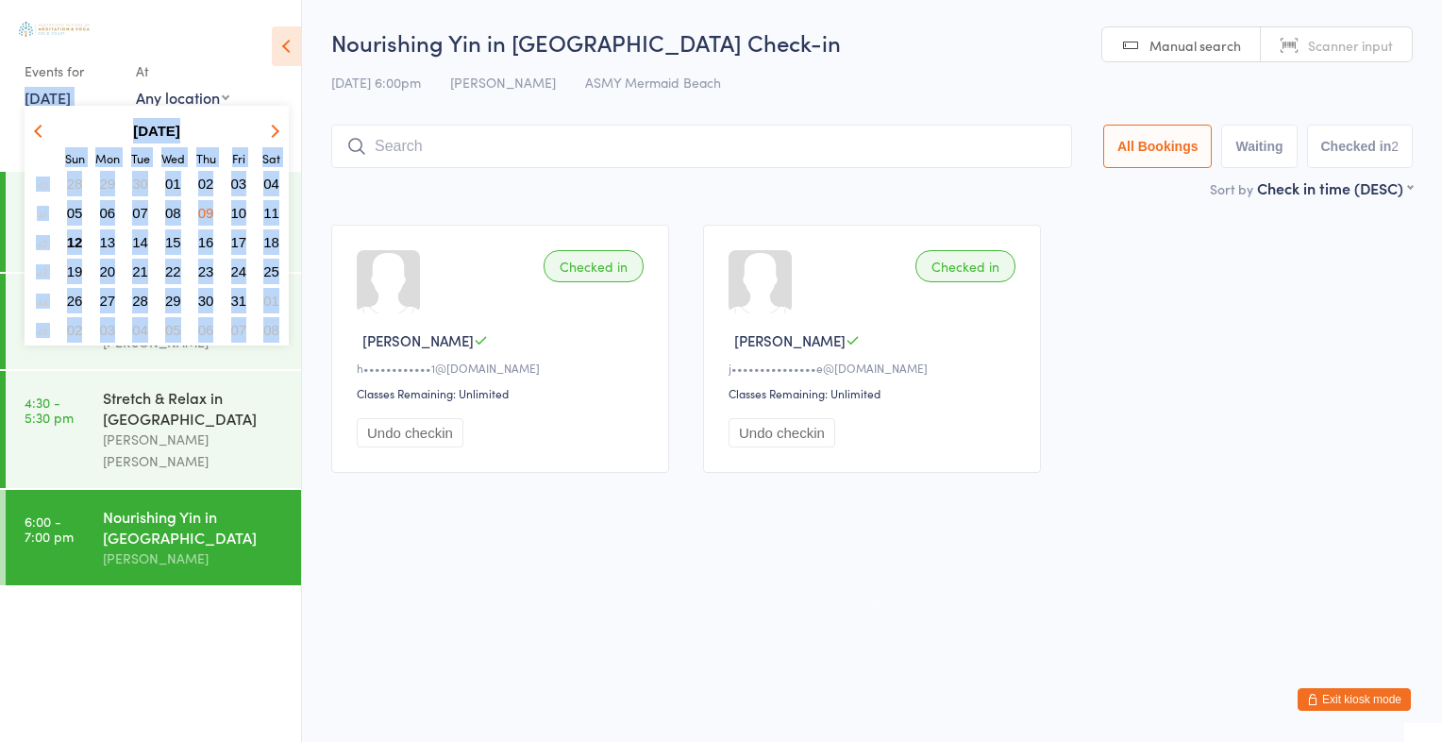
click at [1369, 703] on button "Exit kiosk mode" at bounding box center [1353, 699] width 113 height 23
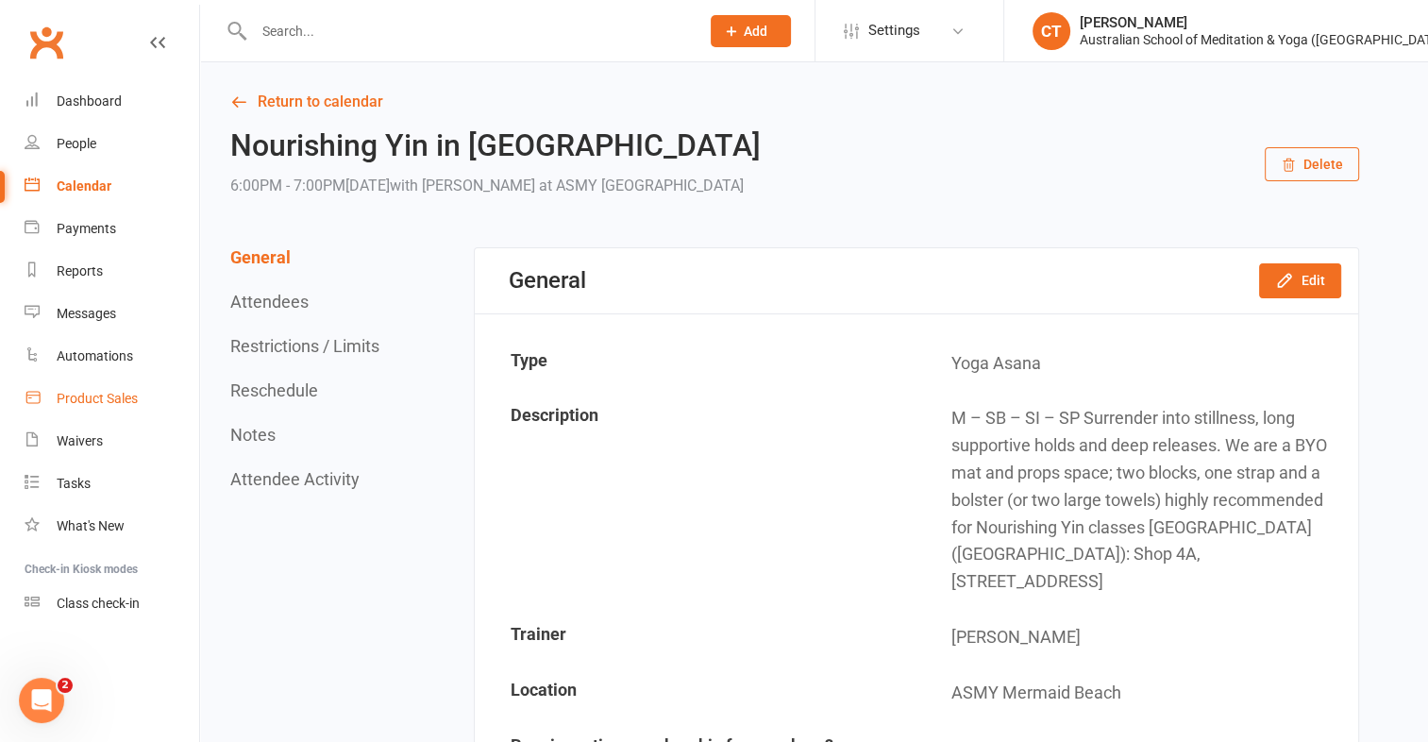
click at [118, 402] on div "Product Sales" at bounding box center [97, 398] width 81 height 15
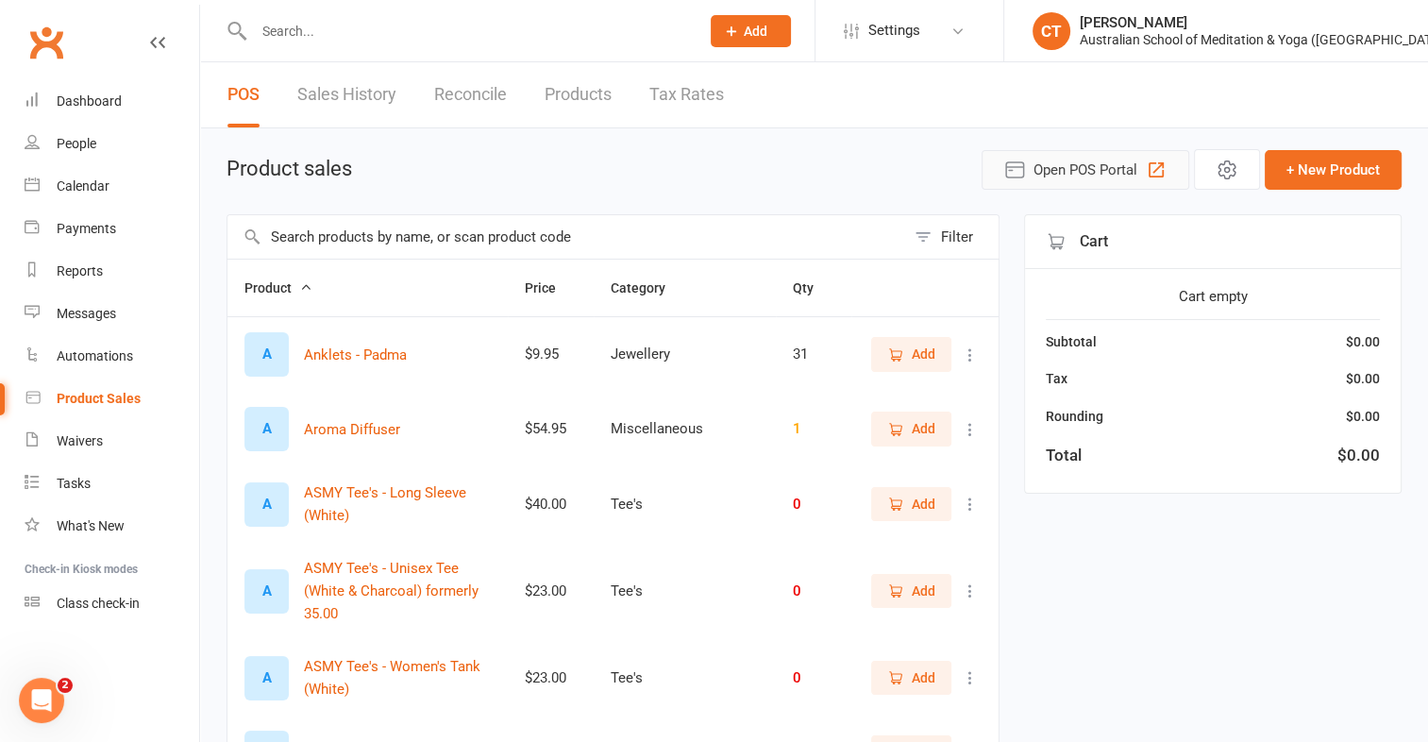
click at [1051, 174] on span "Open POS Portal" at bounding box center [1085, 170] width 104 height 23
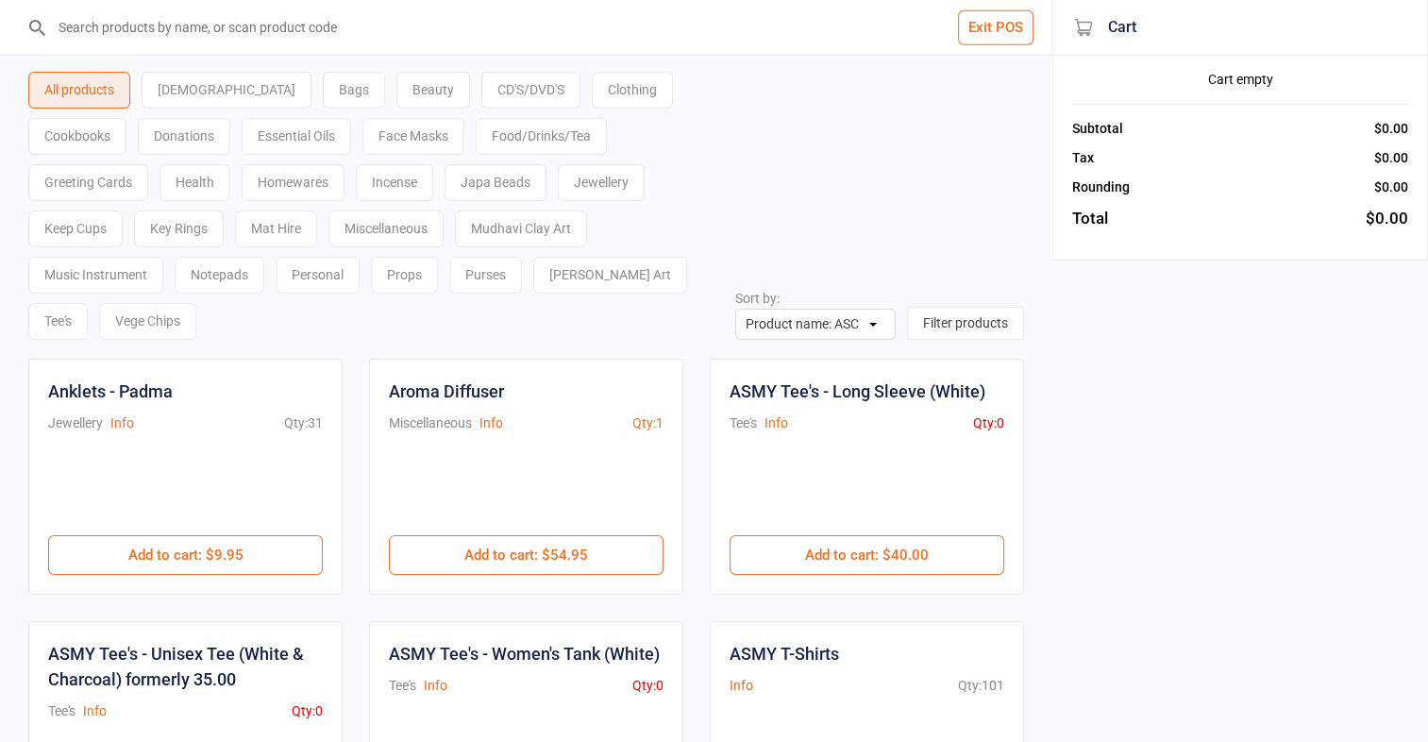
click at [476, 141] on div "Food/Drinks/Tea" at bounding box center [541, 136] width 131 height 37
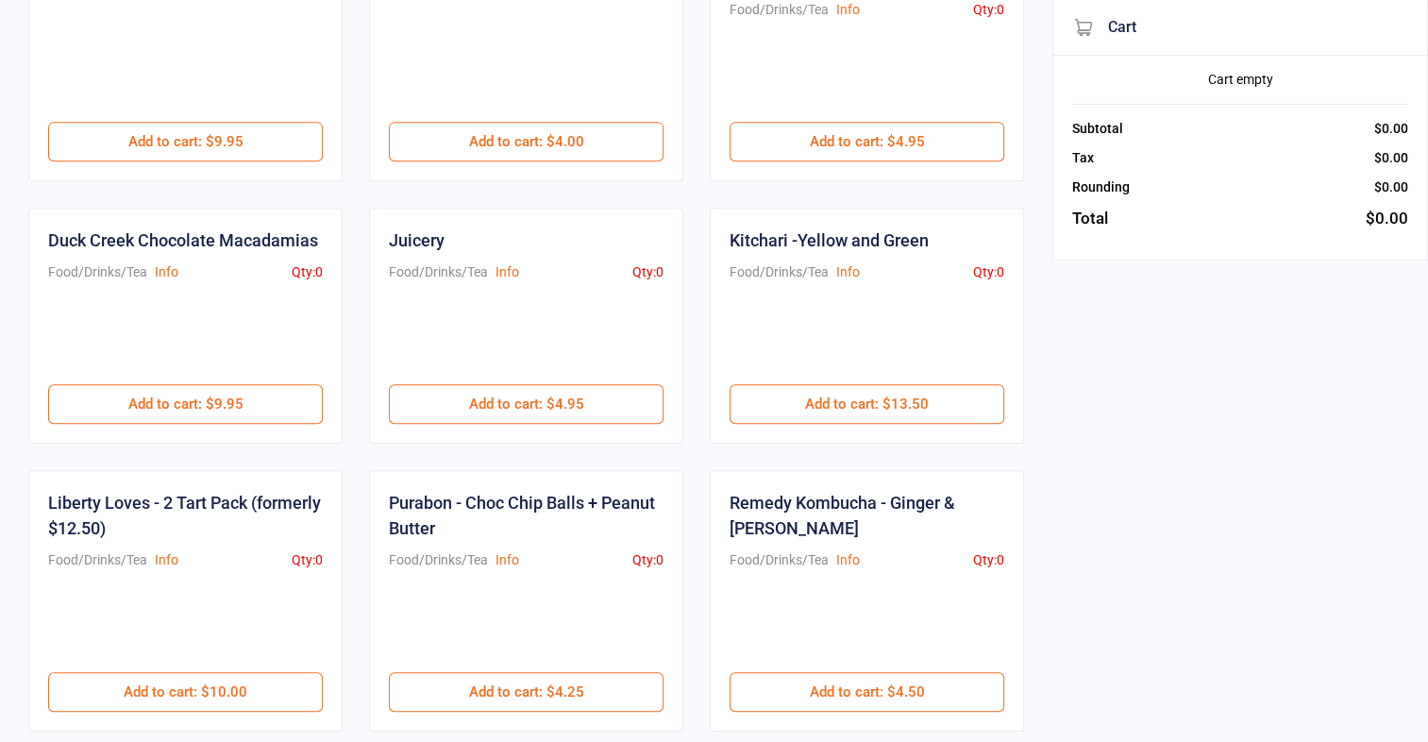
scroll to position [1002, 0]
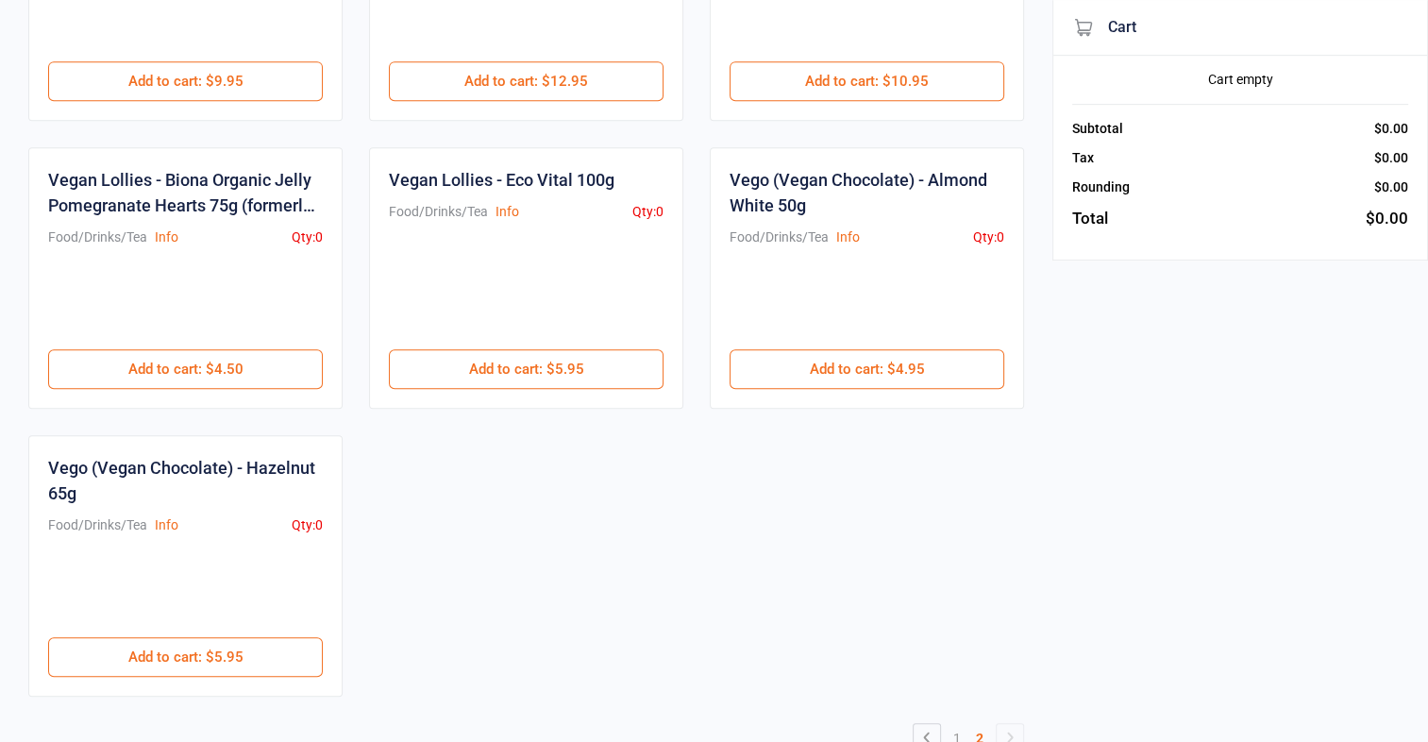
scroll to position [1053, 0]
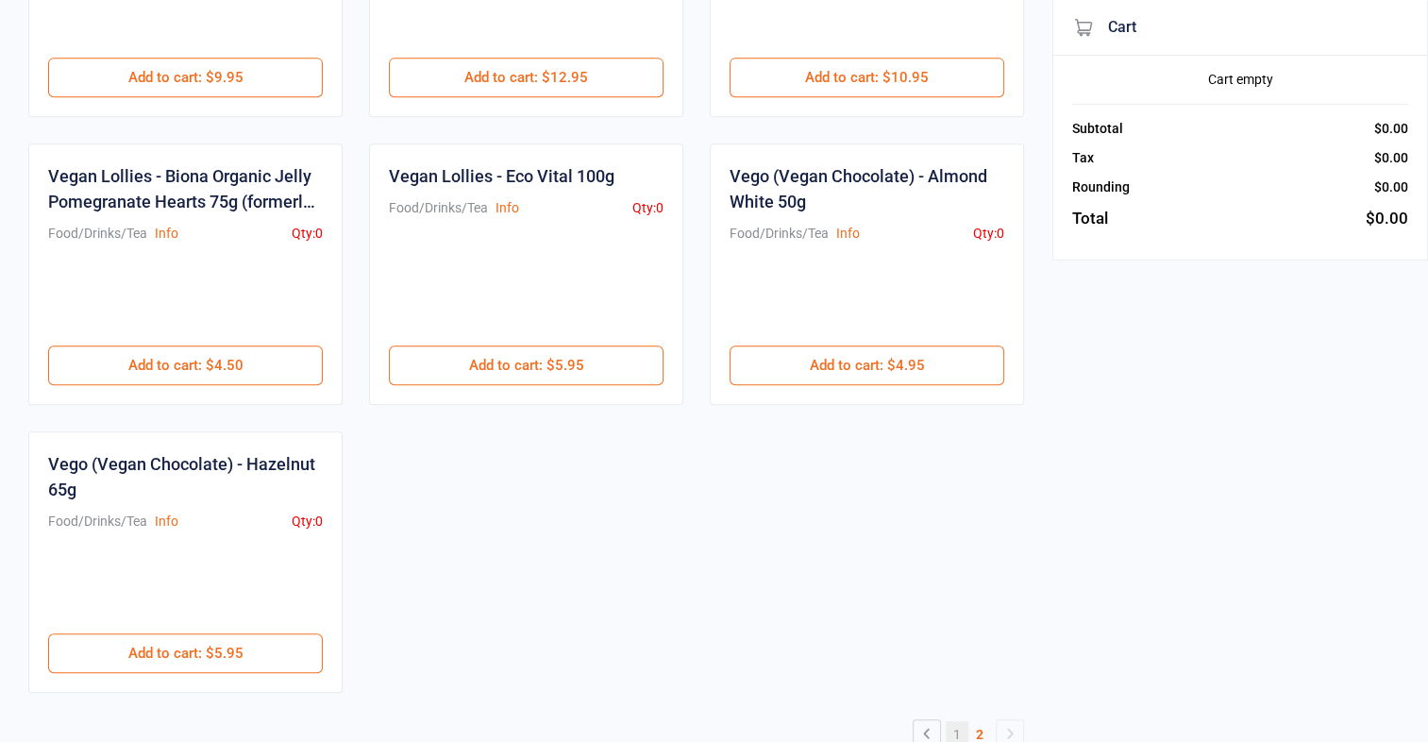
click at [956, 721] on link "1" at bounding box center [956, 734] width 23 height 26
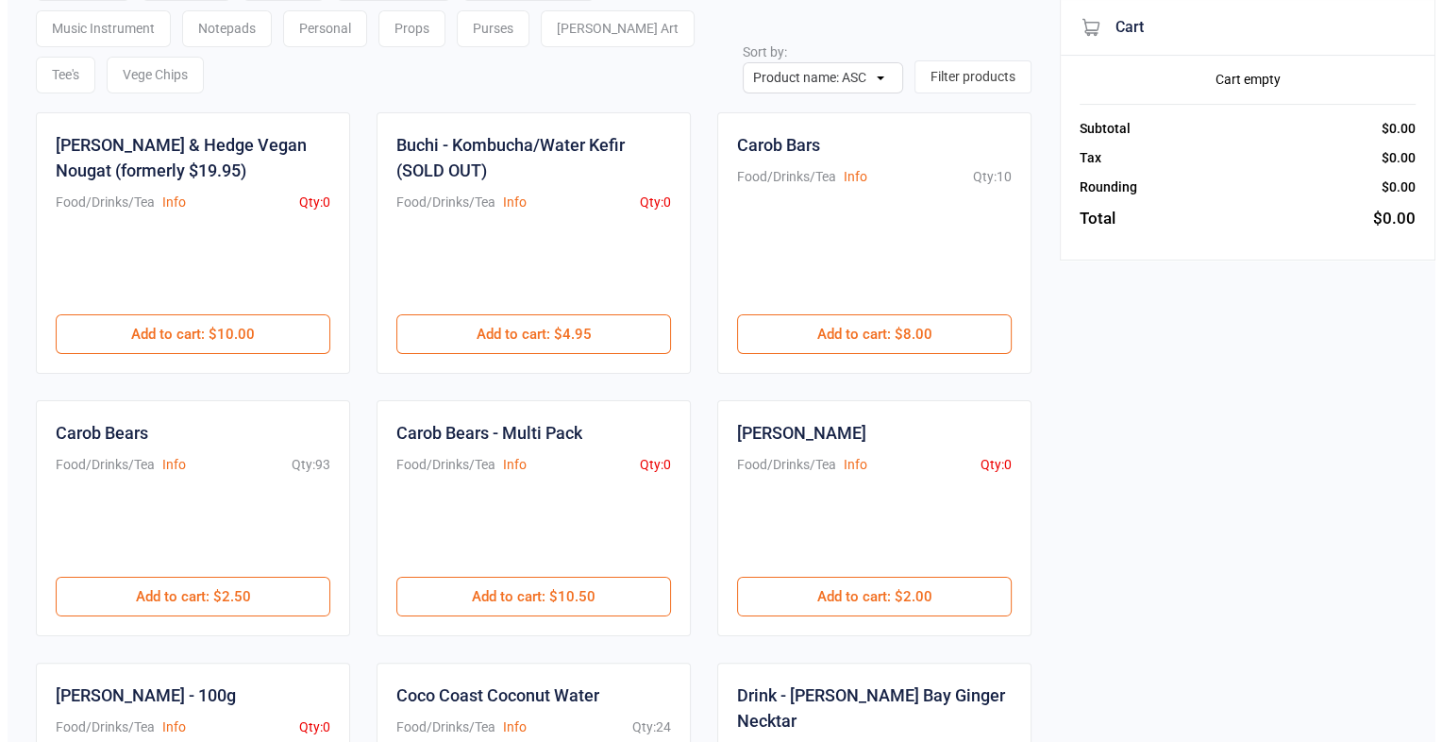
scroll to position [0, 0]
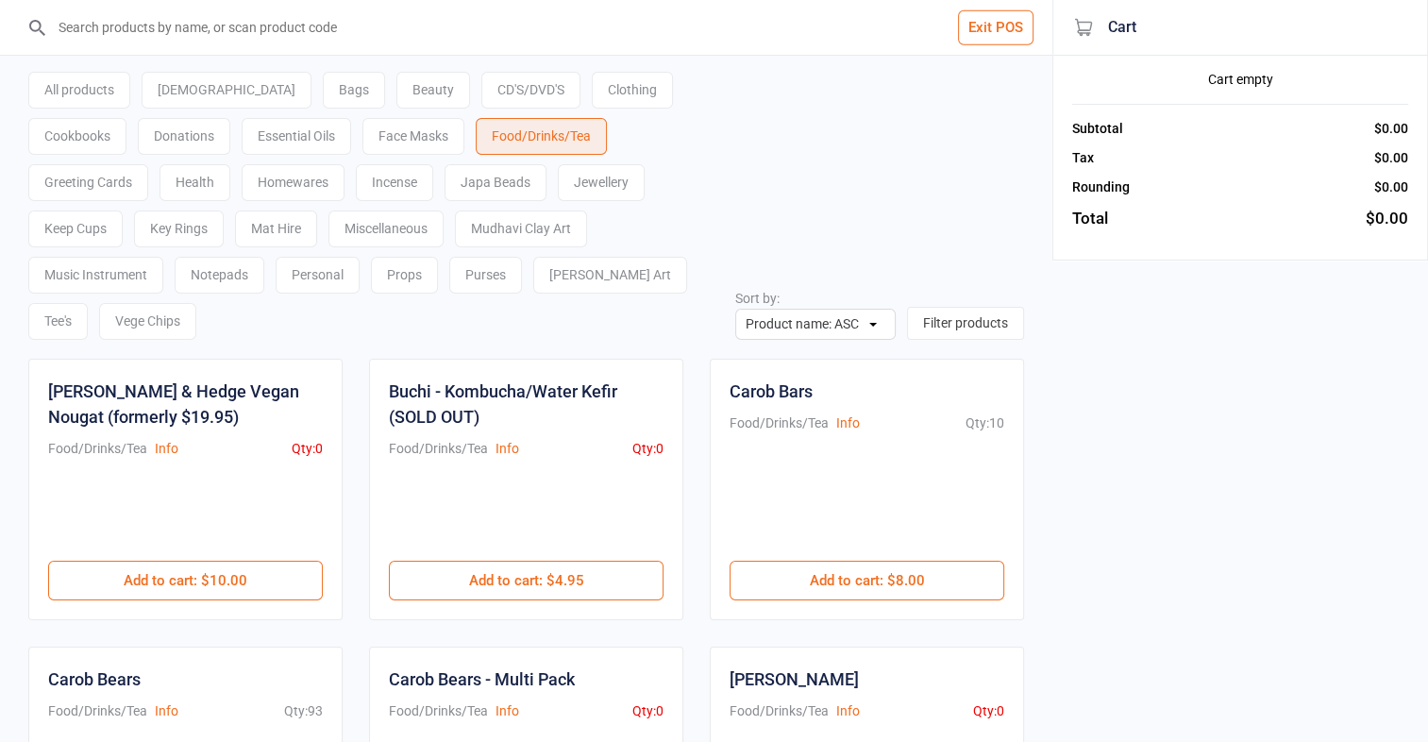
click at [190, 21] on input "search" at bounding box center [537, 27] width 977 height 55
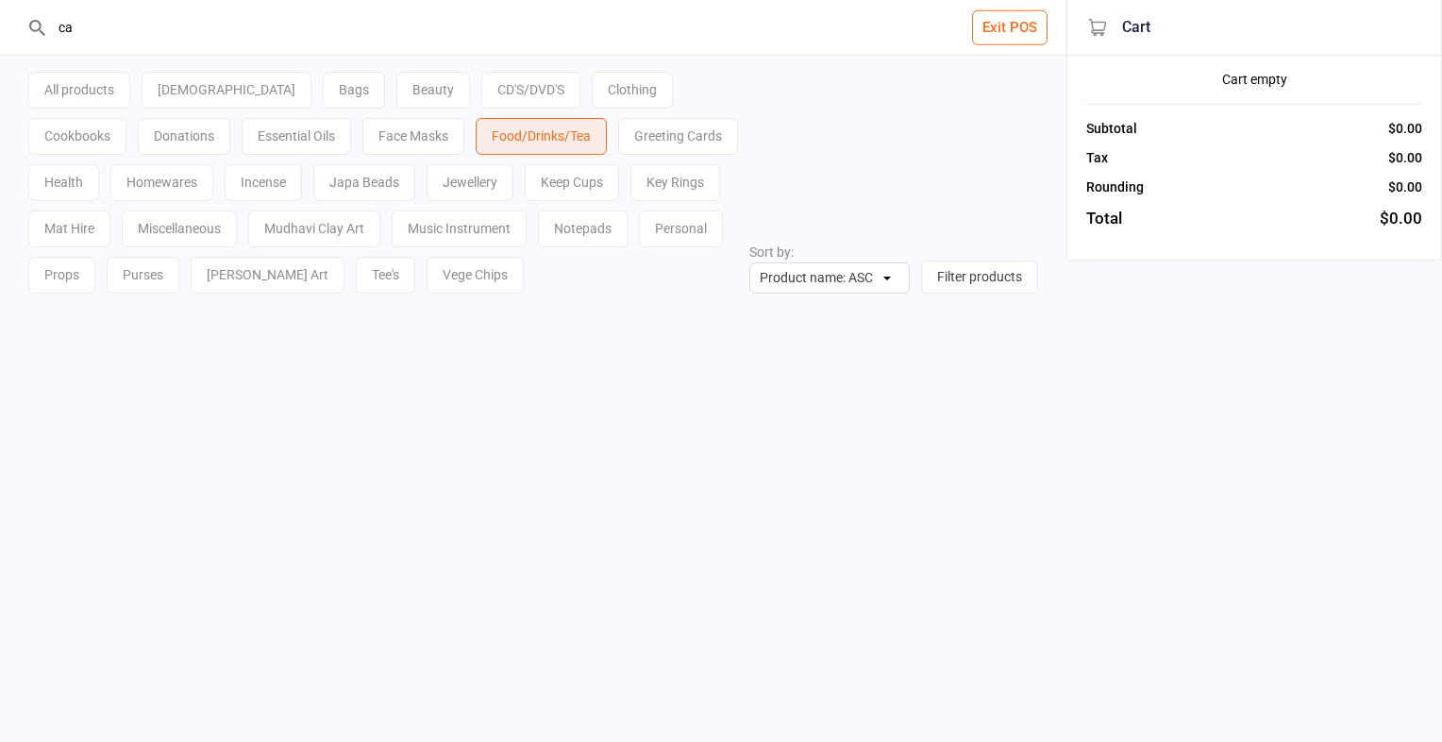
type input "c"
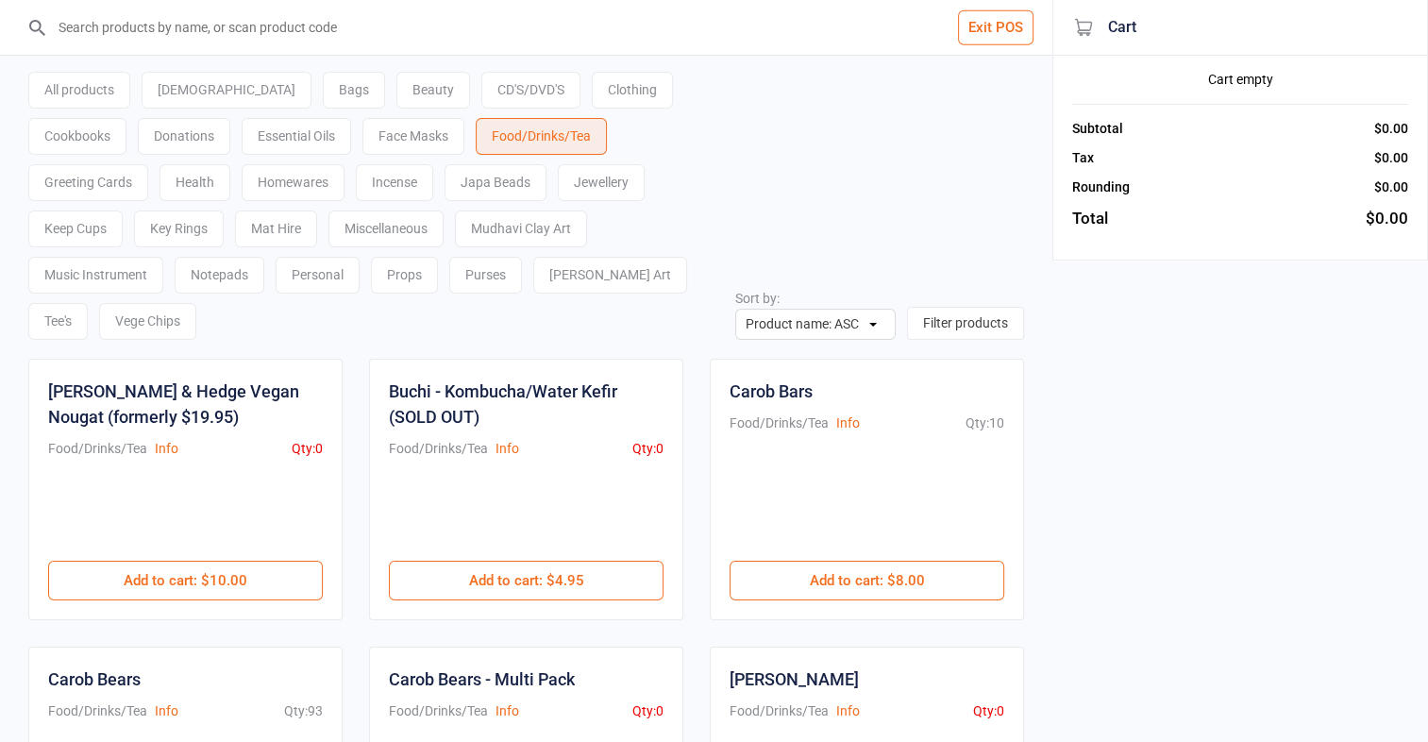
click at [91, 82] on div "All products" at bounding box center [79, 90] width 102 height 37
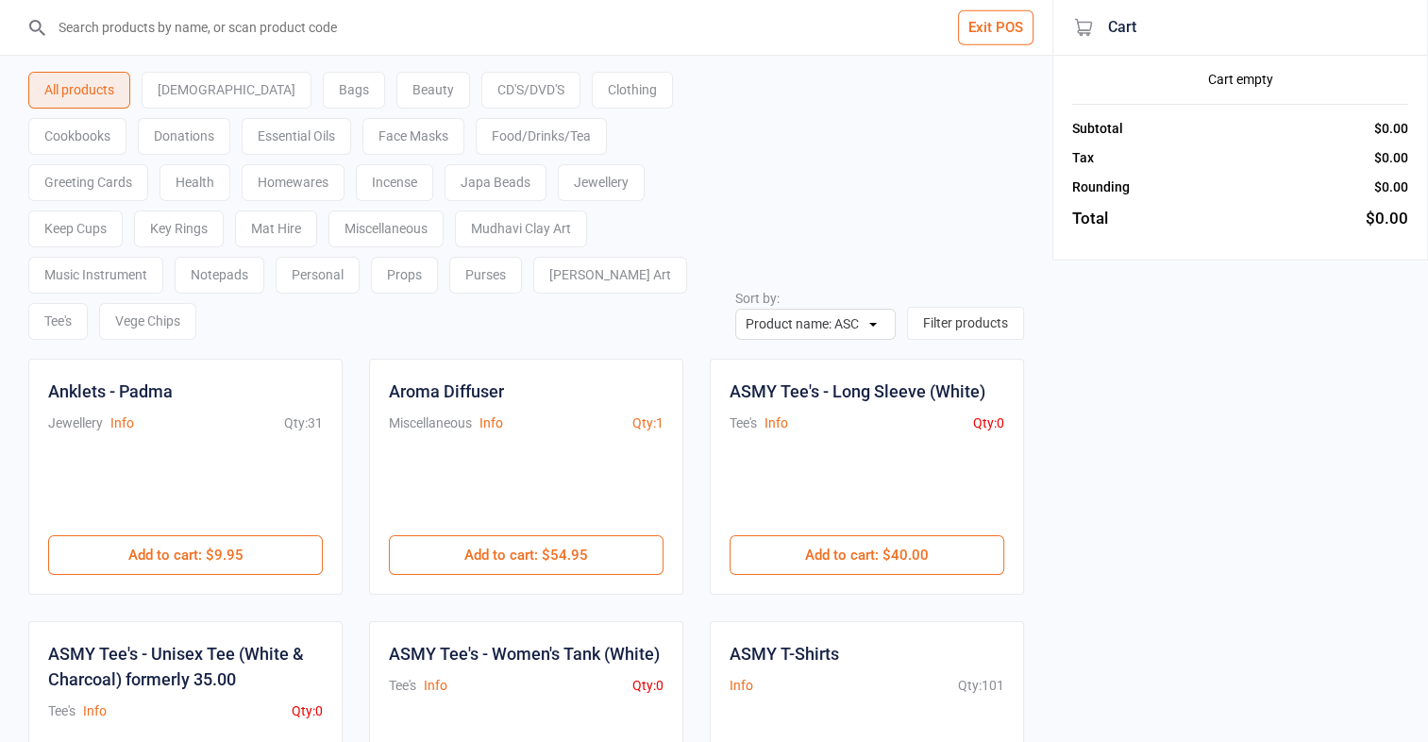
click at [108, 18] on input "search" at bounding box center [537, 27] width 977 height 55
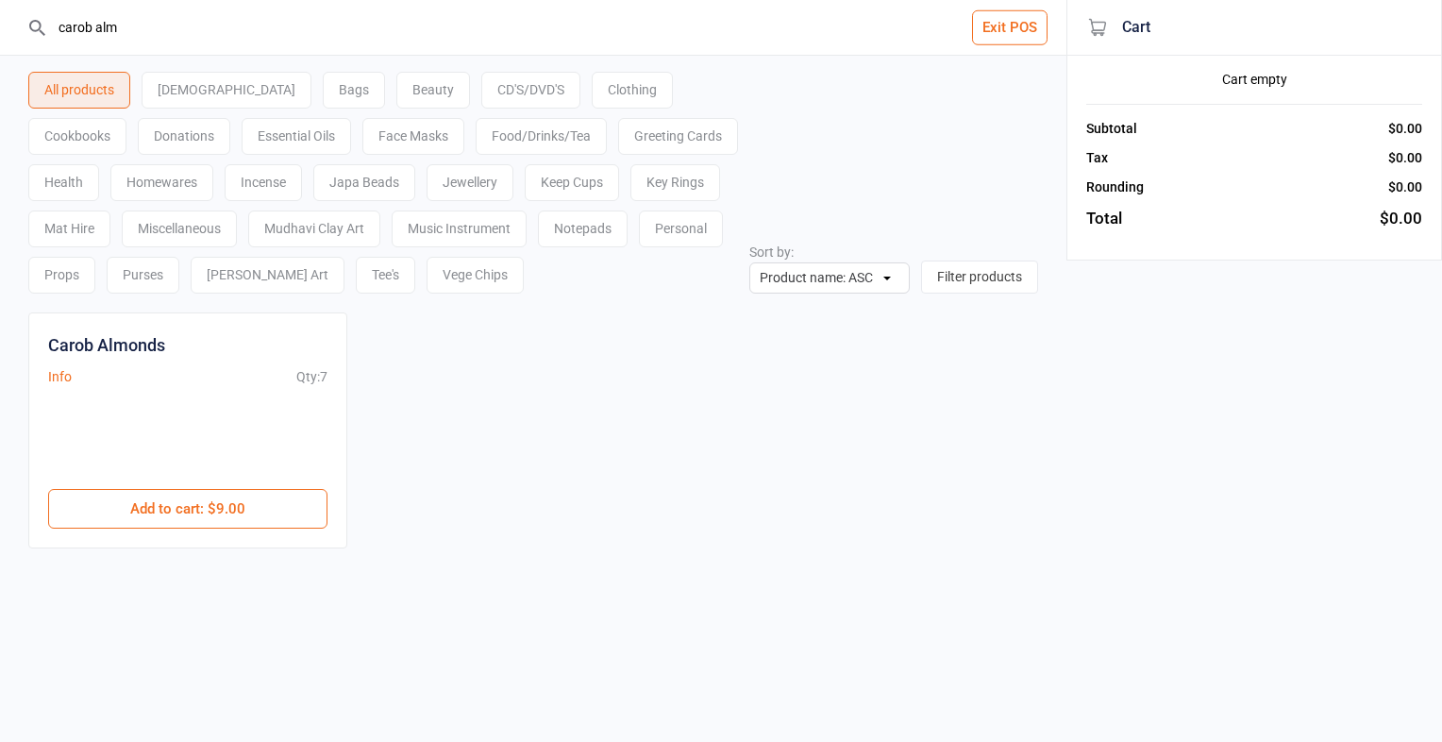
click at [476, 141] on div "Food/Drinks/Tea" at bounding box center [541, 136] width 131 height 37
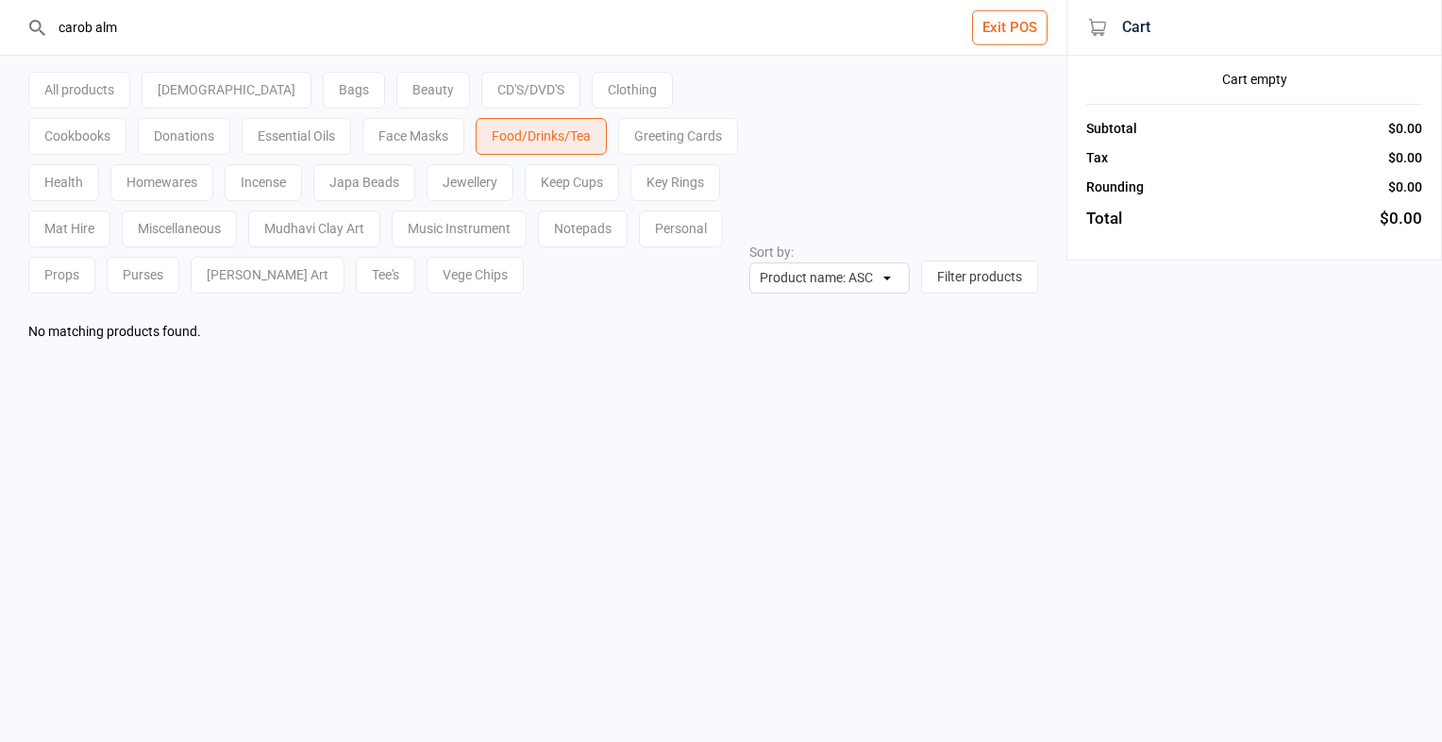
click at [476, 139] on div "Food/Drinks/Tea" at bounding box center [541, 136] width 131 height 37
click at [141, 29] on input "carob alm" at bounding box center [544, 27] width 991 height 55
type input "c"
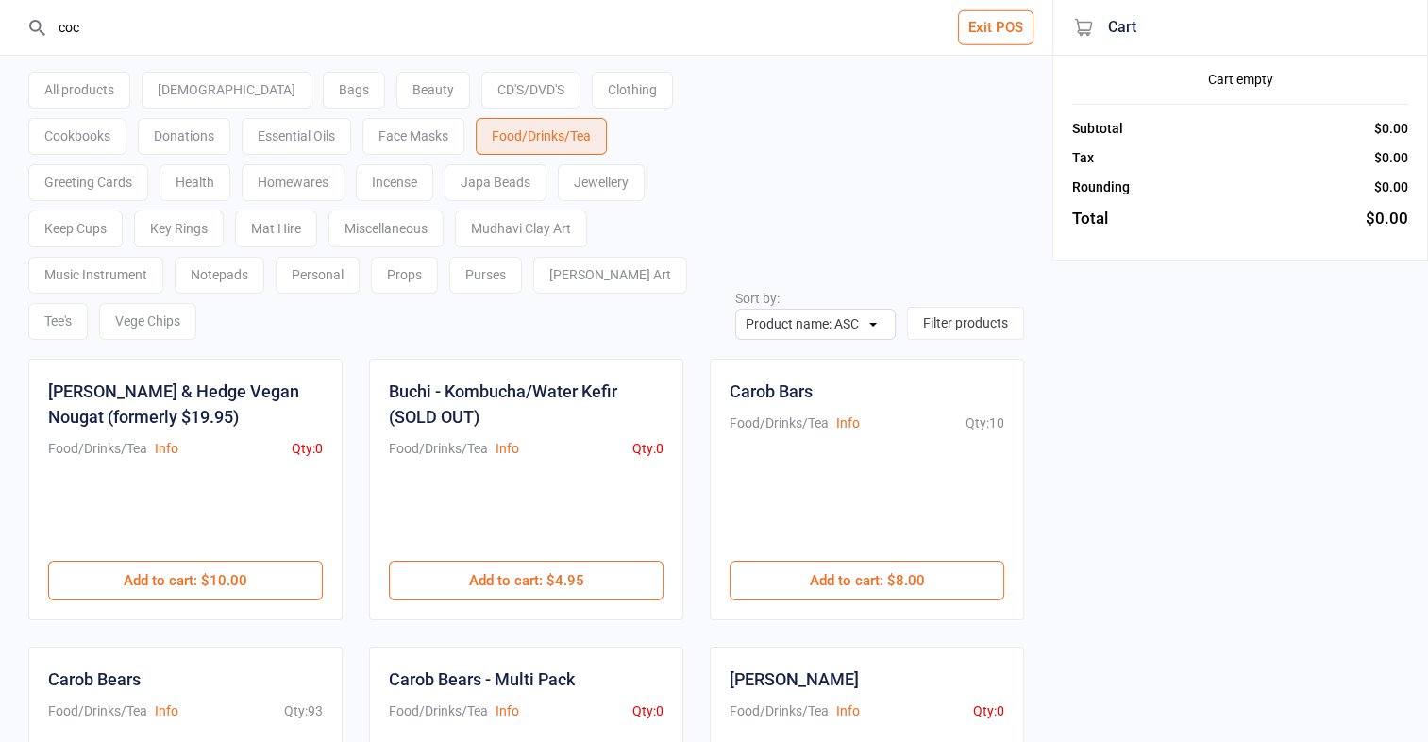
type input "coco"
